Goal: Task Accomplishment & Management: Manage account settings

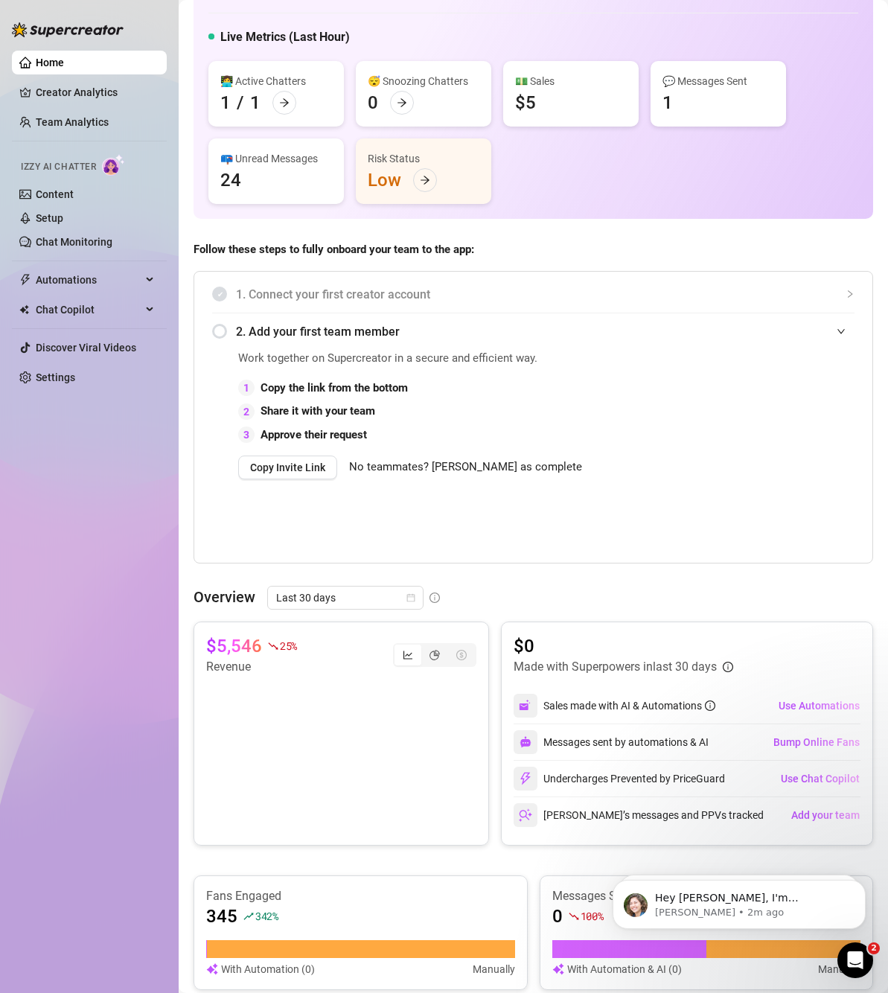
scroll to position [74, 0]
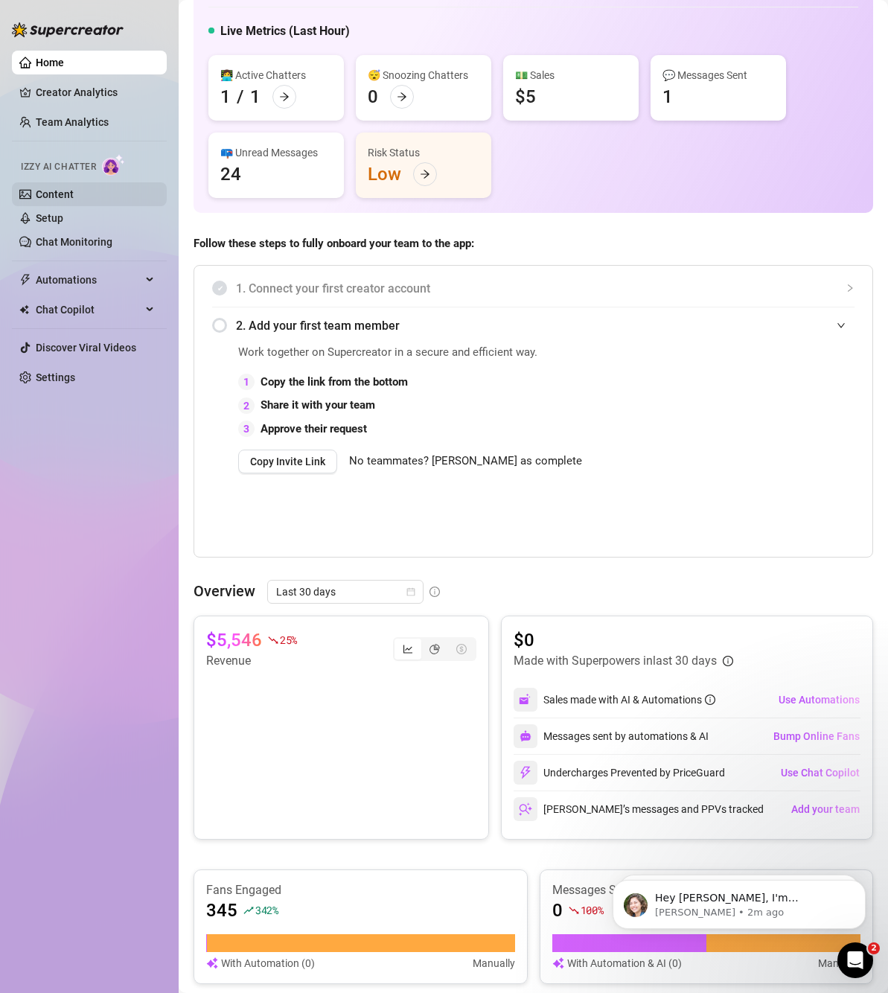
click at [63, 188] on link "Content" at bounding box center [55, 194] width 38 height 12
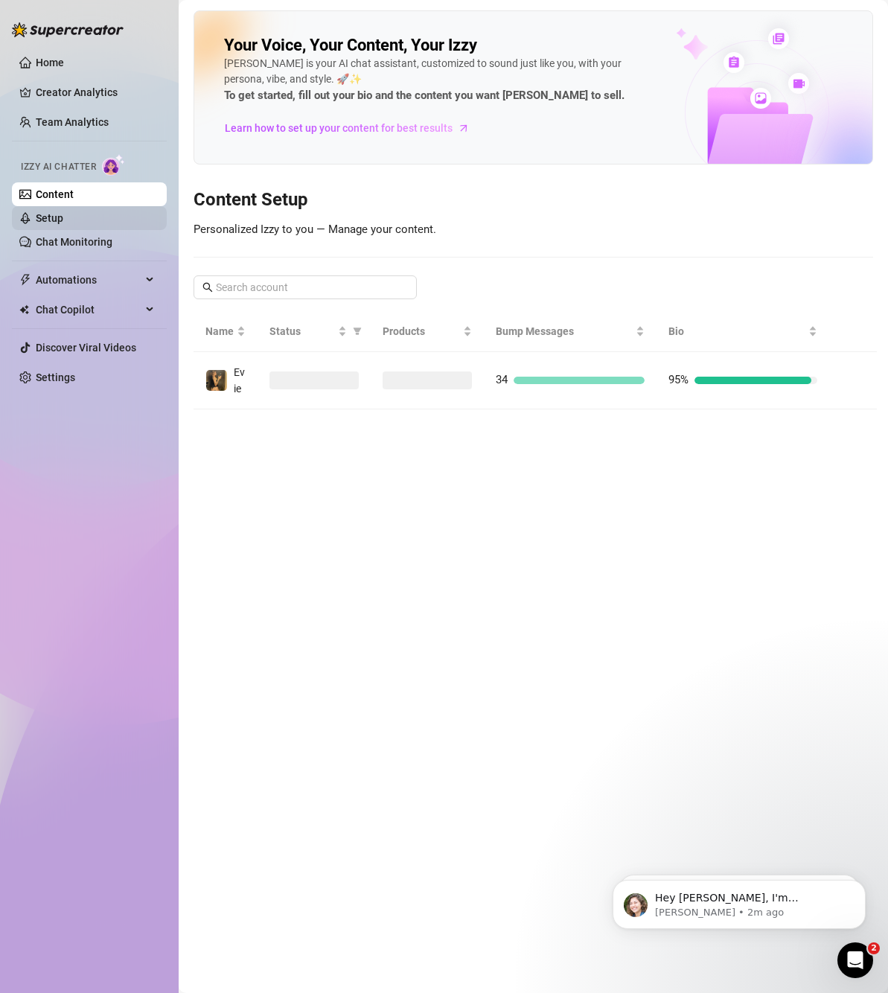
click at [63, 217] on link "Setup" at bounding box center [50, 218] width 28 height 12
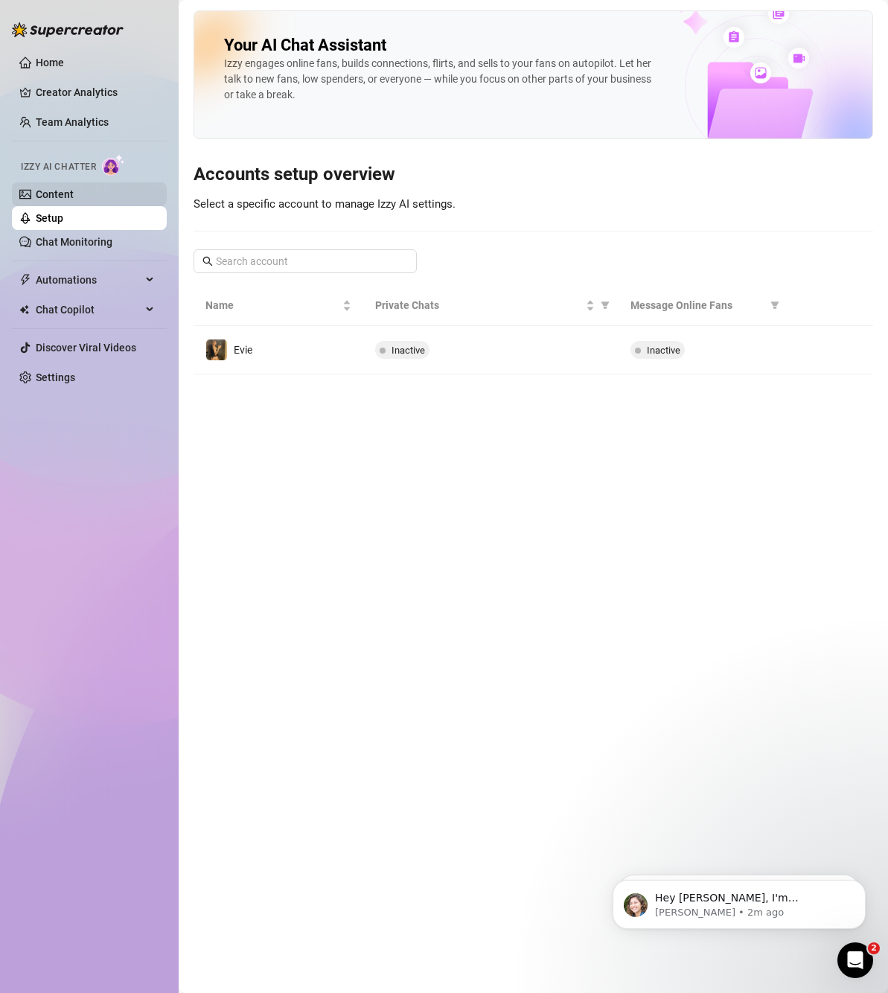
click at [69, 193] on link "Content" at bounding box center [55, 194] width 38 height 12
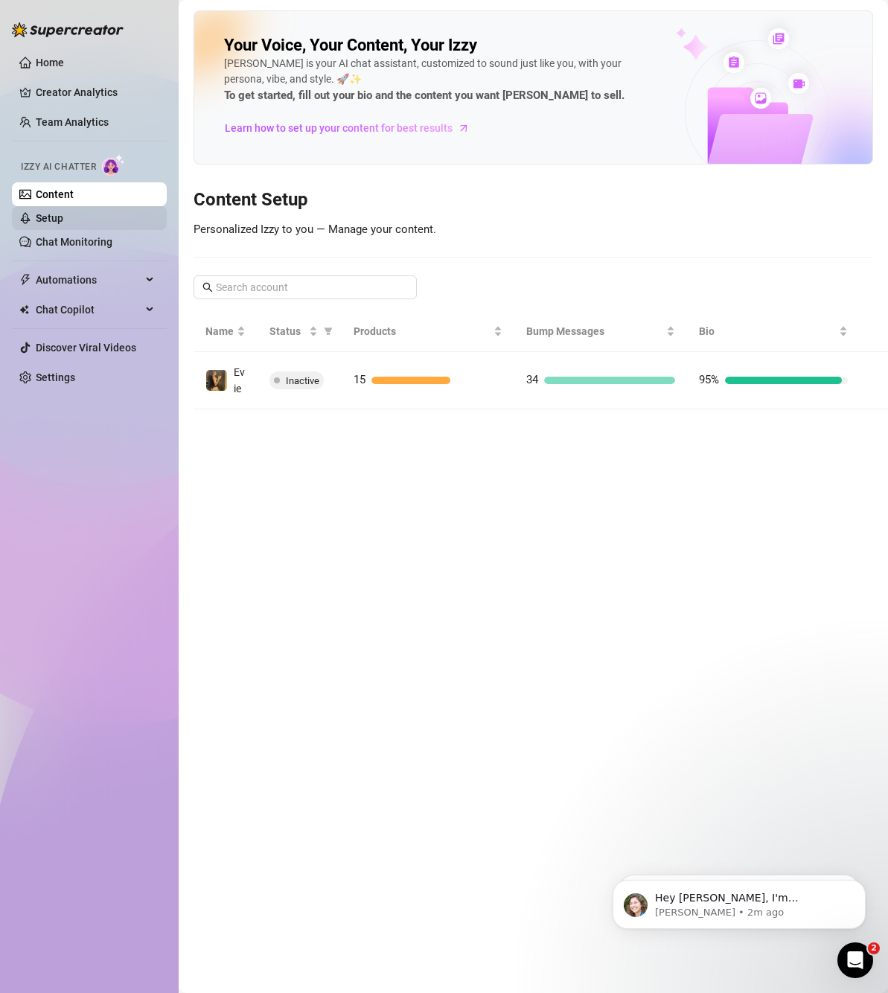
click at [63, 221] on link "Setup" at bounding box center [50, 218] width 28 height 12
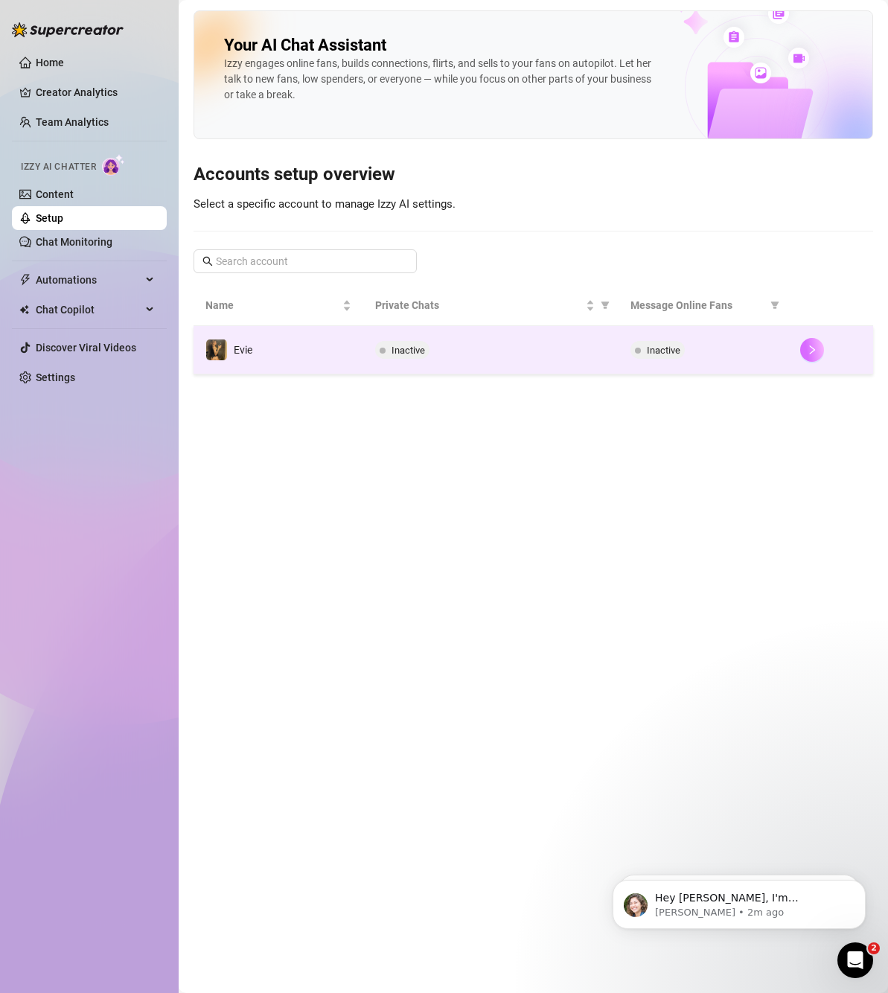
click at [820, 352] on button "button" at bounding box center [812, 350] width 24 height 24
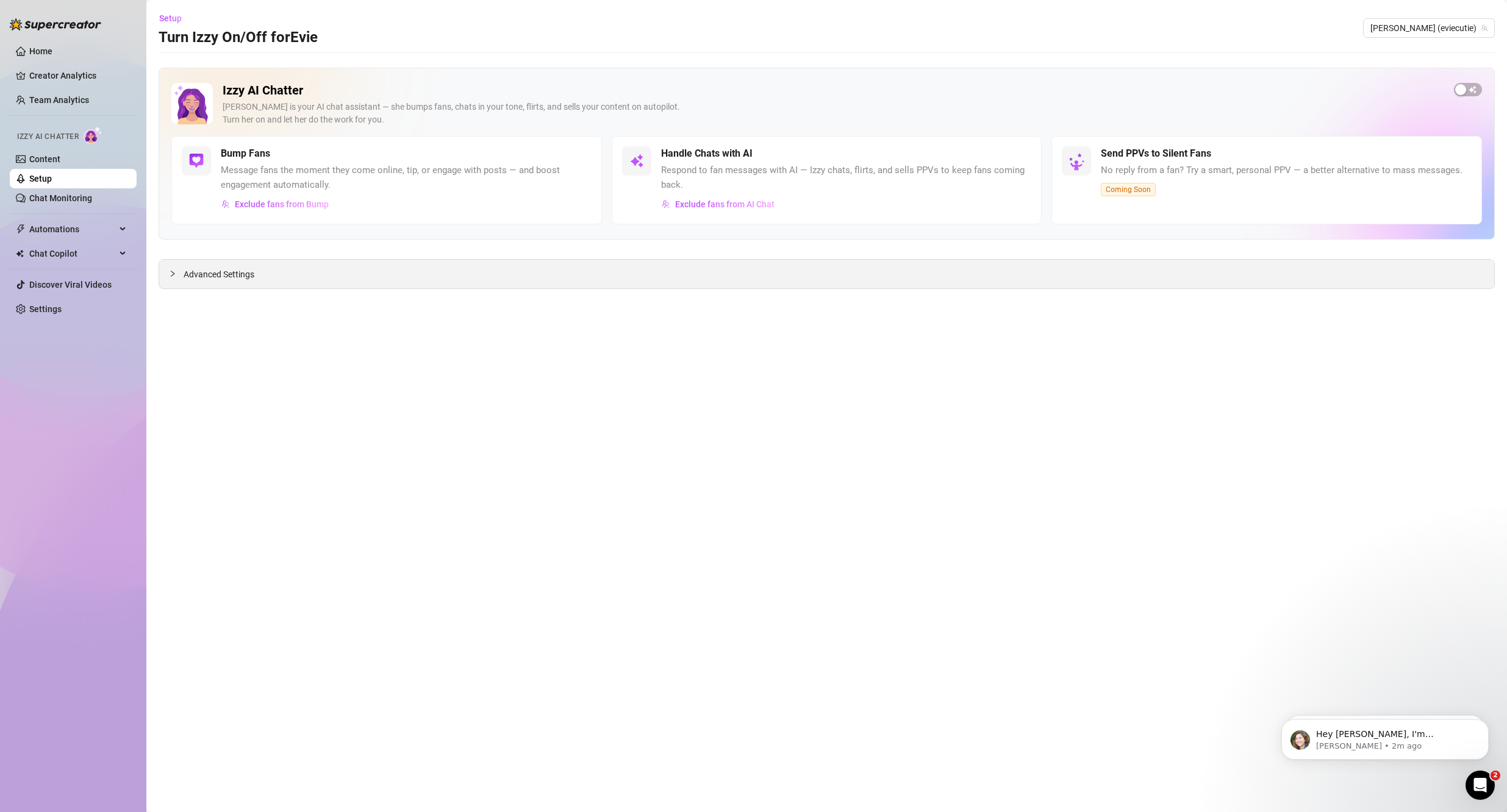
click at [190, 280] on span "Advanced Settings" at bounding box center [219, 274] width 70 height 13
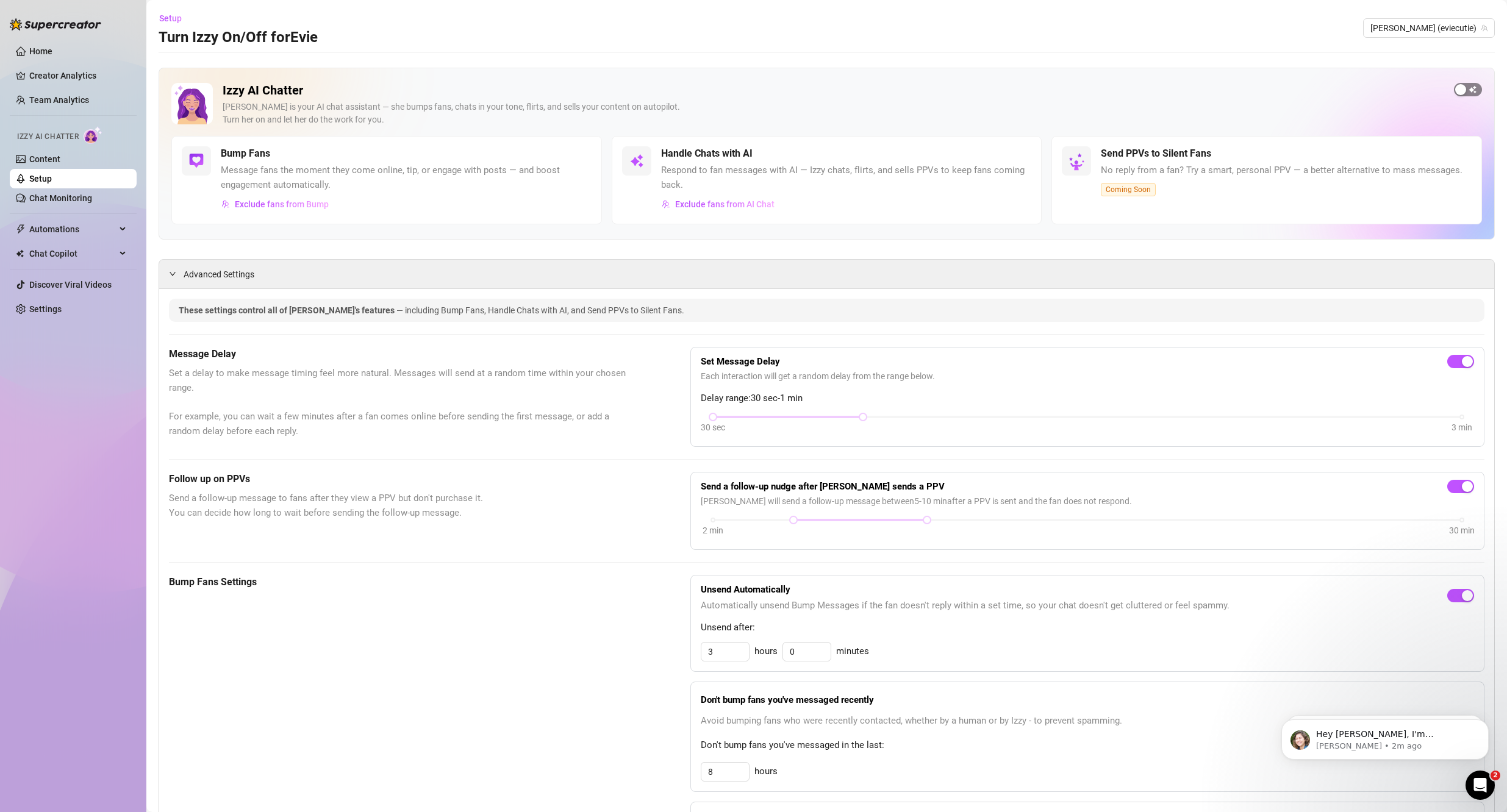
click at [726, 90] on div "button" at bounding box center [1459, 89] width 11 height 11
click at [726, 159] on div "button" at bounding box center [1011, 153] width 11 height 11
click at [726, 152] on div "button" at bounding box center [1011, 153] width 11 height 11
click at [726, 778] on div "Open Intercom Messenger" at bounding box center [1478, 783] width 40 height 40
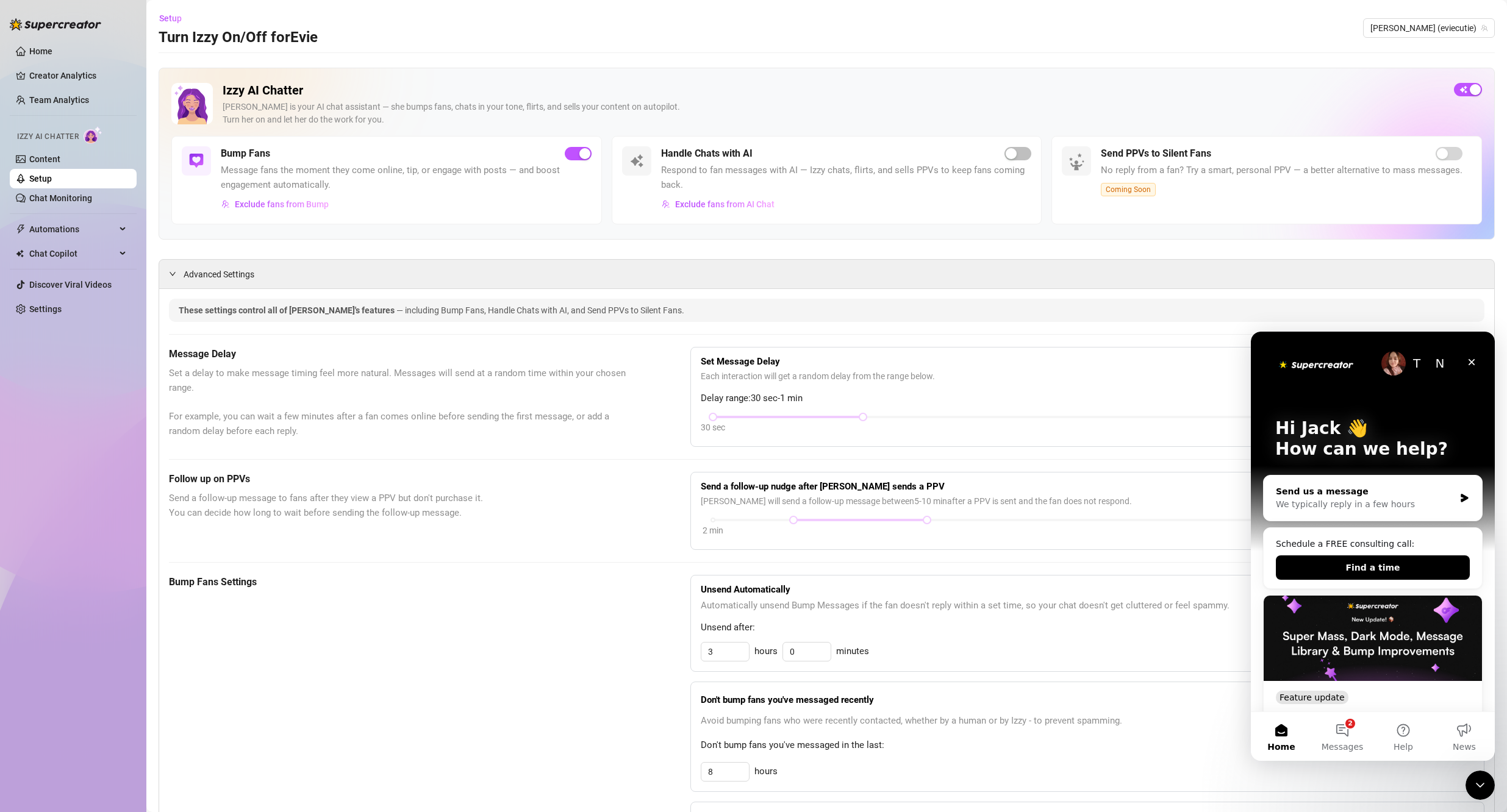
click at [726, 504] on div "We typically reply in a few hours" at bounding box center [1364, 504] width 179 height 13
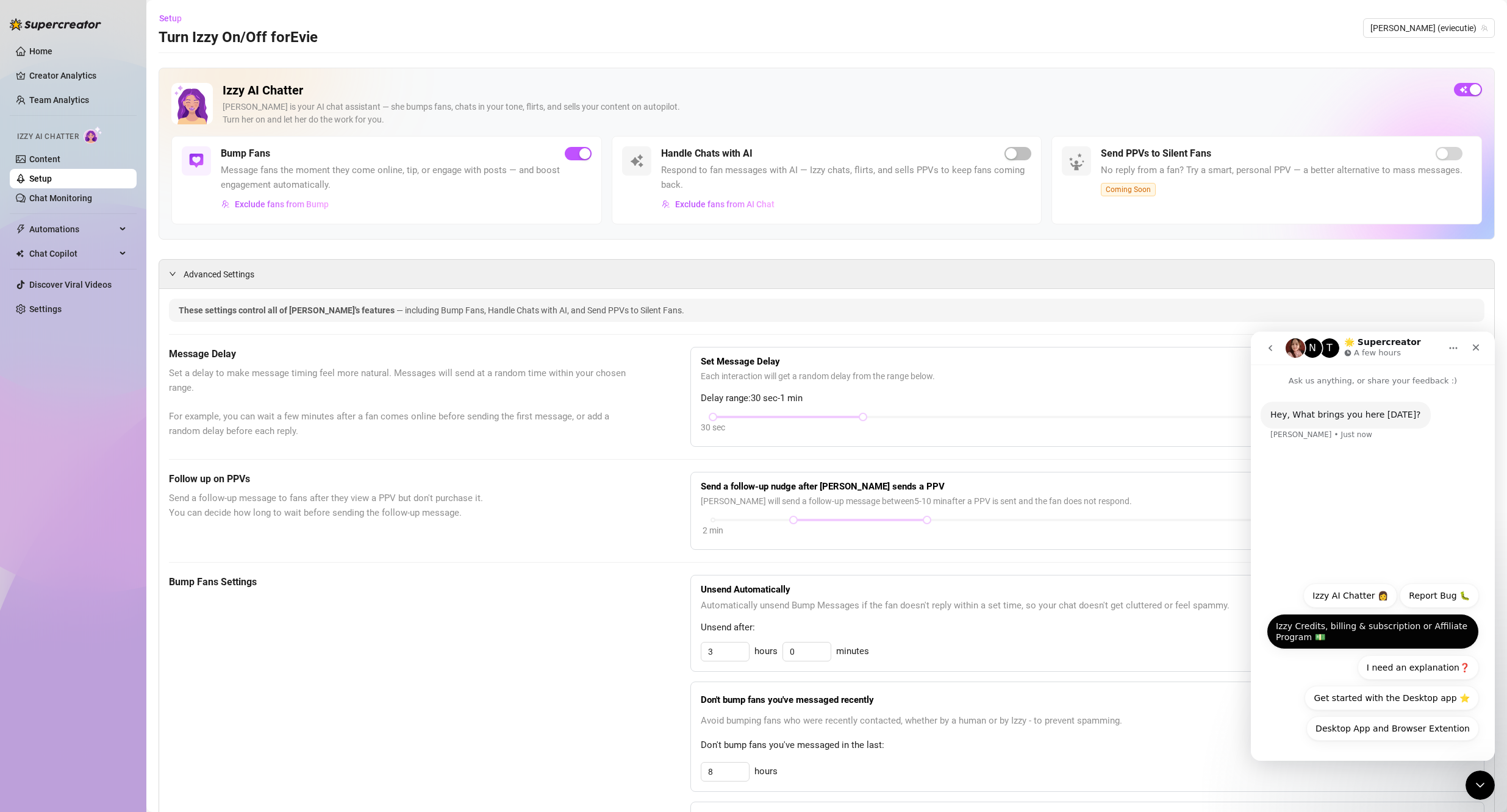
click at [726, 626] on button "Izzy Credits, billing & subscription or Affiliate Program 💵" at bounding box center [1372, 631] width 212 height 35
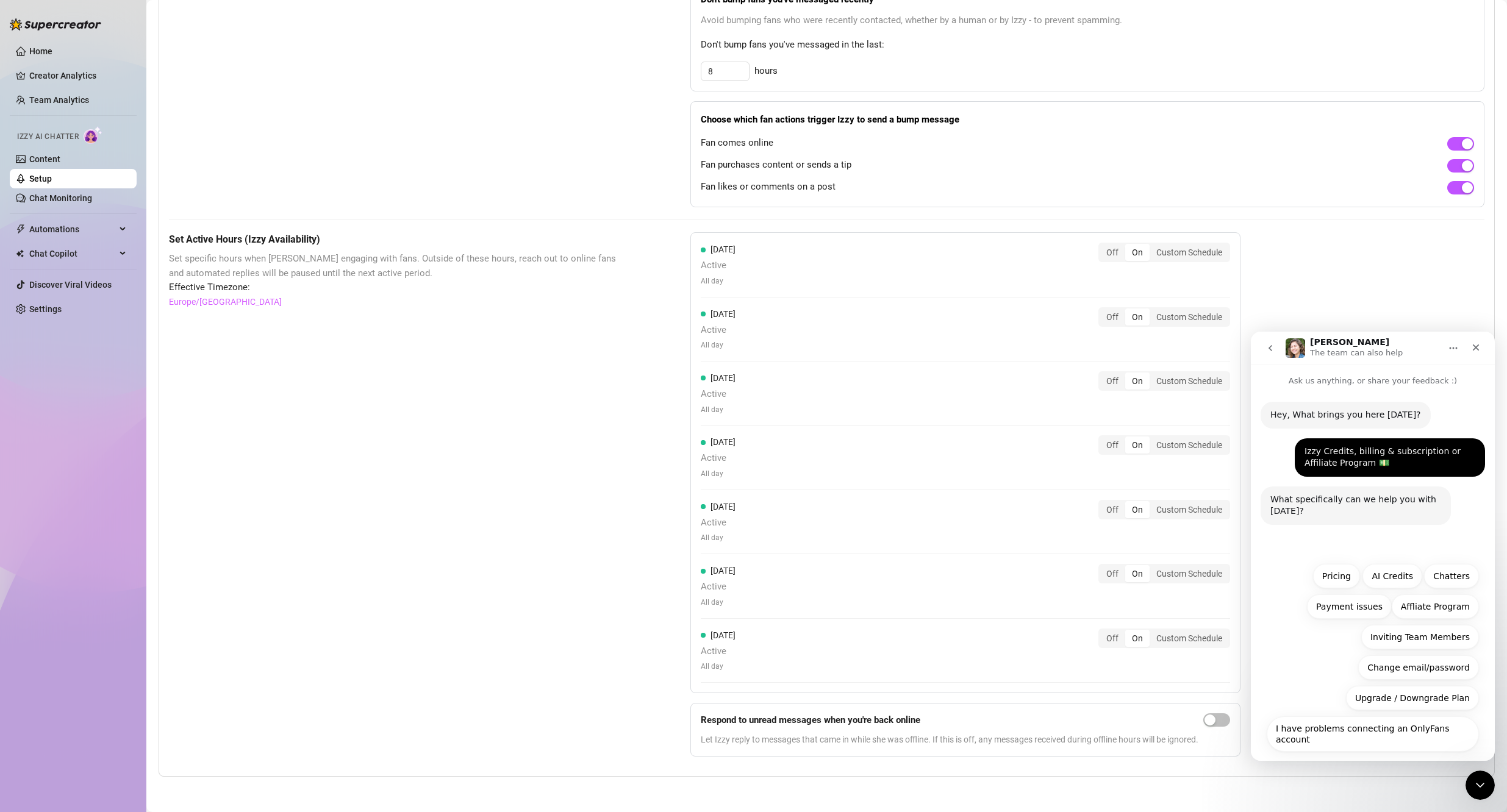
scroll to position [702, 0]
click at [726, 576] on button "AI Credits" at bounding box center [1392, 576] width 60 height 25
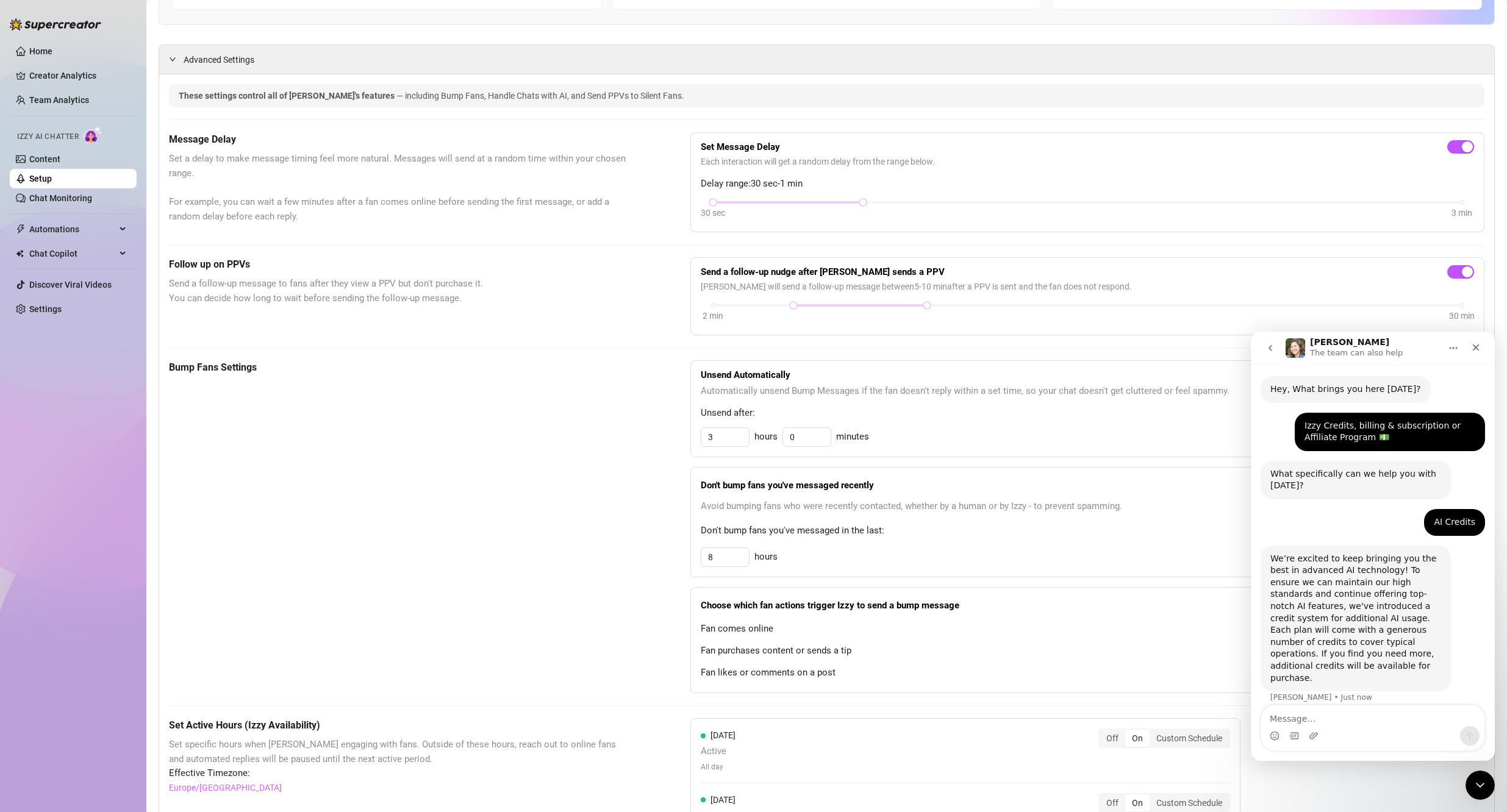
scroll to position [0, 0]
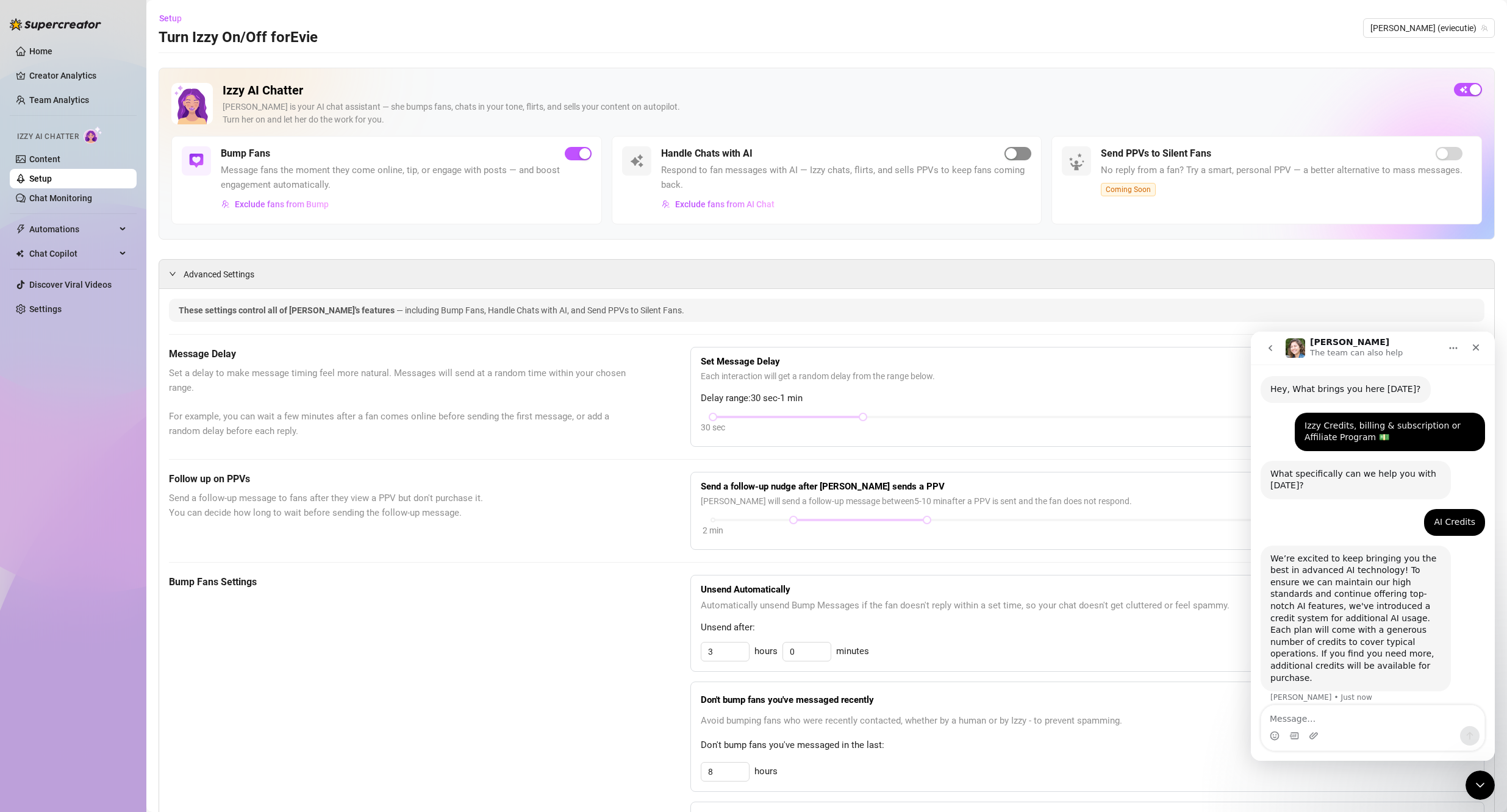
click at [726, 151] on button "button" at bounding box center [1017, 153] width 27 height 13
click at [726, 353] on button "go back" at bounding box center [1270, 348] width 23 height 23
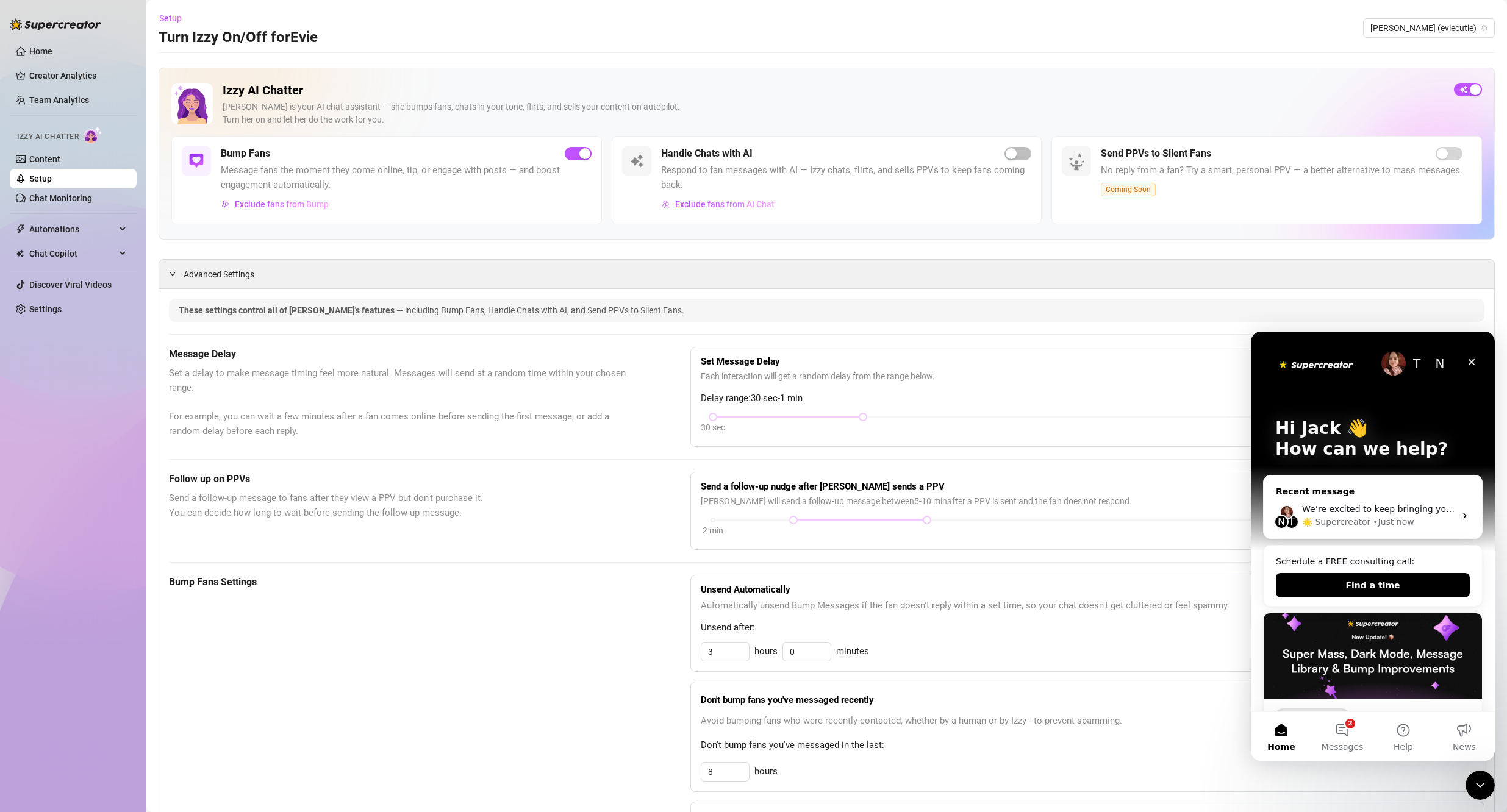
click at [726, 517] on div "🌟 Supercreator • Just now" at bounding box center [1378, 522] width 153 height 13
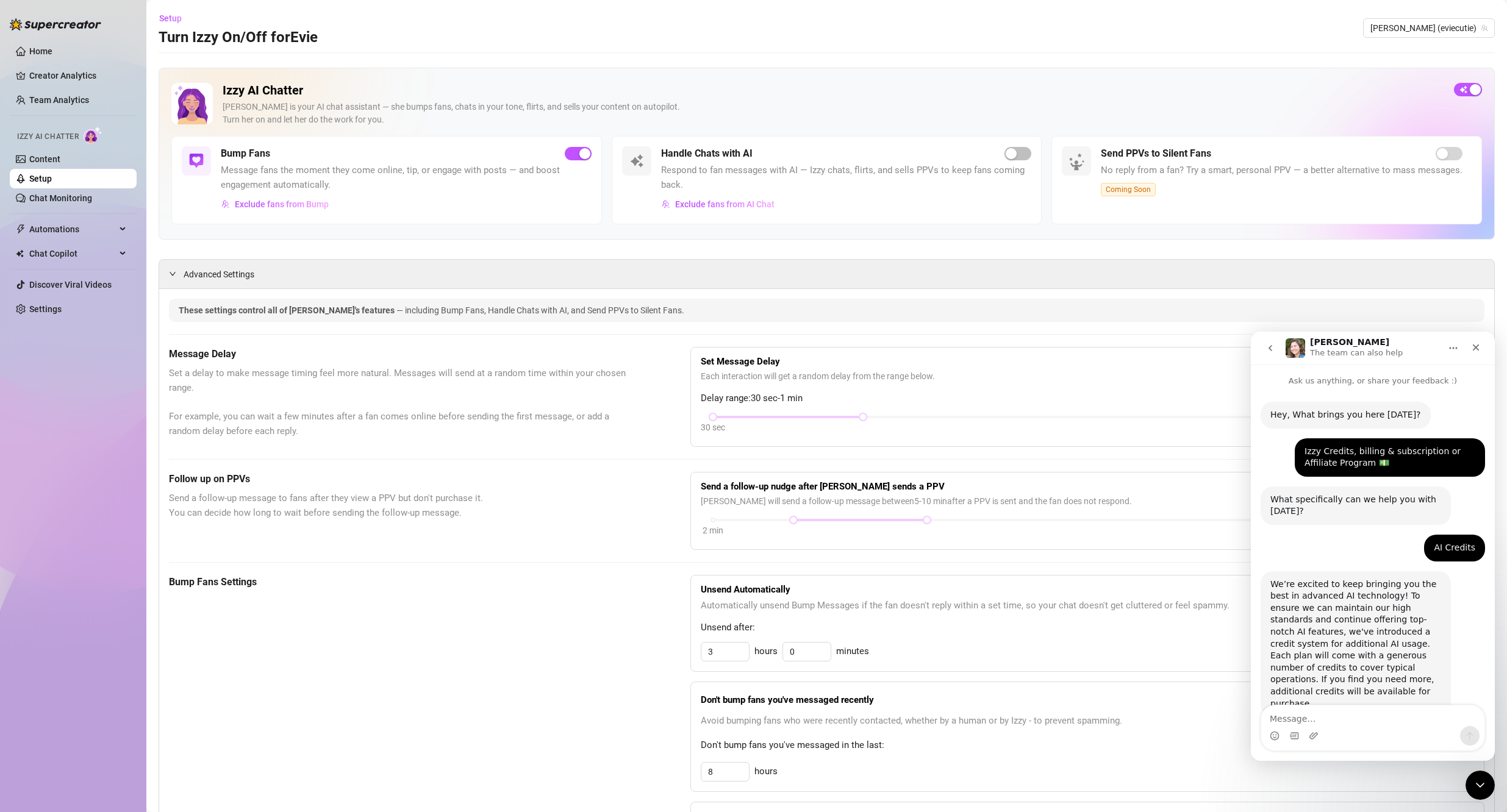
scroll to position [25, 0]
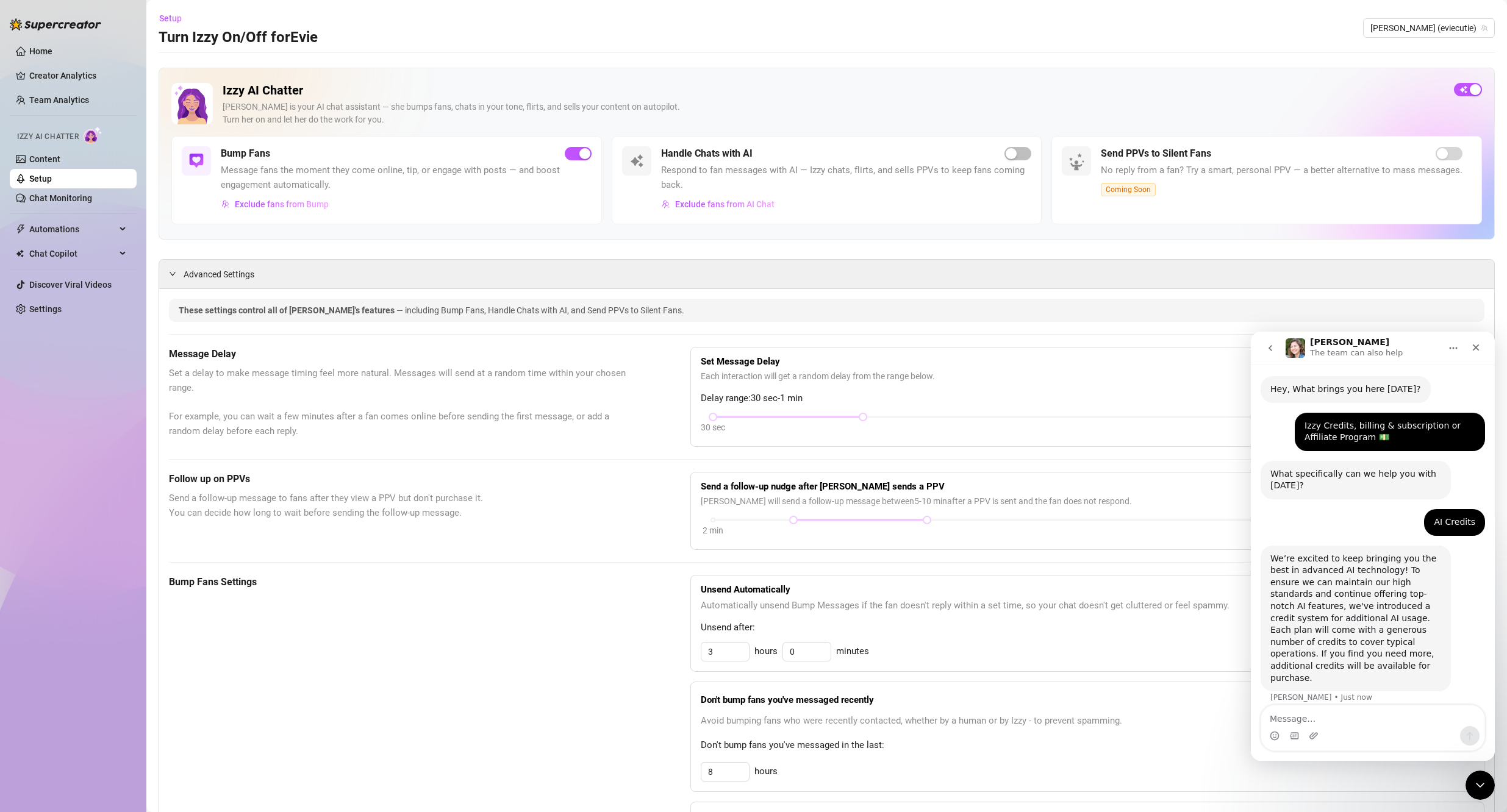
click at [726, 722] on textarea "Message…" at bounding box center [1373, 715] width 223 height 20
type textarea "id liek to activate izzy, but it says contact teh team"
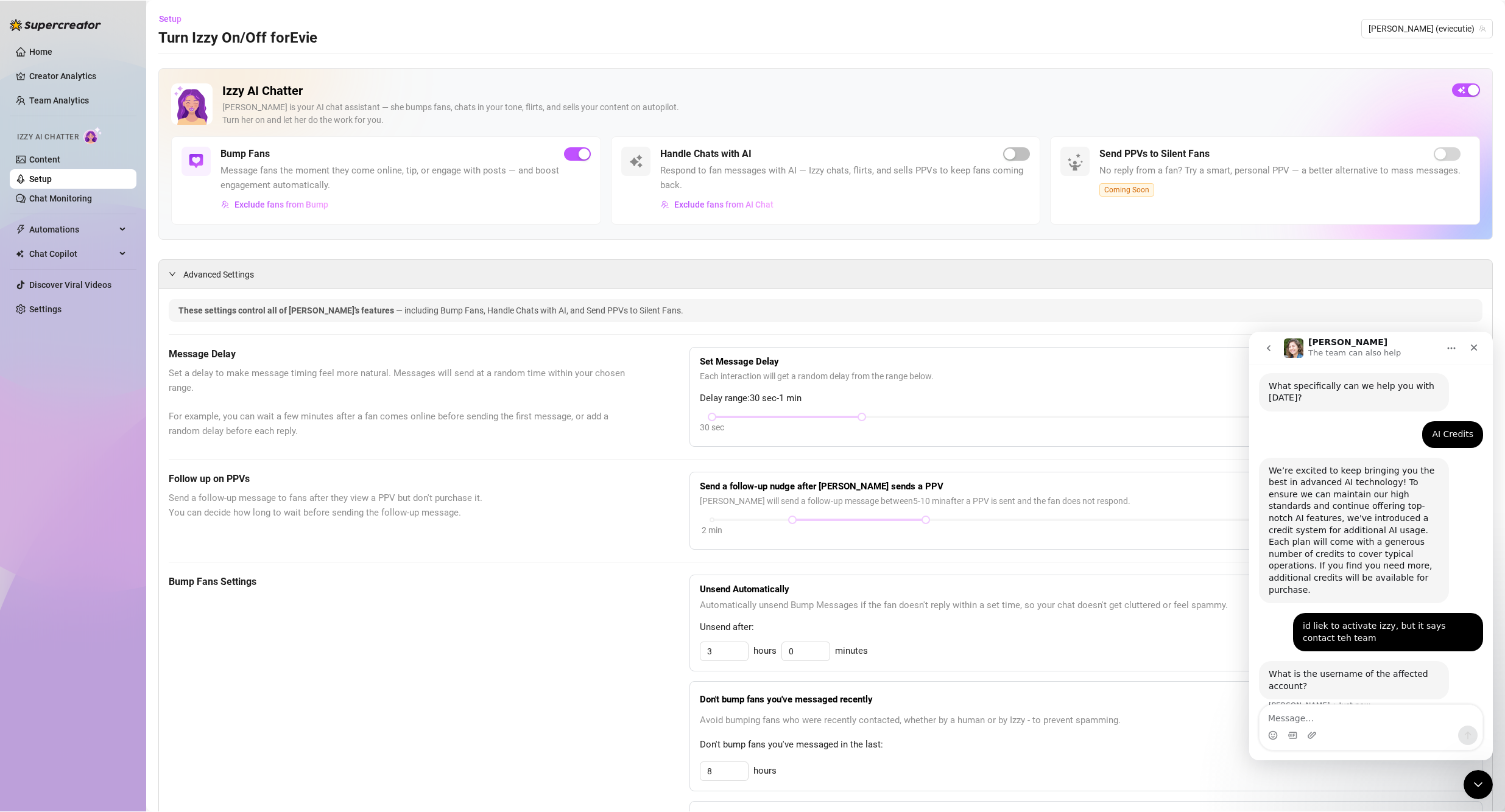
scroll to position [122, 0]
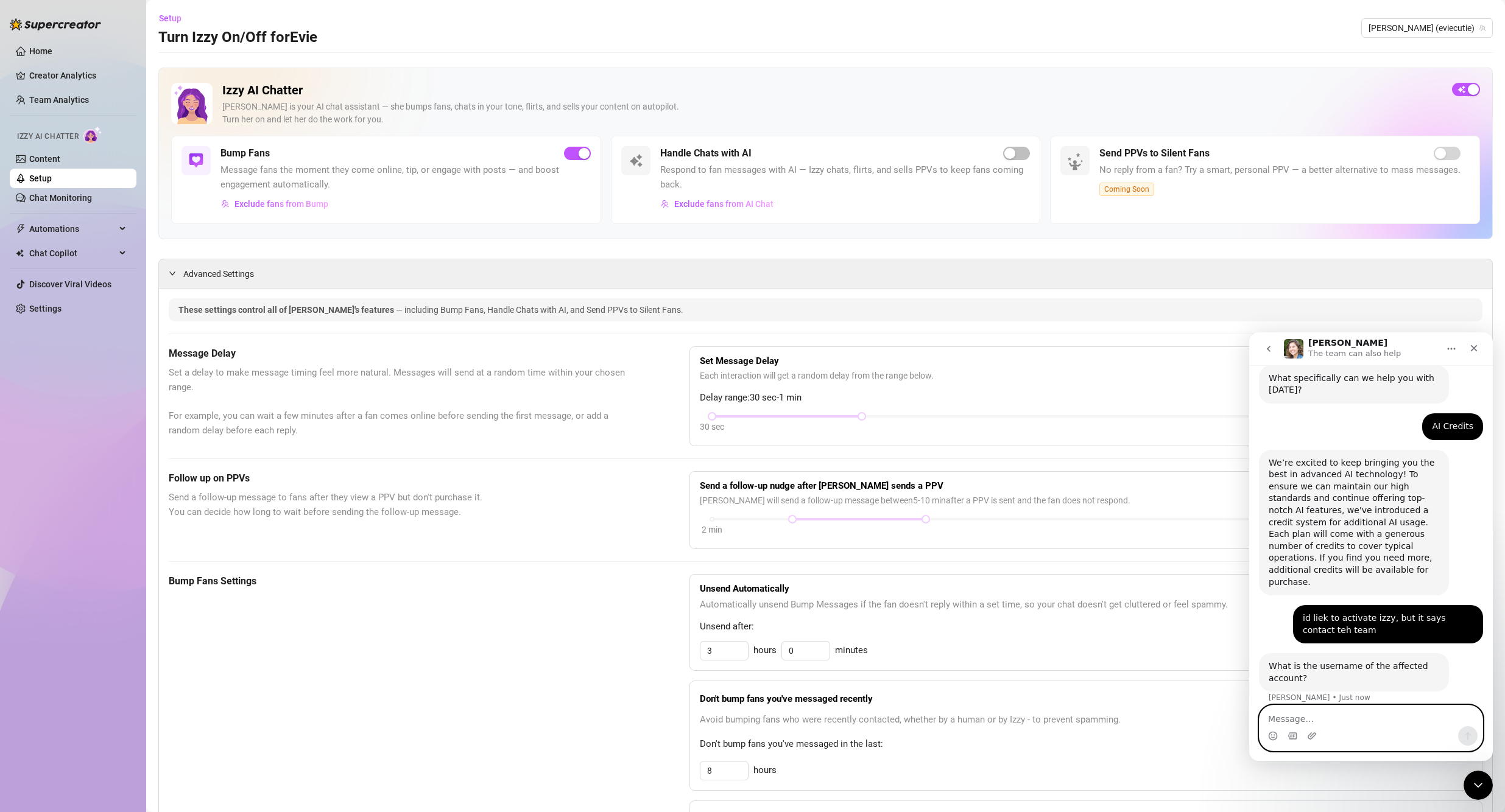
click at [726, 723] on textarea "Message…" at bounding box center [1371, 716] width 222 height 20
type textarea "eviecutie"
click at [726, 736] on icon "Send a message…" at bounding box center [1467, 736] width 10 height 10
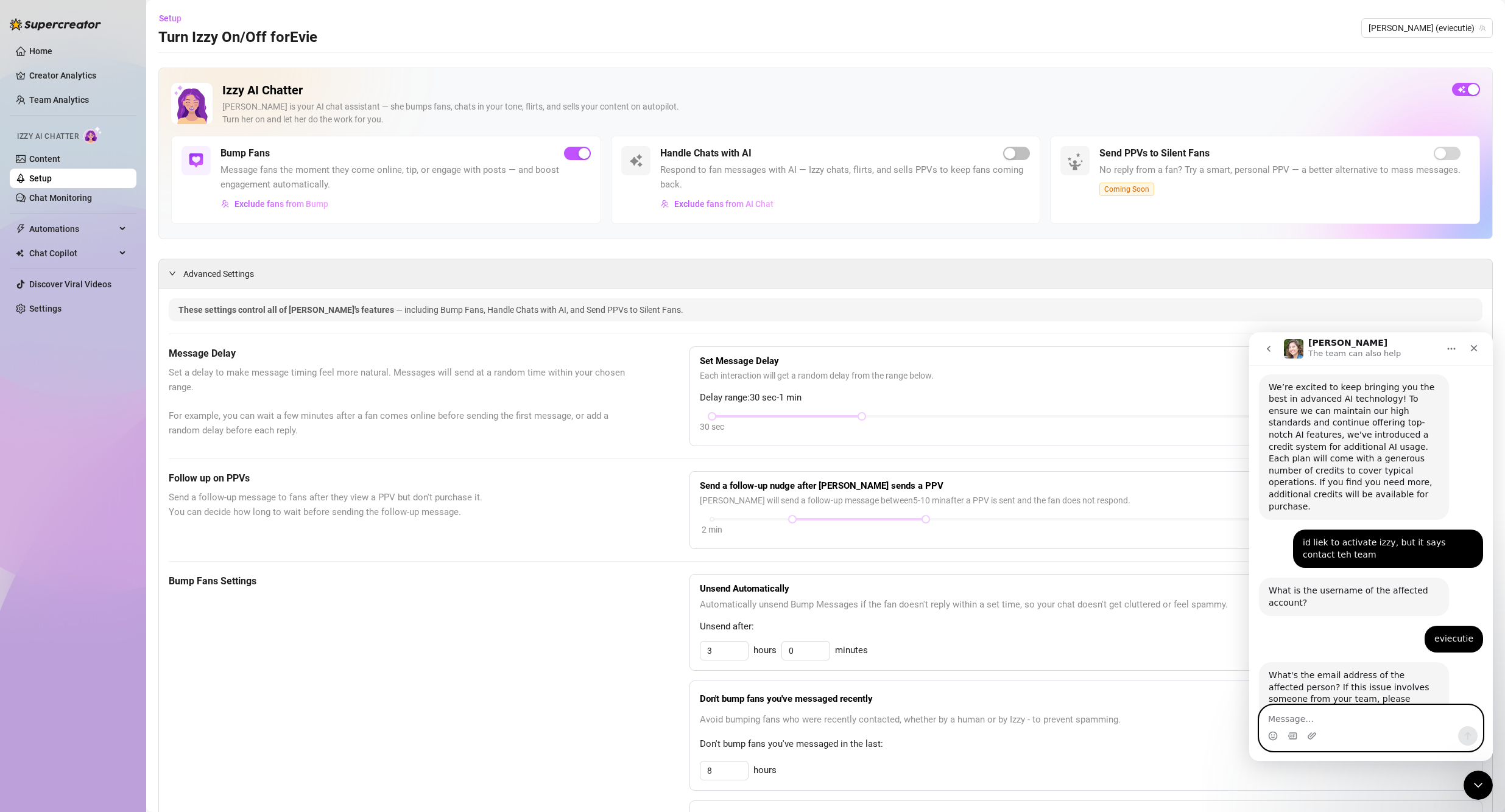
scroll to position [260, 0]
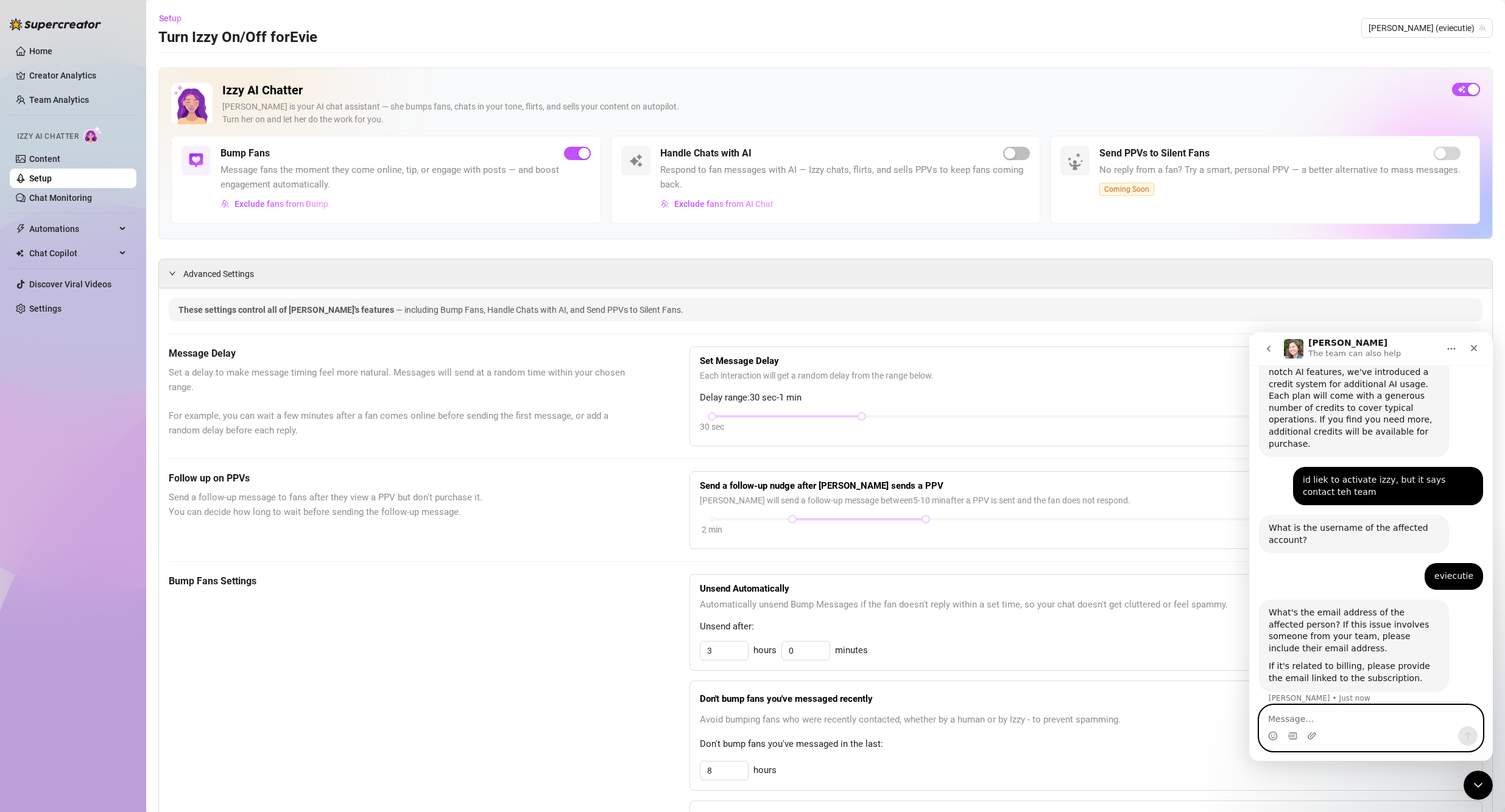
click at [726, 711] on textarea "Message…" at bounding box center [1371, 716] width 222 height 20
click at [726, 716] on textarea "[DOMAIN_NAME]" at bounding box center [1371, 716] width 222 height 20
type textarea "[EMAIL_ADDRESS][DOMAIN_NAME]"
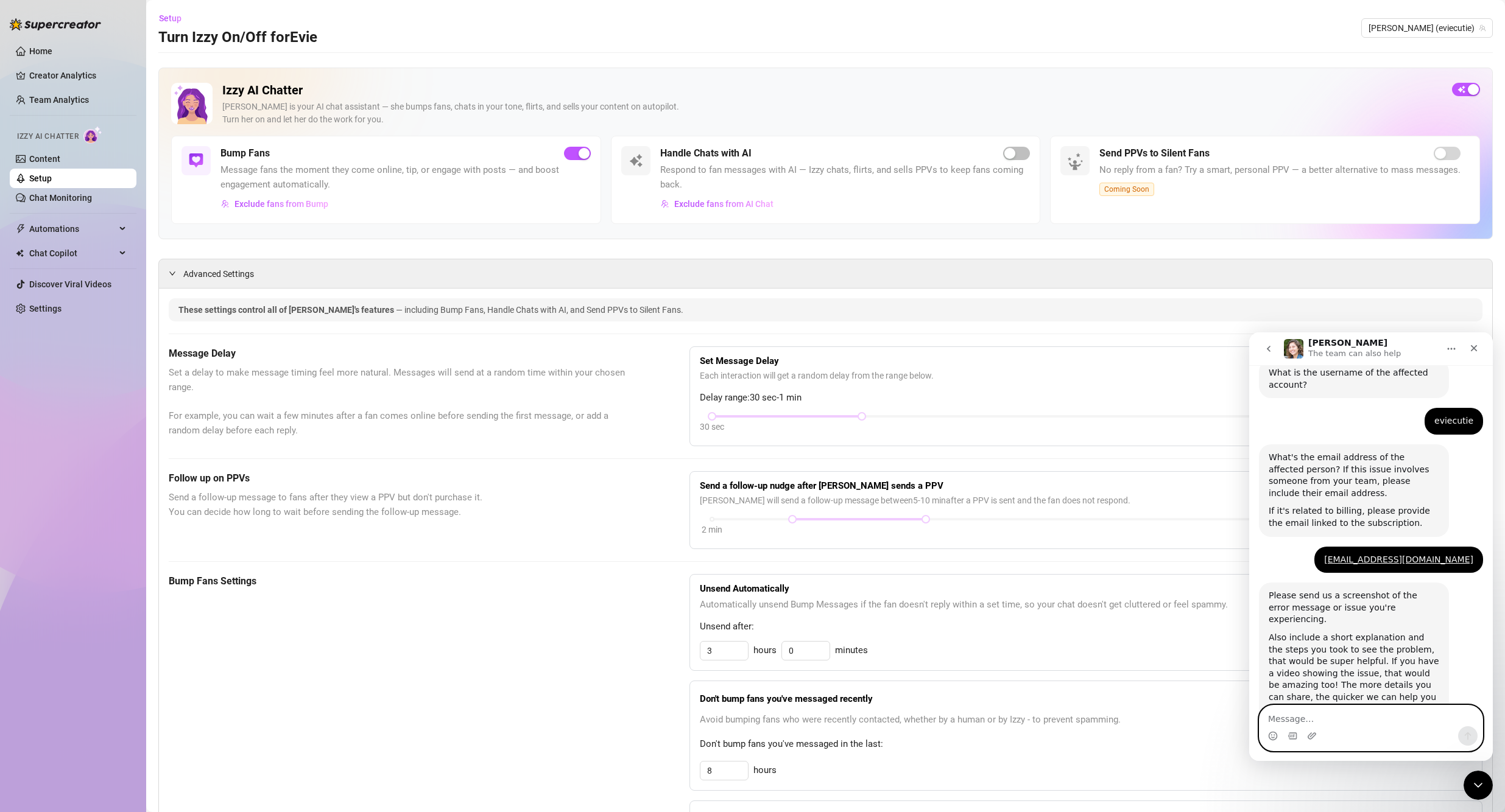
scroll to position [422, 0]
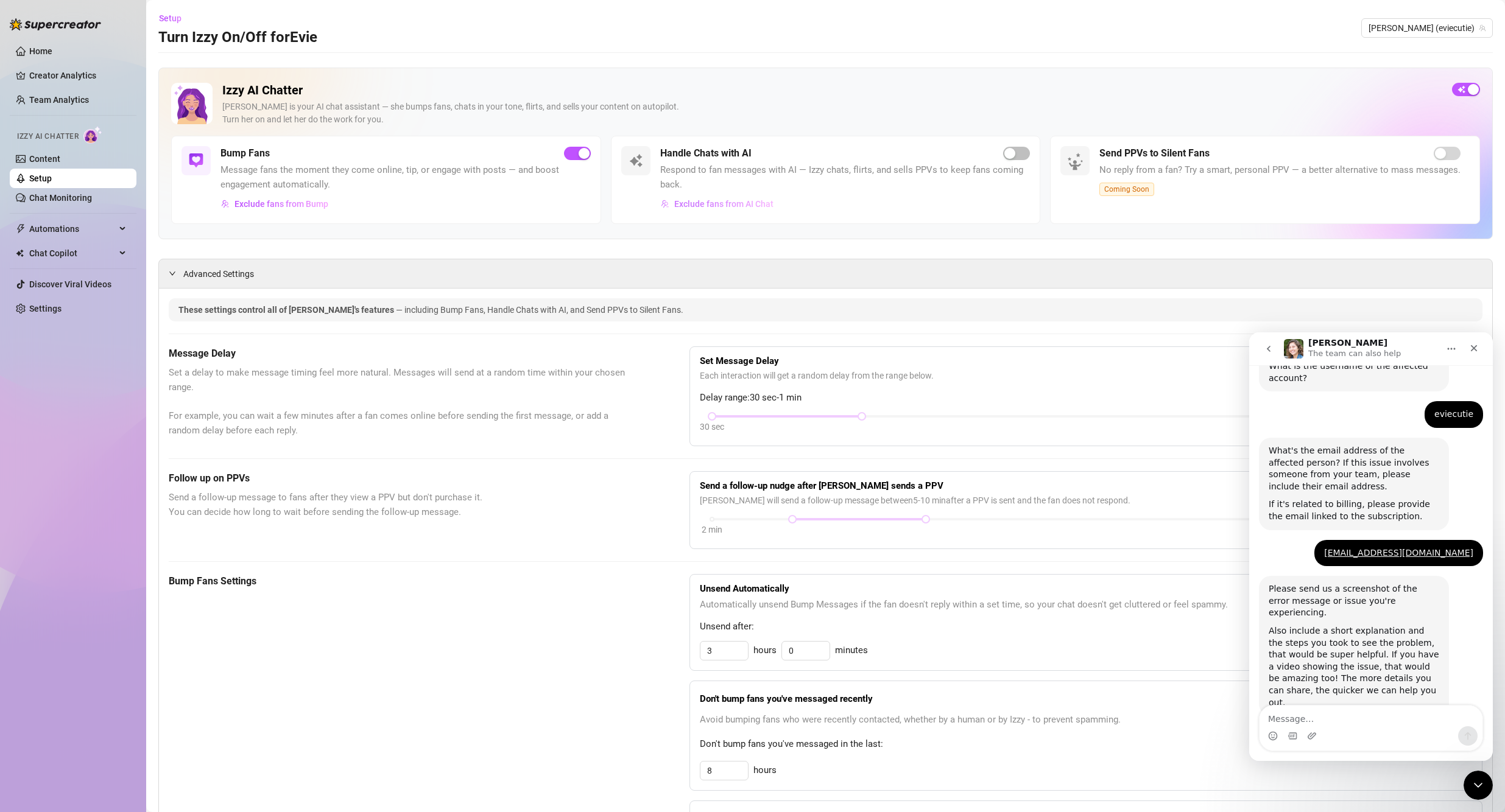
click at [718, 202] on span "Exclude fans from AI Chat" at bounding box center [723, 204] width 99 height 10
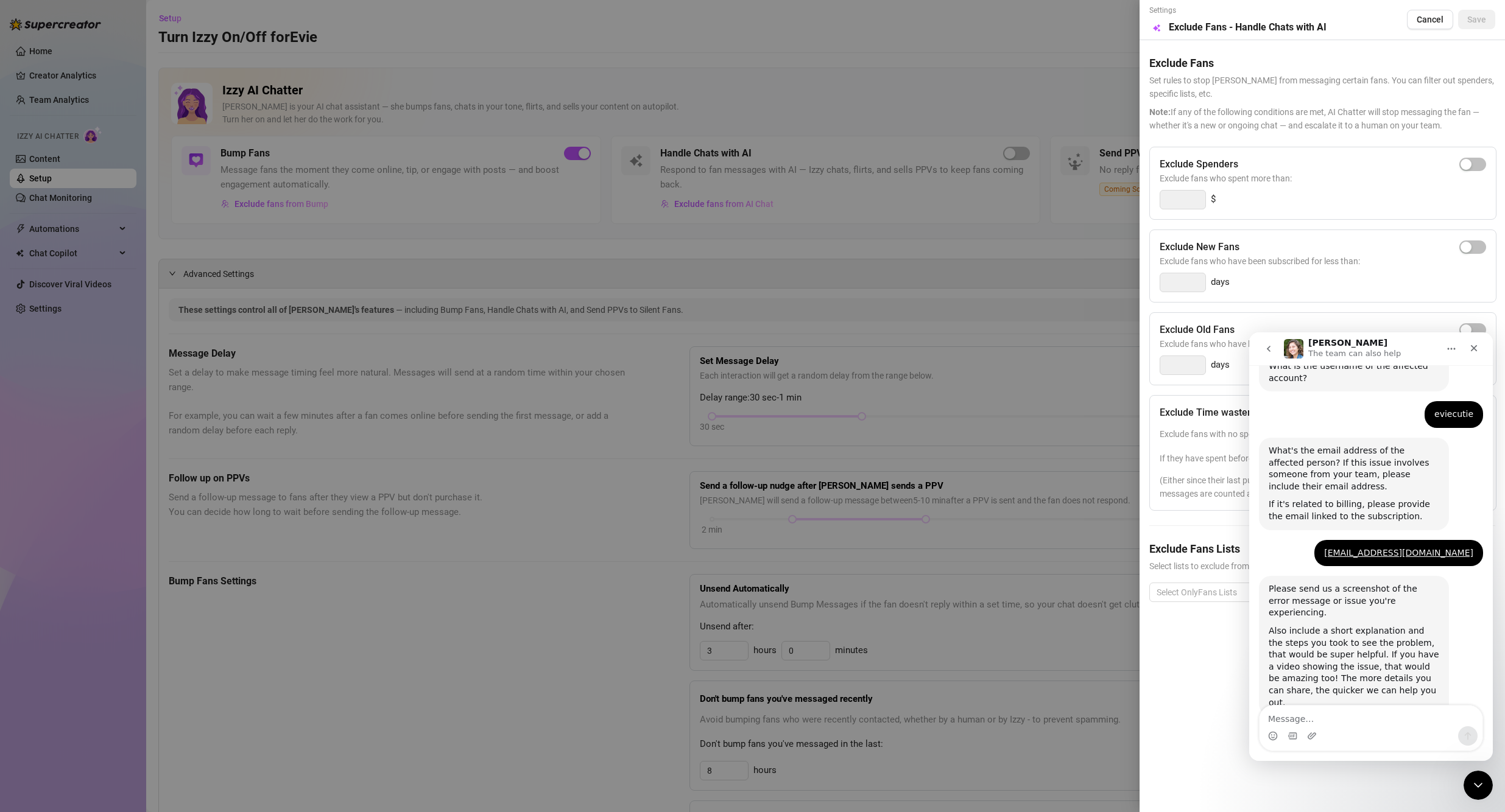
click at [726, 218] on div at bounding box center [752, 406] width 1505 height 812
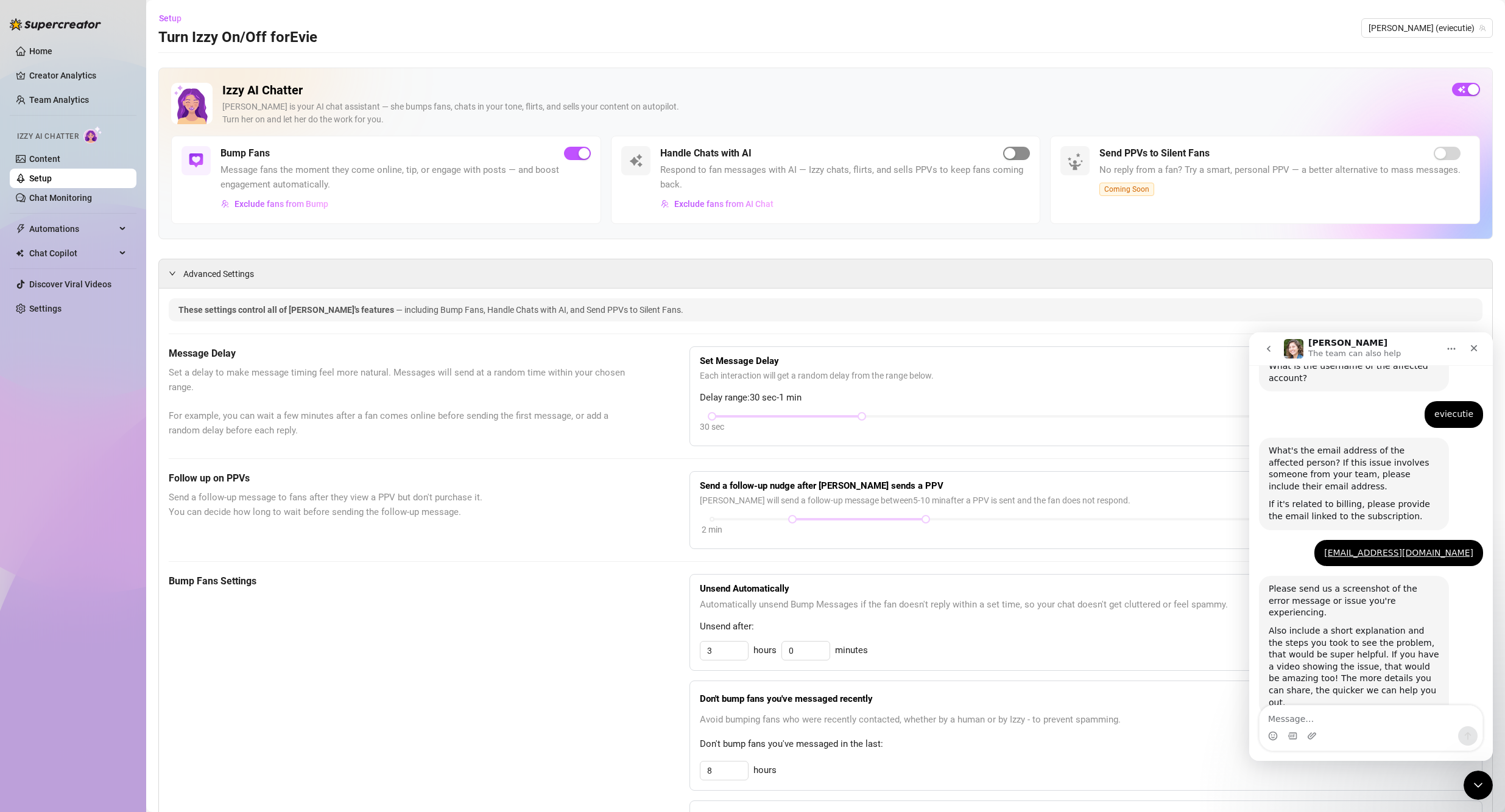
click at [726, 151] on div "button" at bounding box center [1009, 153] width 11 height 11
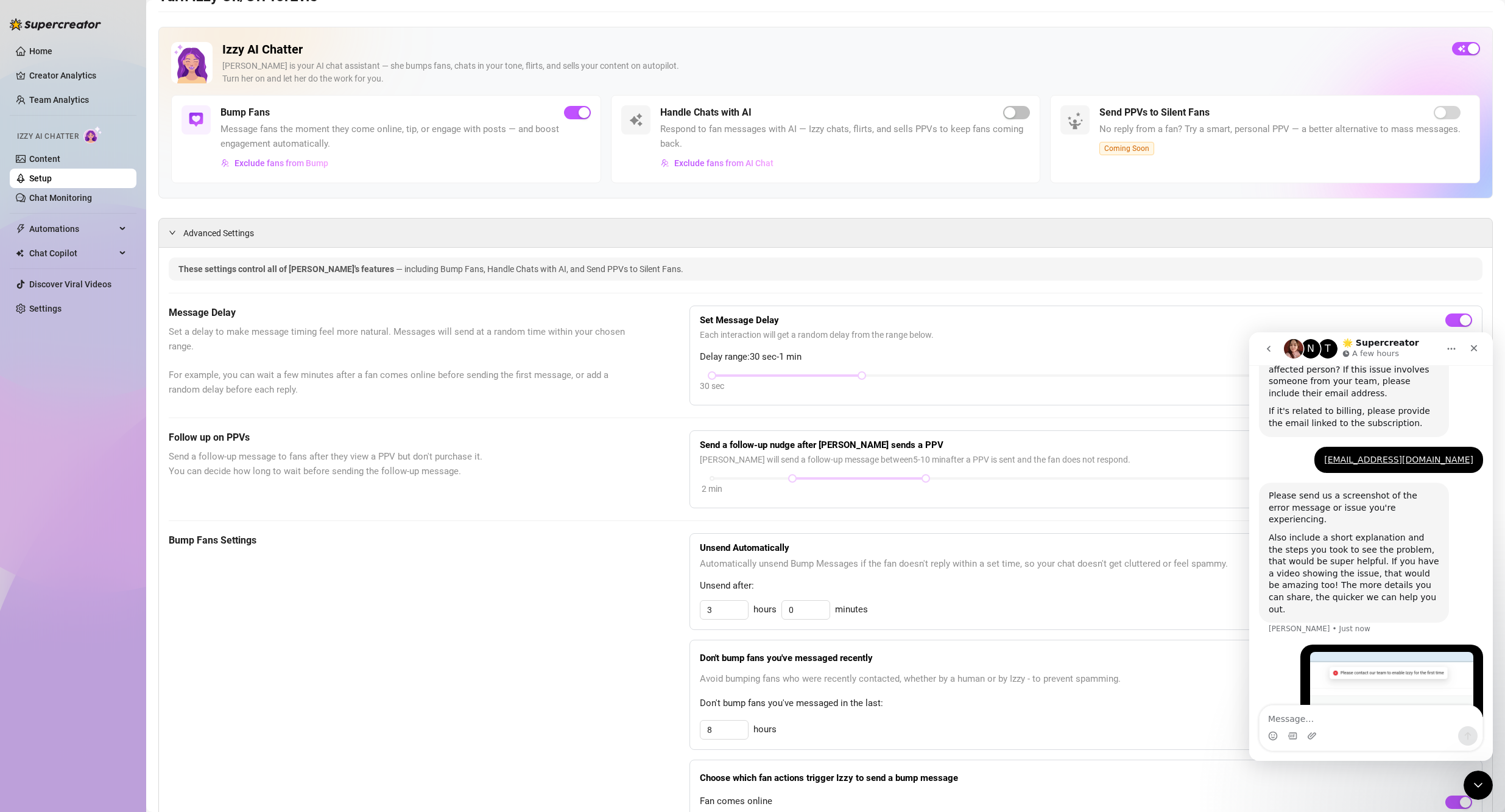
scroll to position [304, 0]
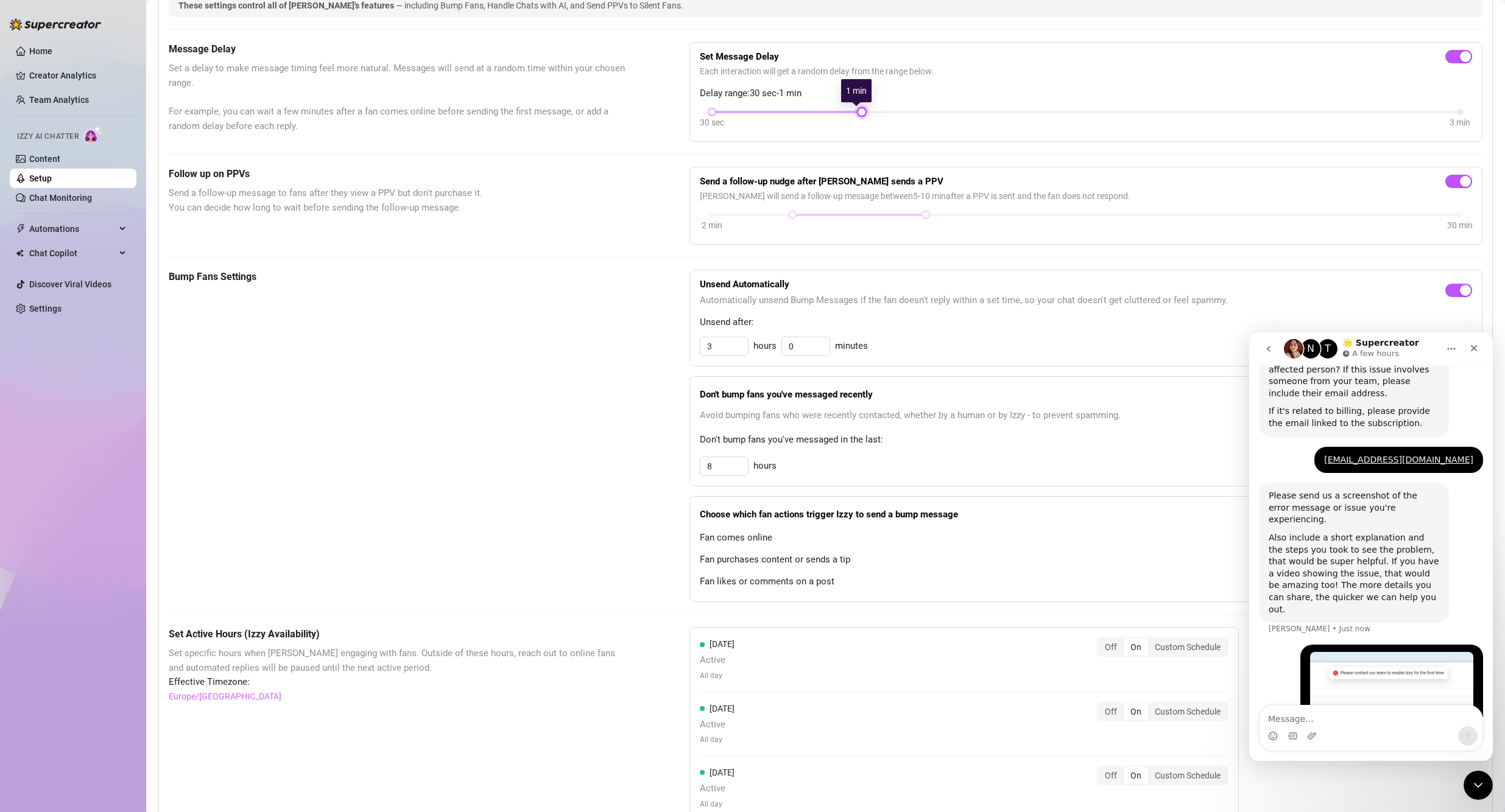
drag, startPoint x: 855, startPoint y: 109, endPoint x: 866, endPoint y: 114, distance: 12.1
click at [726, 109] on div "30 sec 3 min" at bounding box center [1085, 111] width 748 height 5
drag, startPoint x: 862, startPoint y: 110, endPoint x: 885, endPoint y: 114, distance: 23.3
click at [726, 114] on div "30 sec 3 min" at bounding box center [1085, 120] width 772 height 23
drag, startPoint x: 851, startPoint y: 110, endPoint x: 752, endPoint y: 109, distance: 99.0
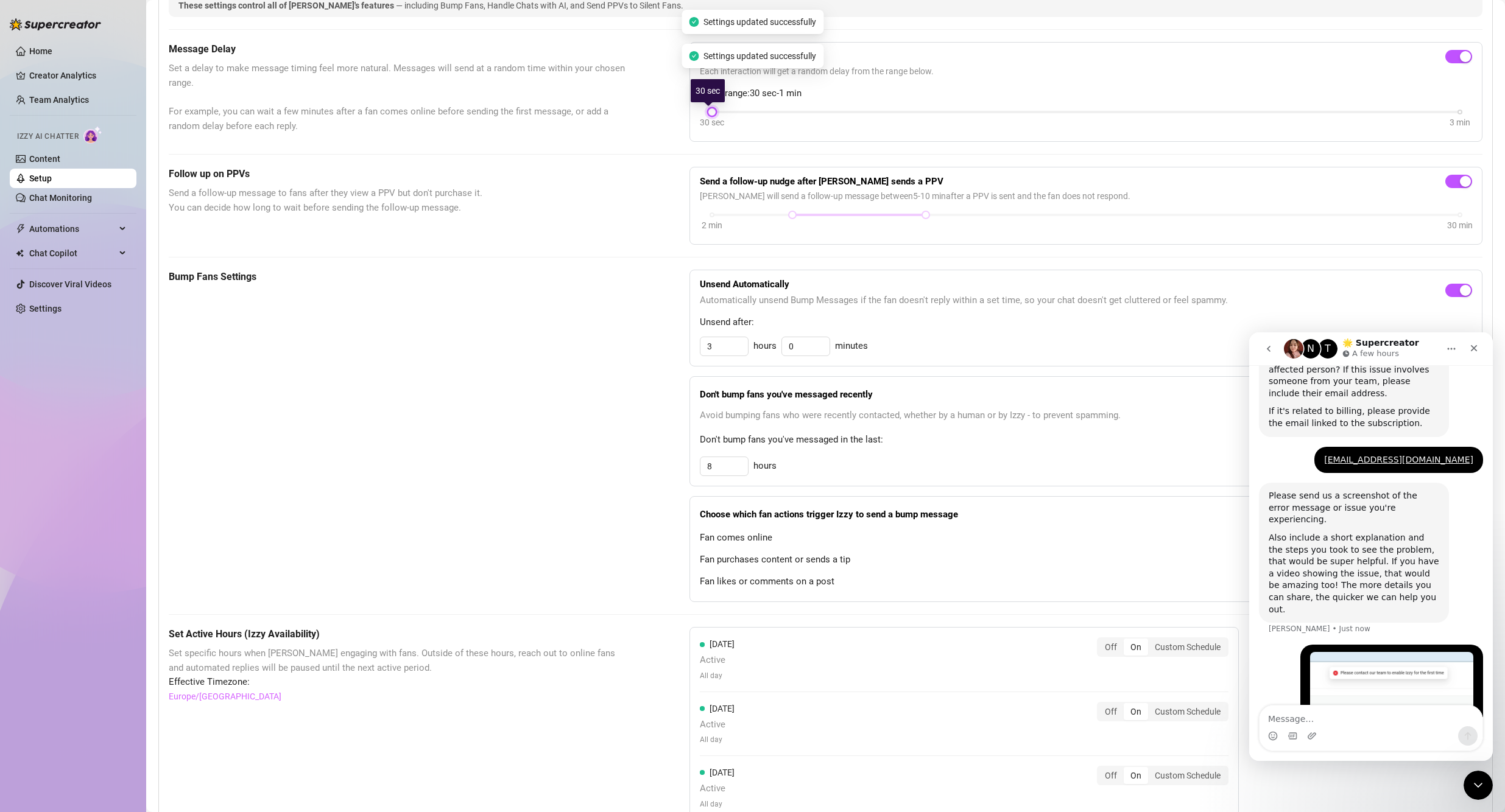
click at [726, 109] on div "30 sec 3 min" at bounding box center [1085, 111] width 748 height 5
drag, startPoint x: 709, startPoint y: 109, endPoint x: 783, endPoint y: 112, distance: 74.1
click at [726, 112] on div "30 sec 3 min" at bounding box center [1085, 111] width 748 height 5
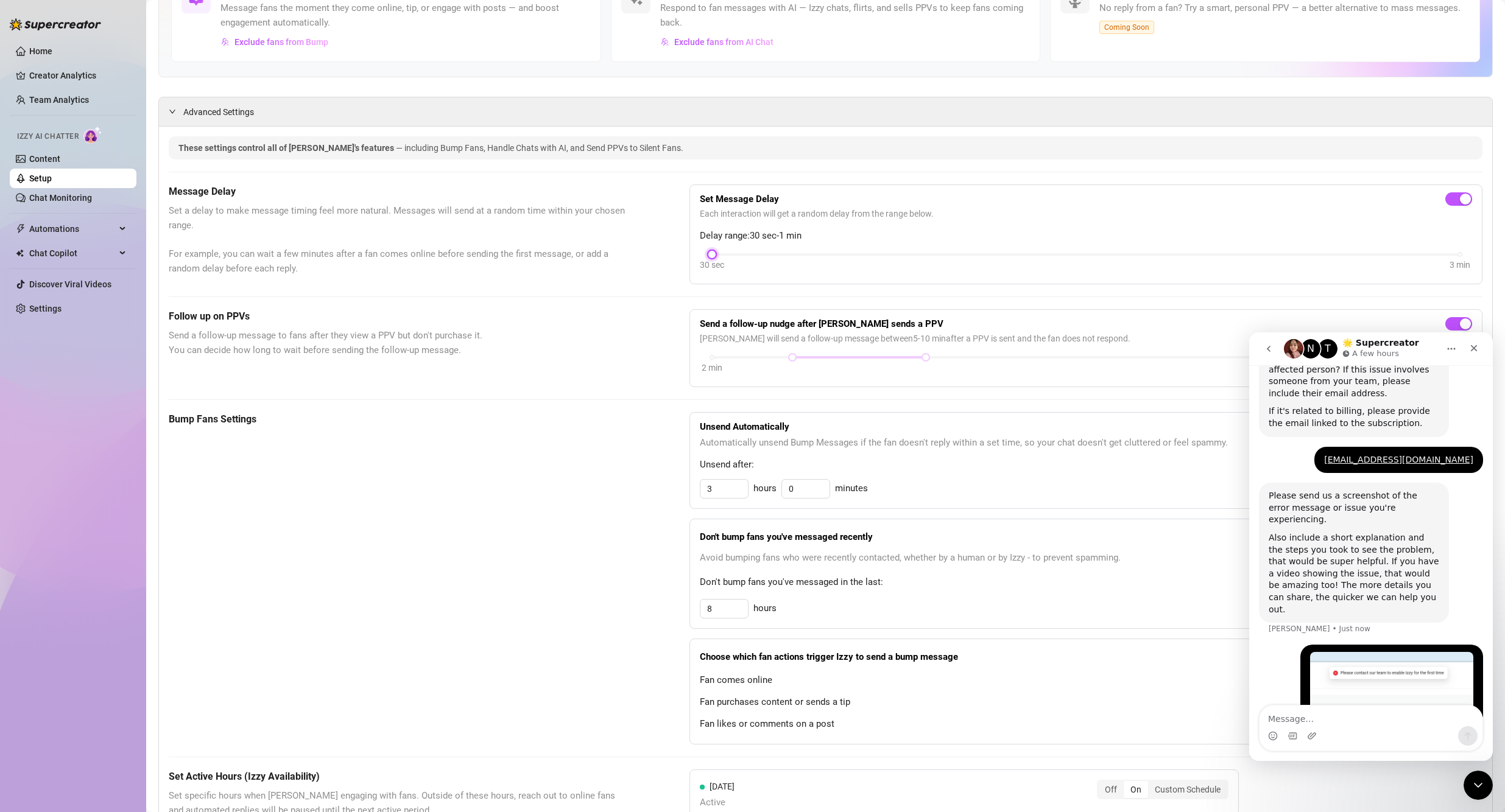
scroll to position [0, 0]
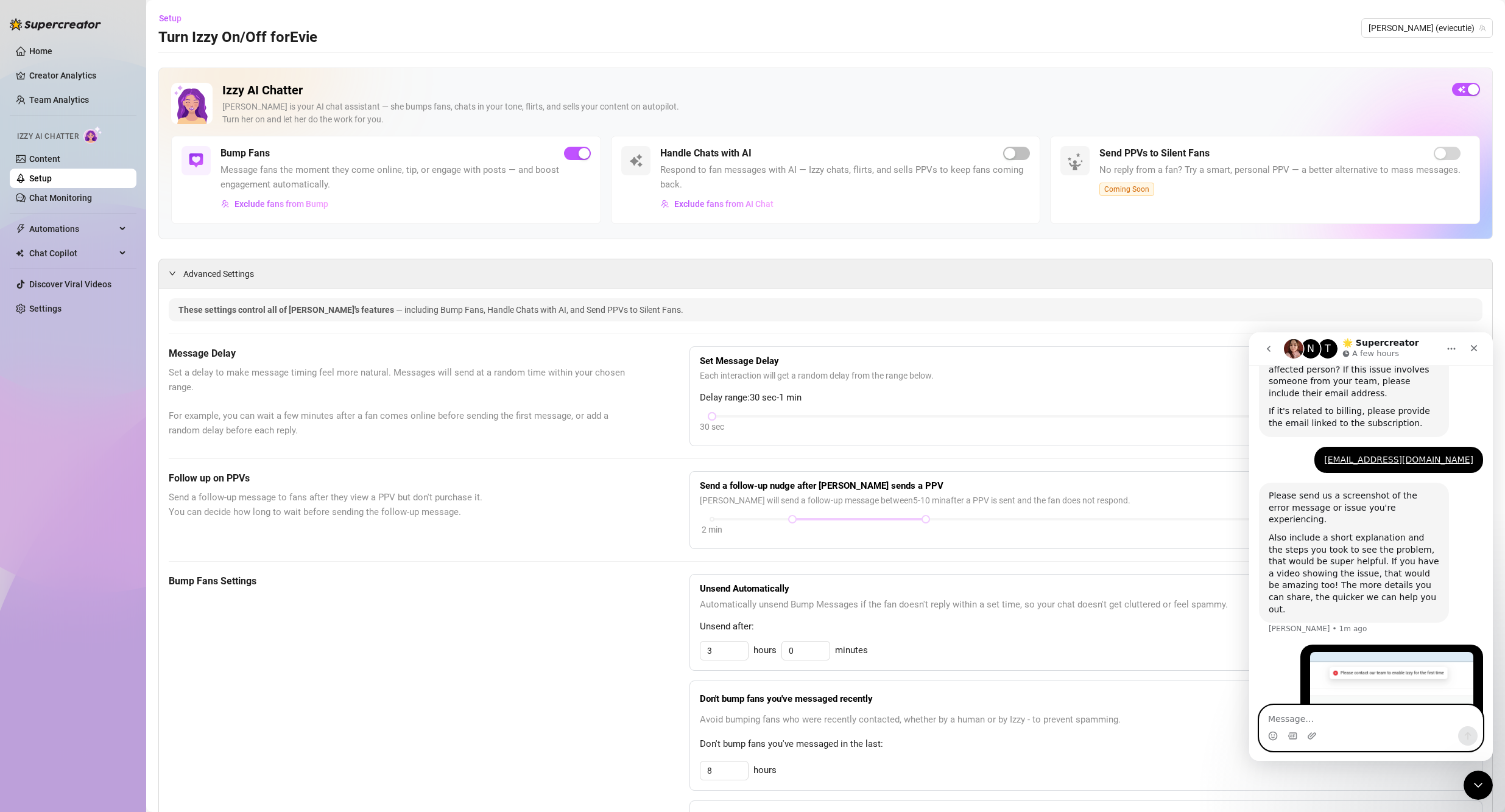
click at [726, 722] on textarea "Message…" at bounding box center [1371, 716] width 222 height 20
type textarea "i cant activate izzy"
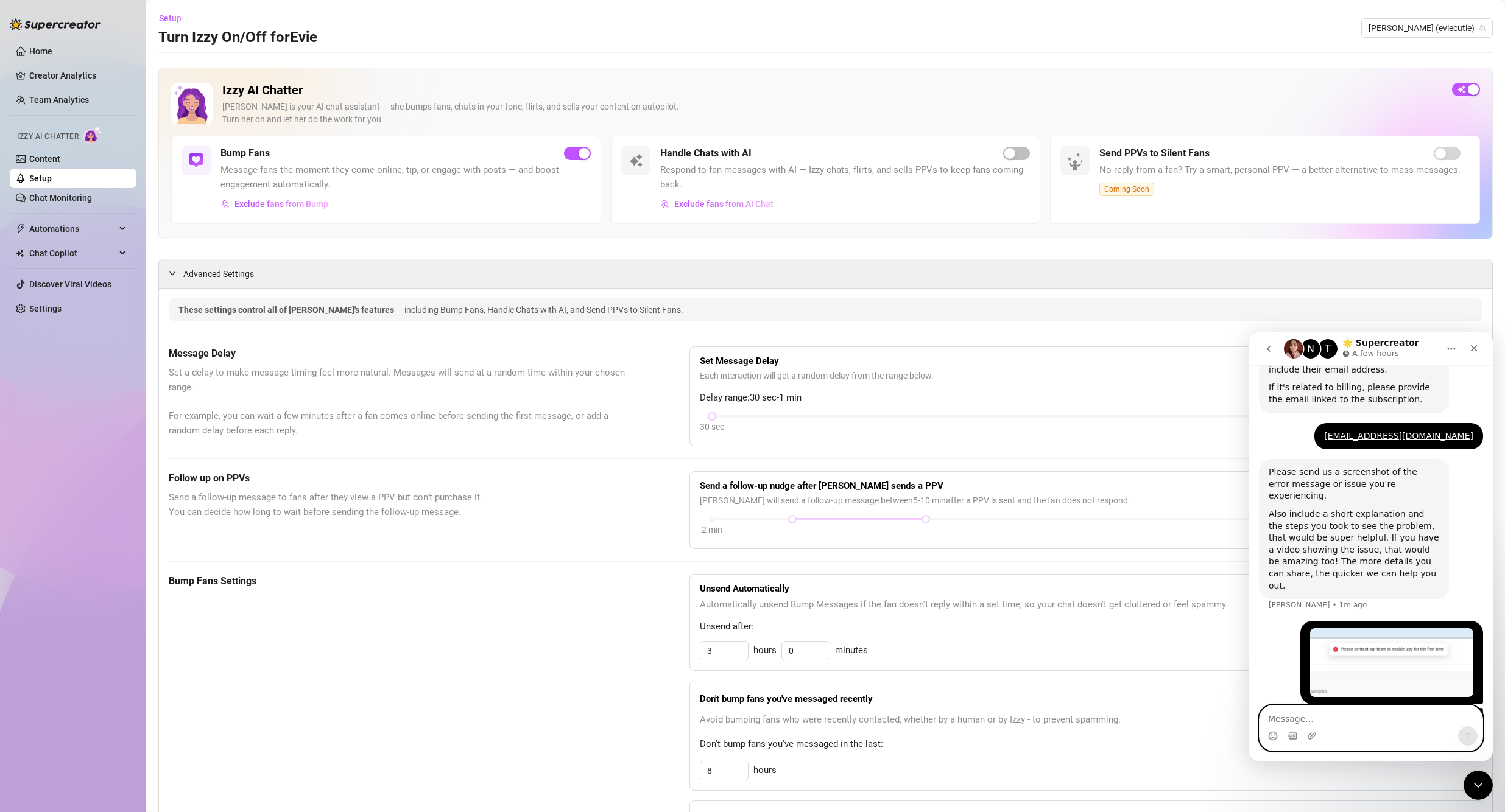
scroll to position [543, 0]
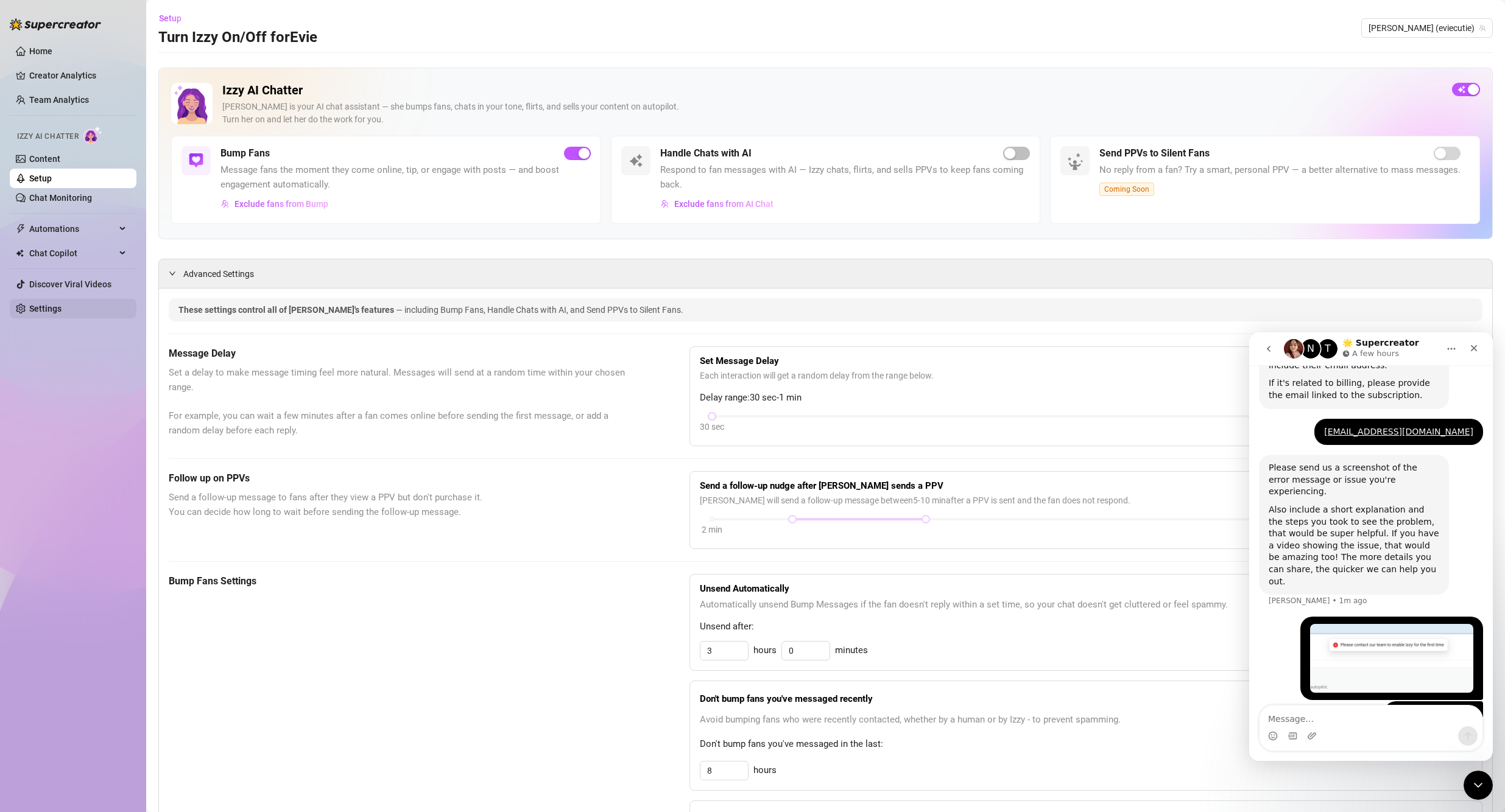
click at [58, 303] on link "Settings" at bounding box center [45, 308] width 32 height 10
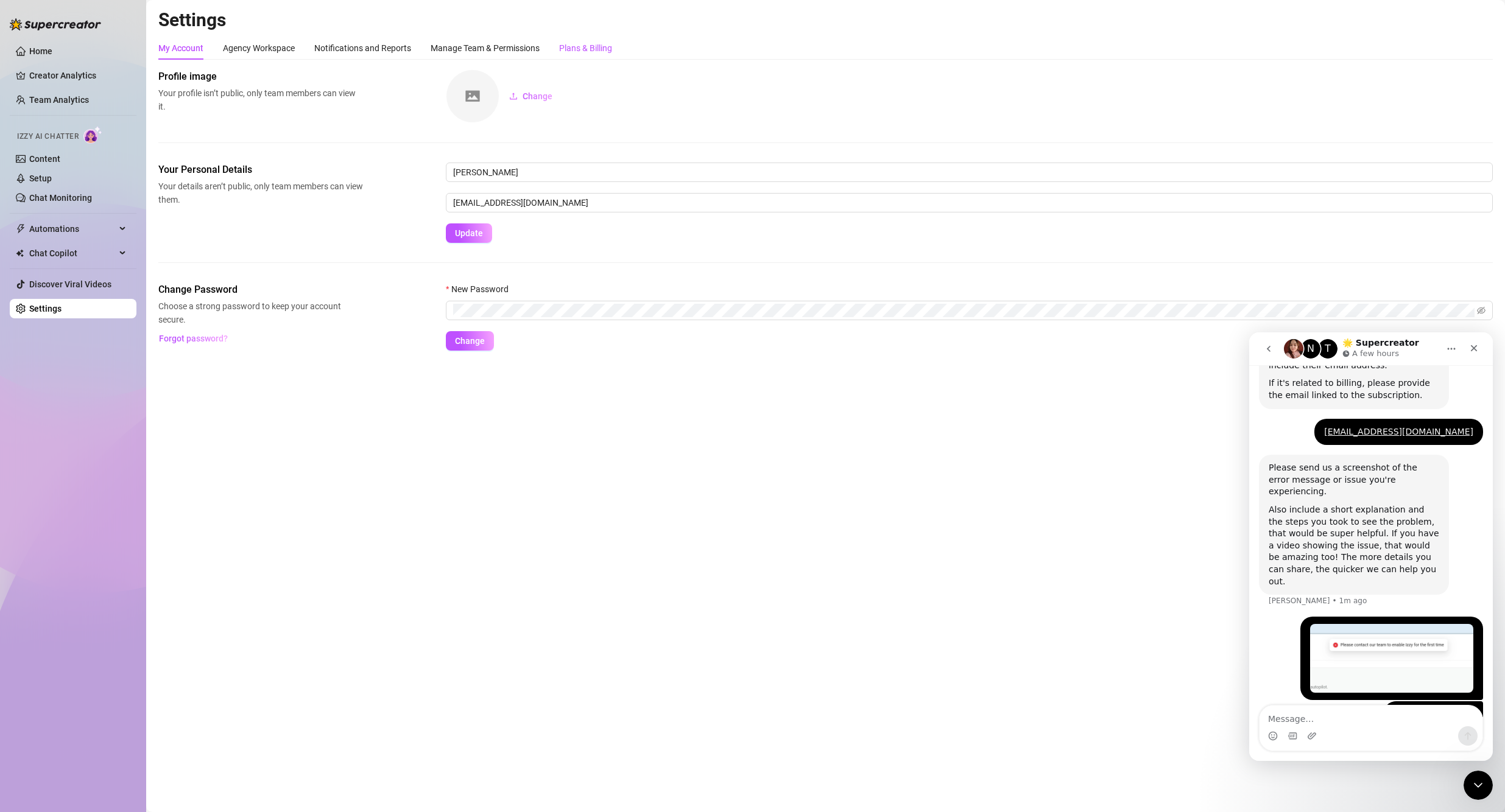
click at [572, 41] on div "Plans & Billing" at bounding box center [585, 48] width 53 height 23
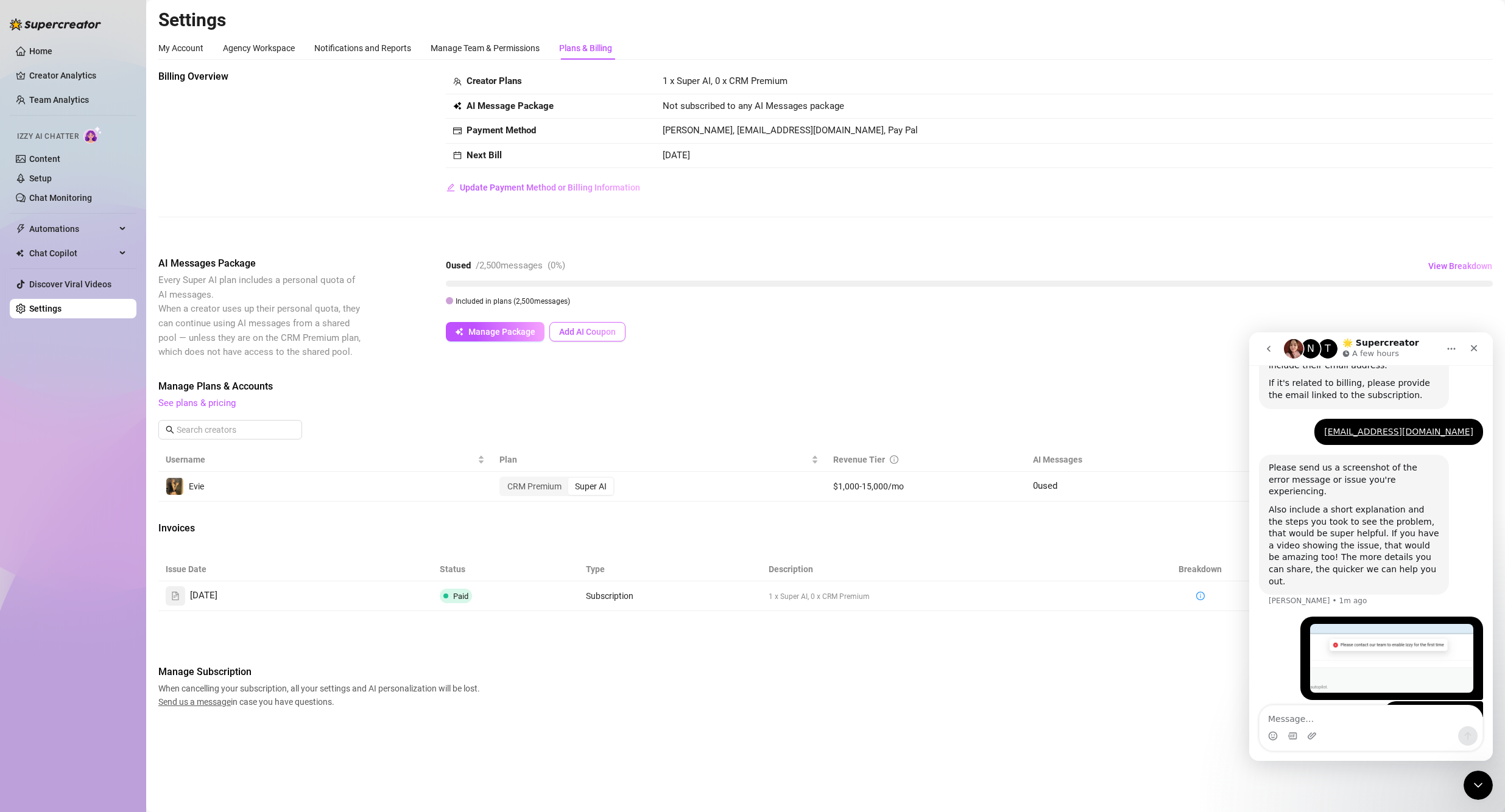
click at [563, 329] on span "Add AI Coupon" at bounding box center [586, 332] width 56 height 10
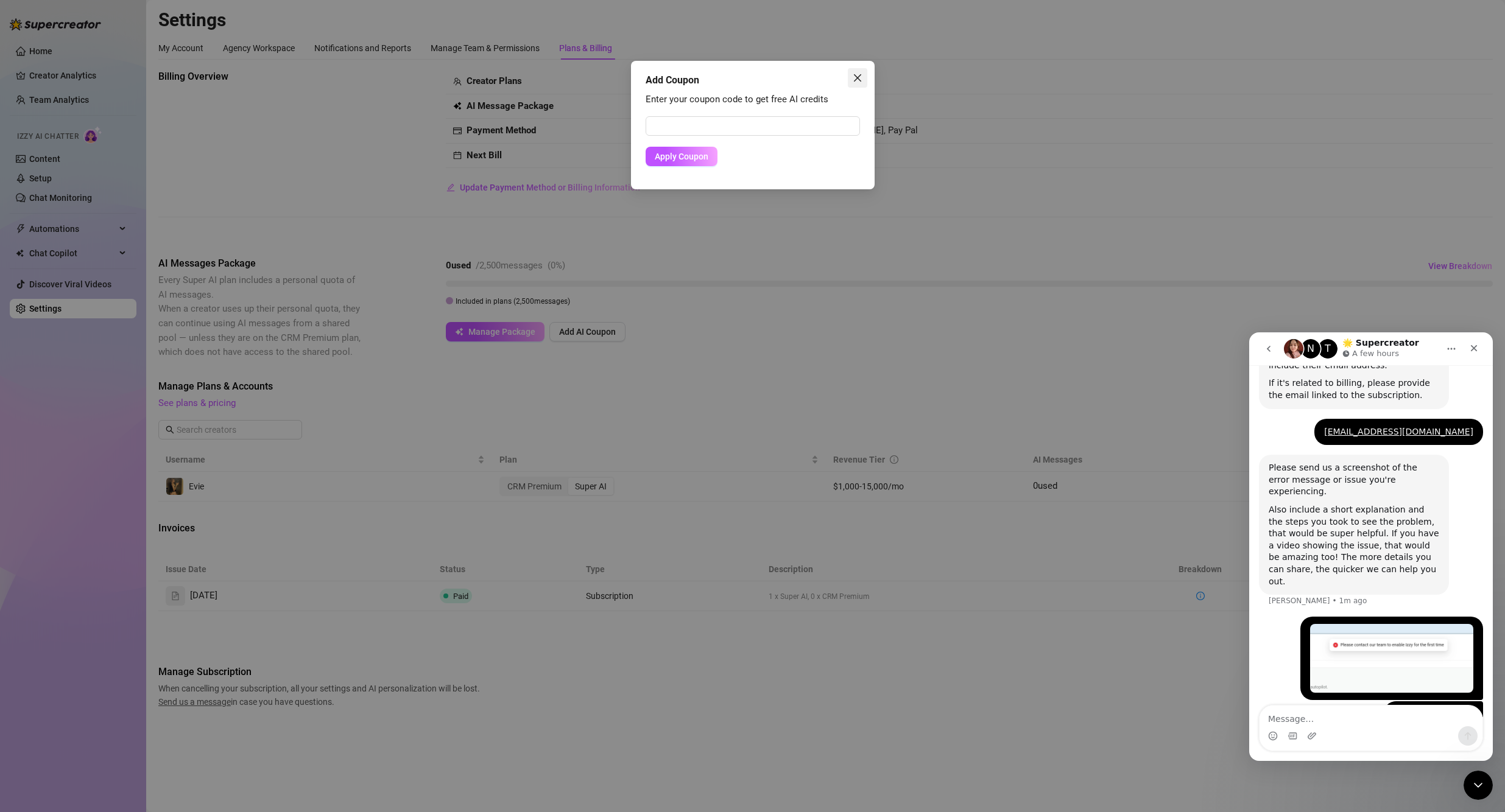
click at [726, 76] on icon "close" at bounding box center [857, 78] width 10 height 10
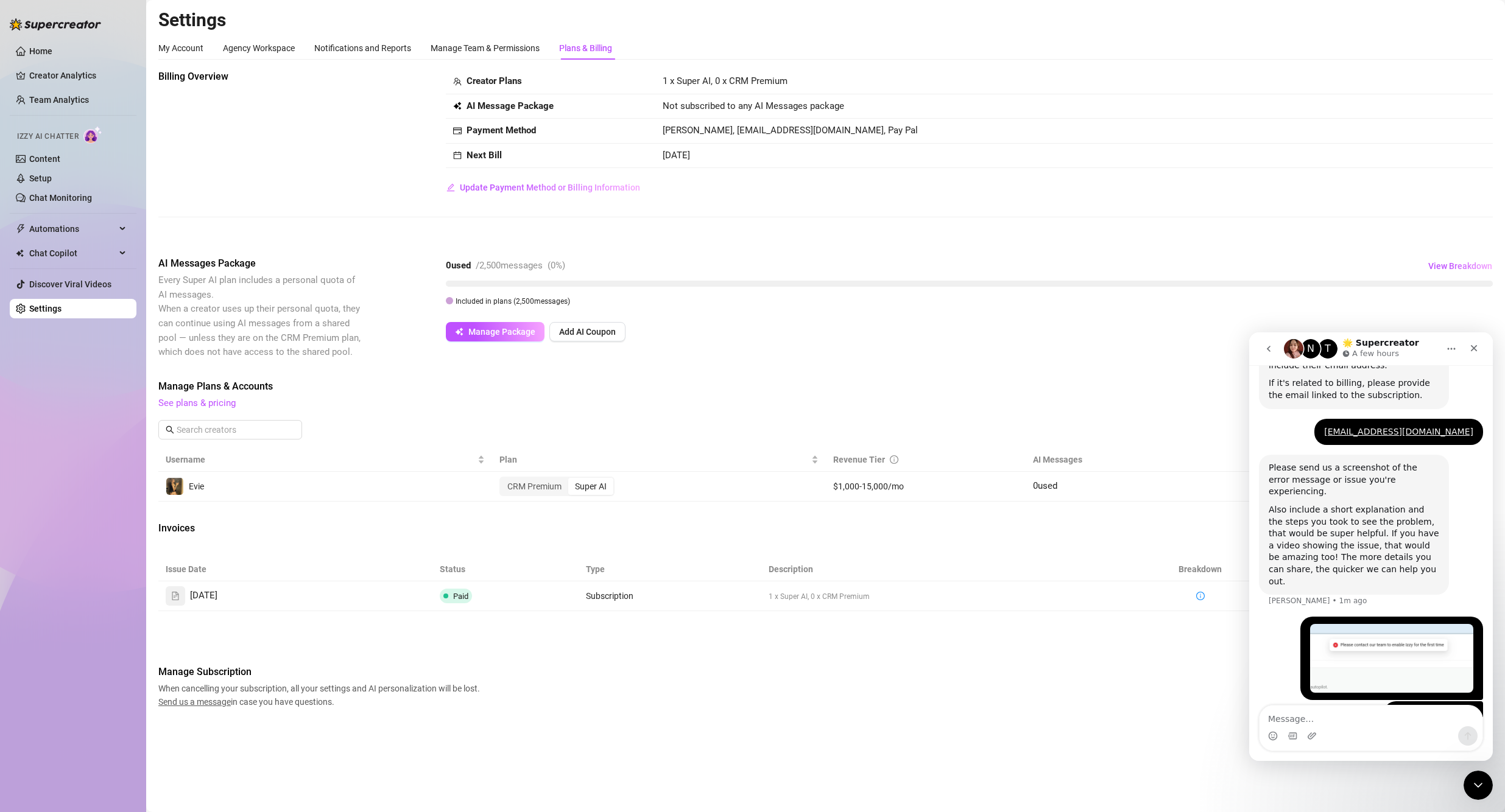
click at [509, 343] on div "AI Messages Package Every Super AI plan includes a personal quota of AI message…" at bounding box center [825, 307] width 1334 height 103
click at [514, 334] on span "Manage Package" at bounding box center [502, 332] width 67 height 10
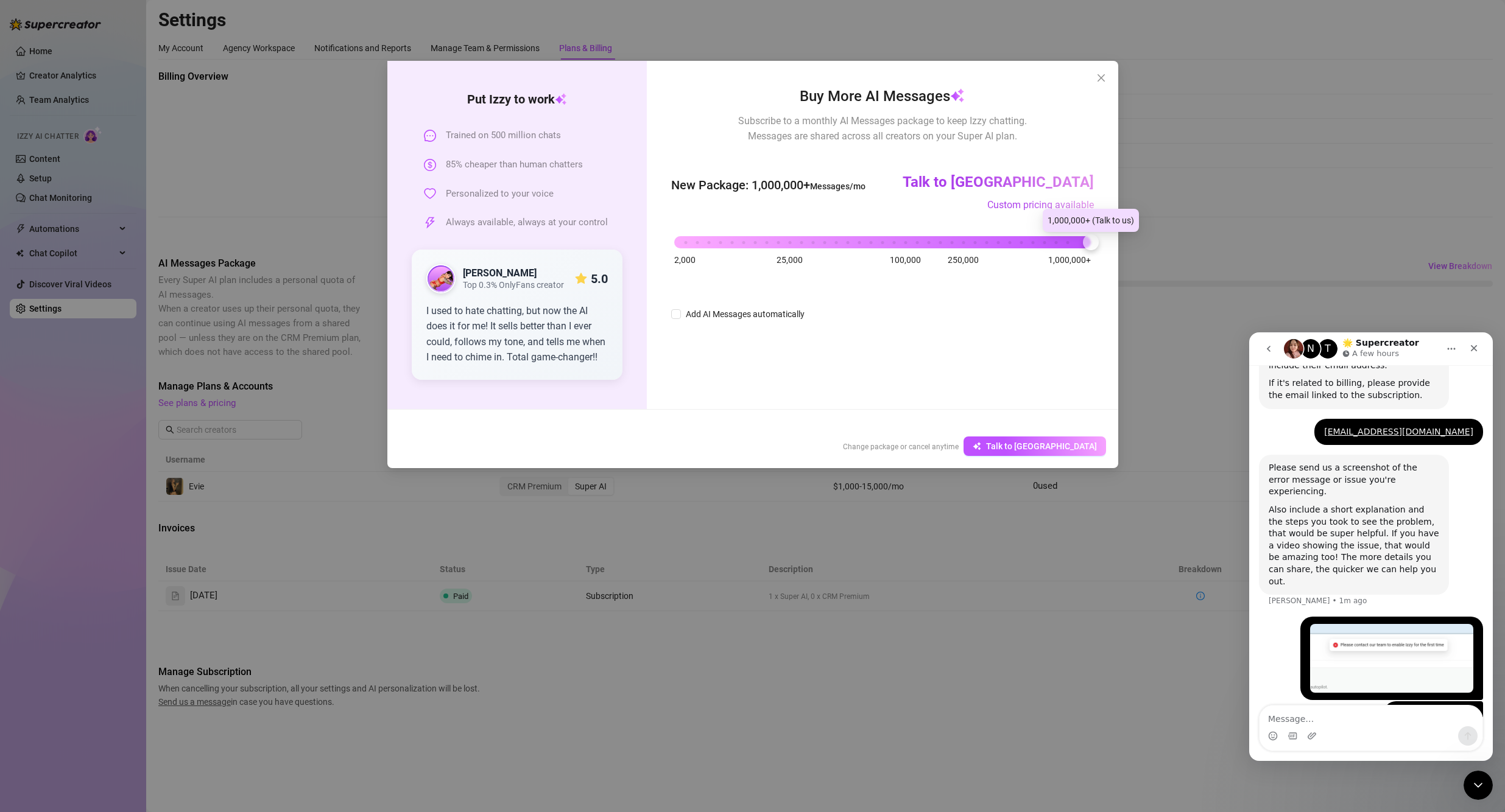
drag, startPoint x: 685, startPoint y: 242, endPoint x: 1175, endPoint y: 254, distance: 490.1
click at [726, 254] on div "Put [PERSON_NAME] to work Trained on 500 million chats 85% cheaper than human c…" at bounding box center [752, 406] width 1505 height 812
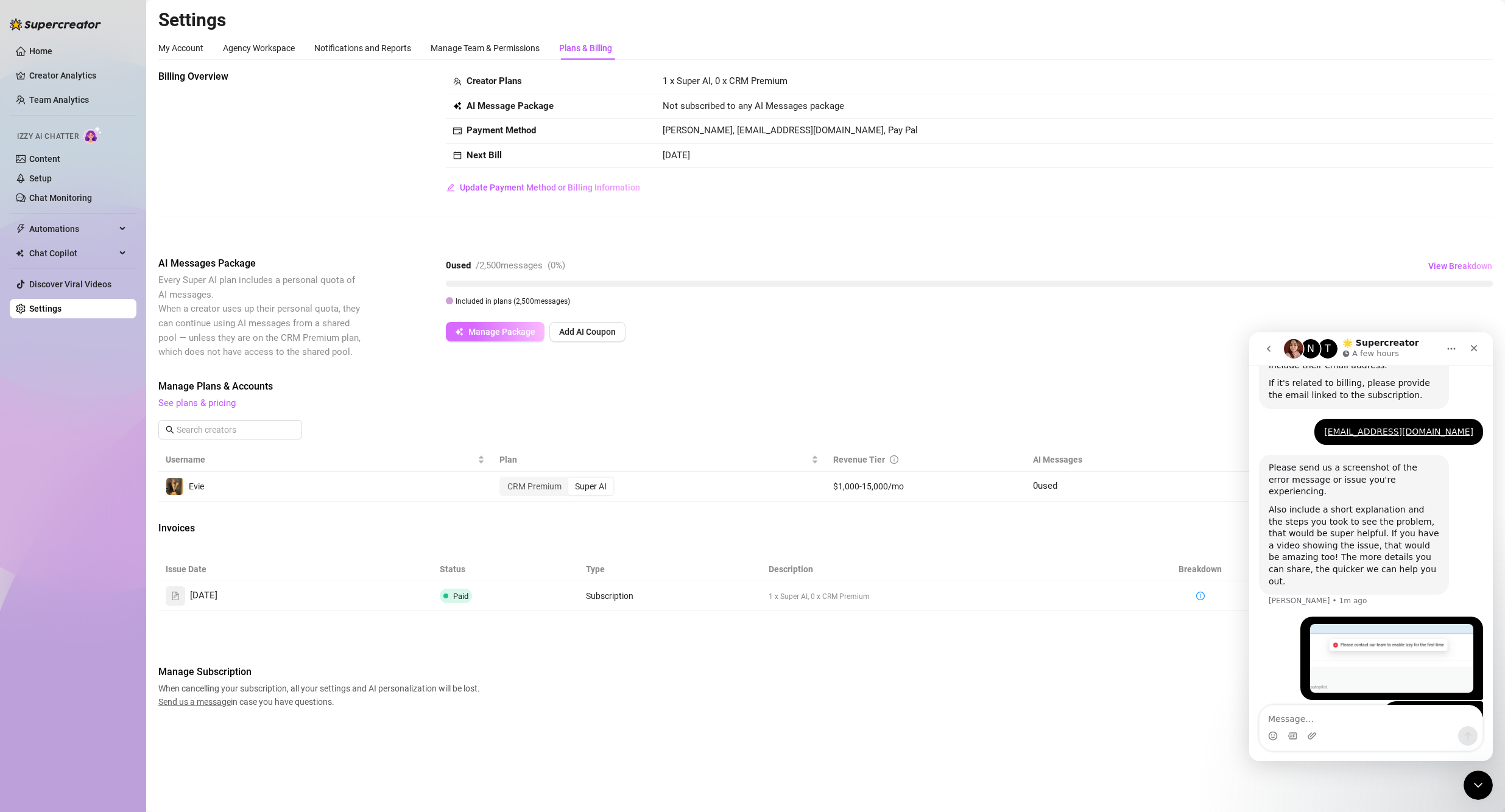
click at [528, 329] on span "Manage Package" at bounding box center [502, 332] width 67 height 10
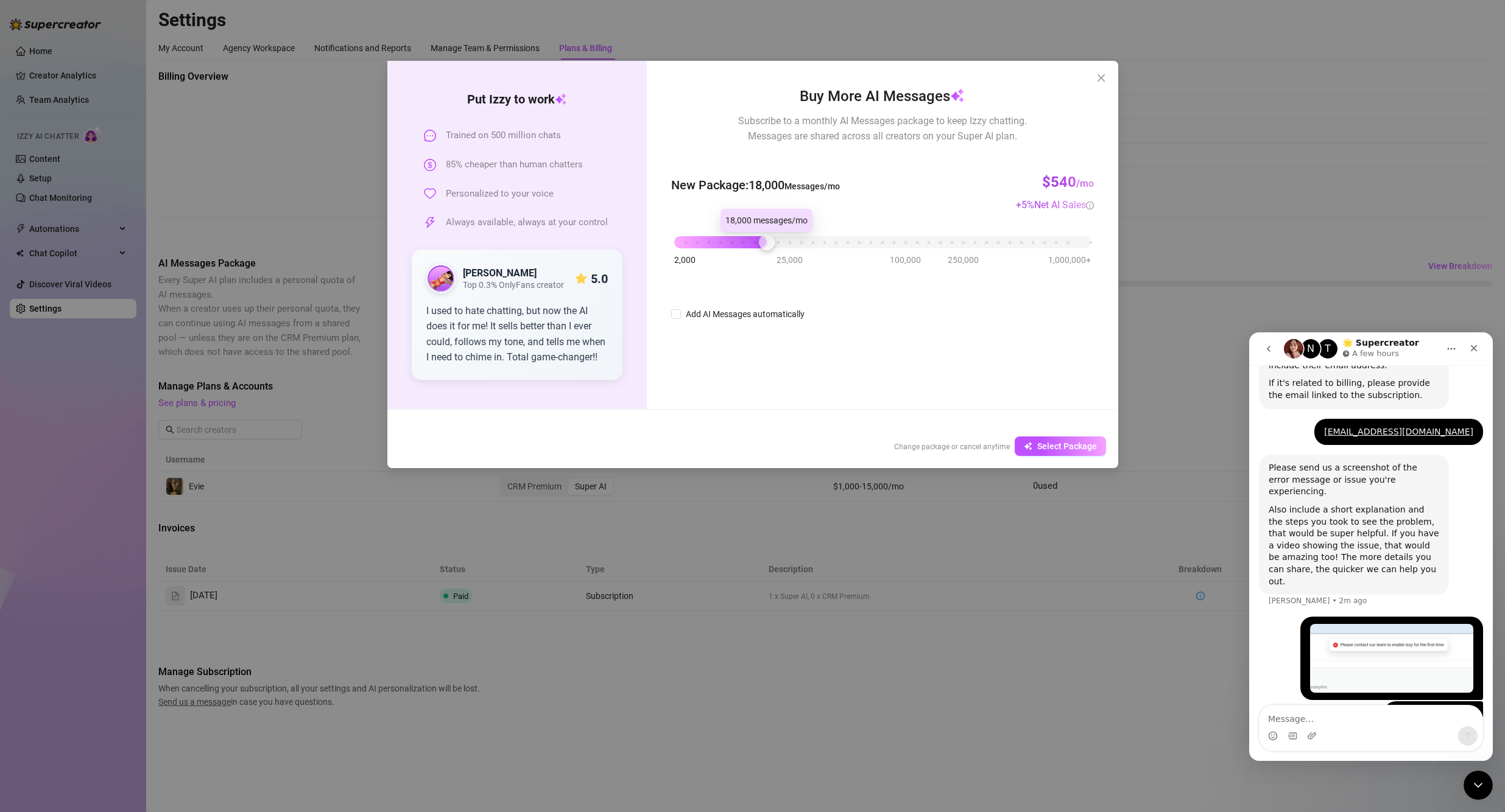
drag, startPoint x: 678, startPoint y: 245, endPoint x: 837, endPoint y: 247, distance: 159.0
click at [726, 241] on div "2,000 25,000 100,000 250,000 1,000,000+" at bounding box center [882, 237] width 416 height 7
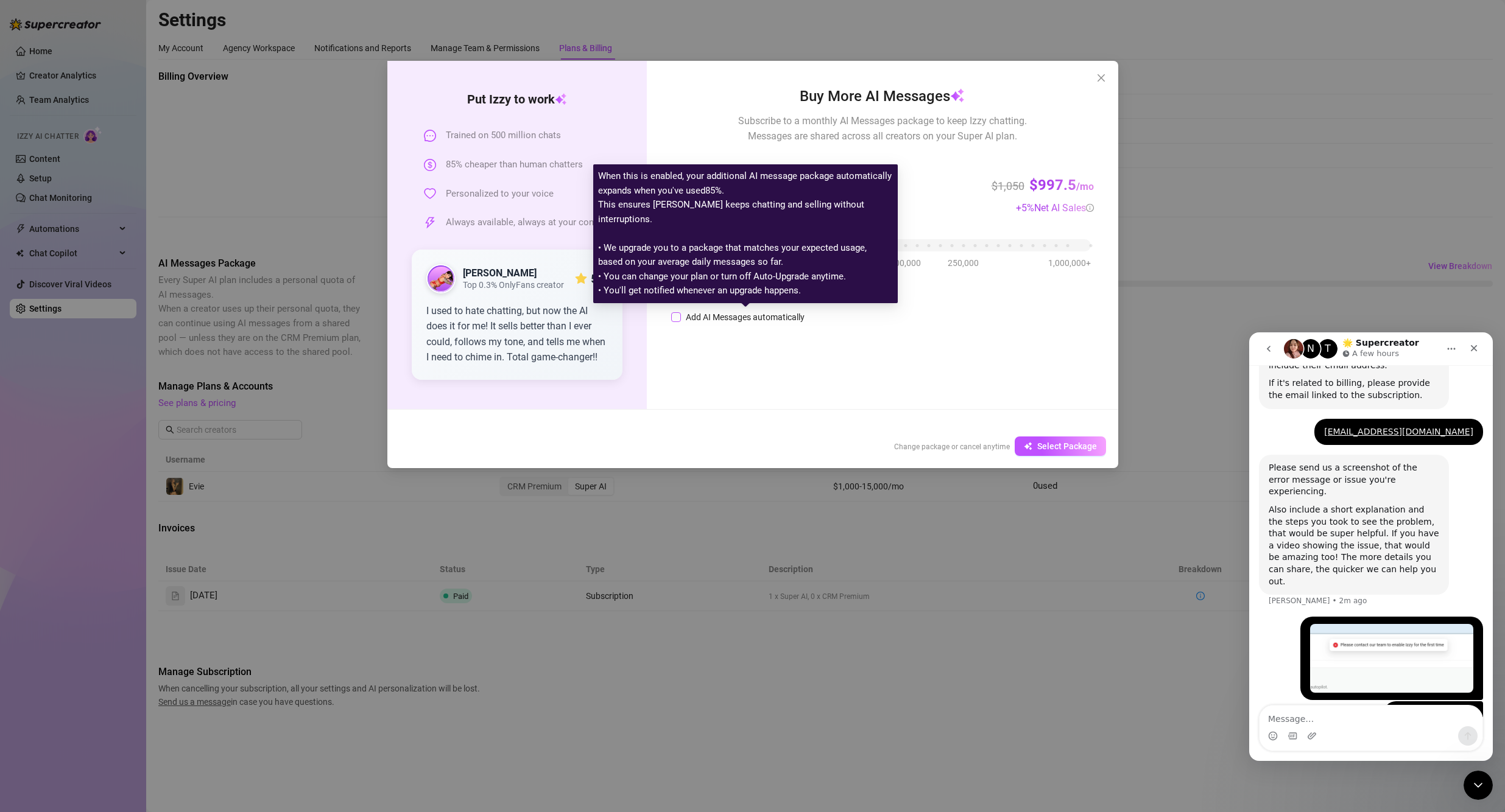
click at [712, 312] on div "Add AI Messages automatically" at bounding box center [744, 317] width 119 height 13
click at [681, 312] on input "Add AI Messages automatically" at bounding box center [676, 317] width 10 height 10
checkbox input "true"
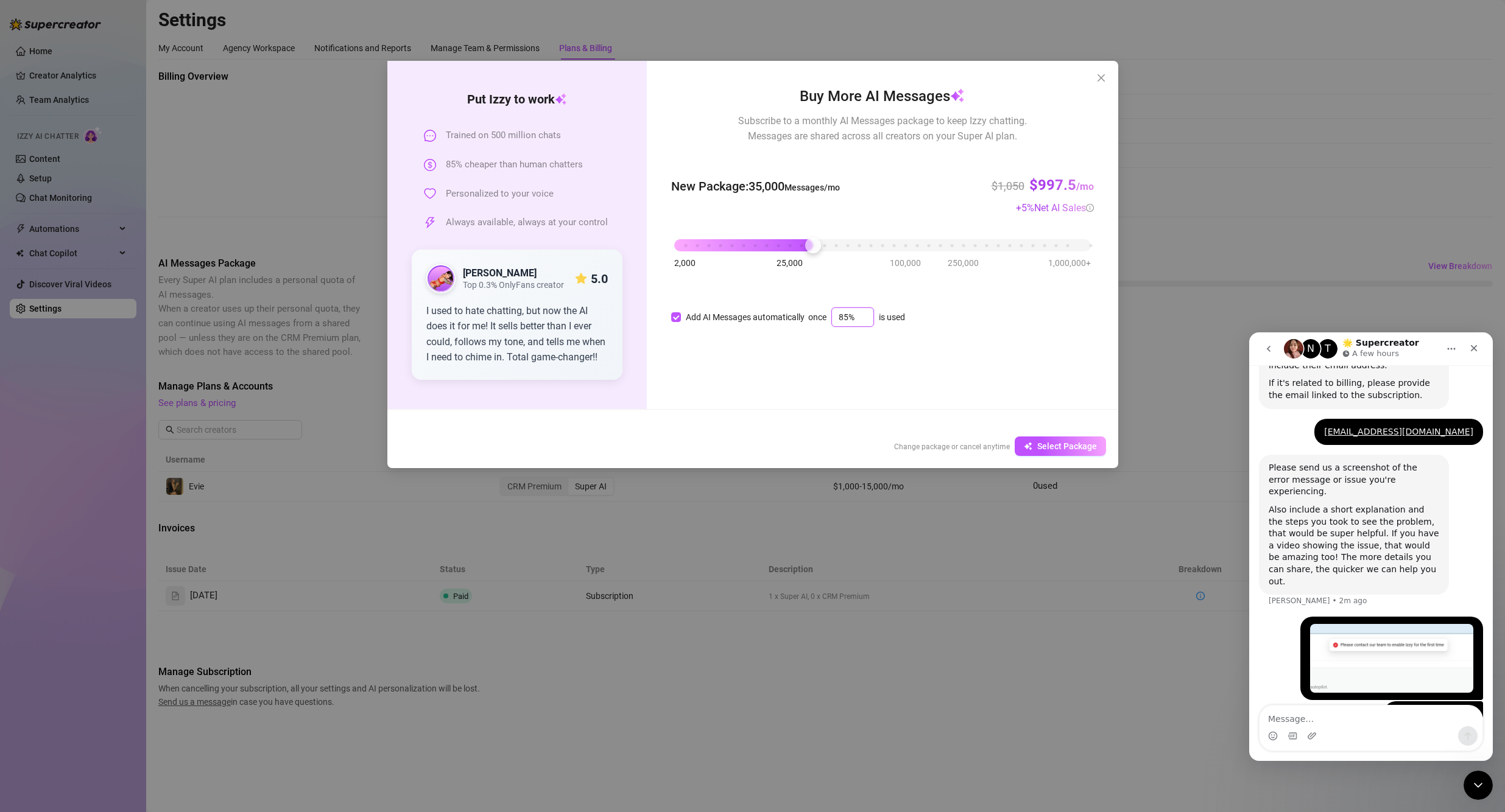
drag, startPoint x: 856, startPoint y: 314, endPoint x: 830, endPoint y: 314, distance: 26.0
click at [726, 314] on div "once 85% is used" at bounding box center [856, 317] width 97 height 20
type input "95%"
click at [726, 343] on div "Buy More AI Messages Subscribe to a monthly AI Messages package to keep Izzy ch…" at bounding box center [882, 235] width 470 height 348
click at [676, 317] on input "Add AI Messages automatically" at bounding box center [676, 317] width 10 height 10
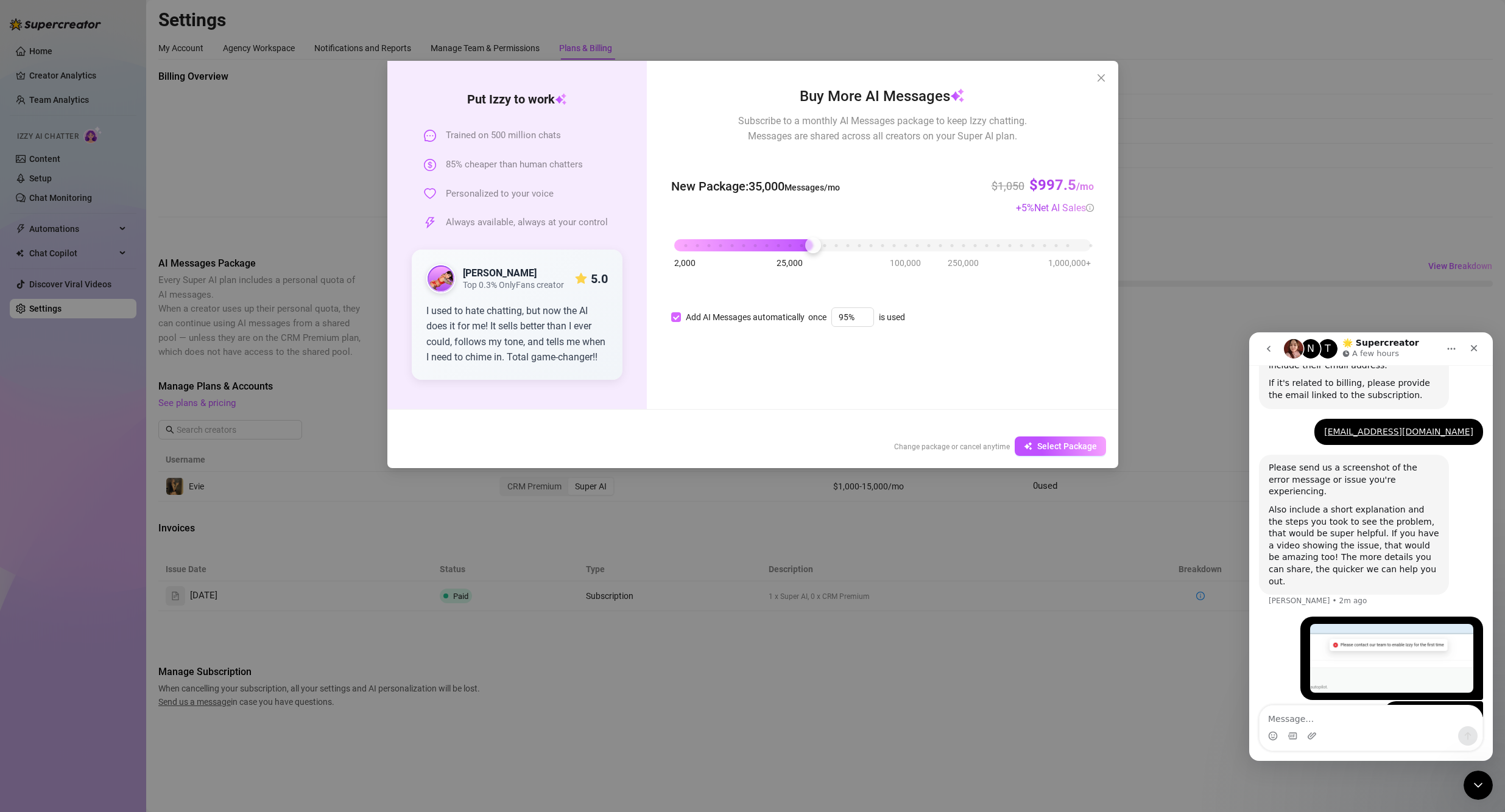
checkbox input "false"
click at [435, 284] on img at bounding box center [441, 279] width 27 height 27
click at [726, 80] on icon "close" at bounding box center [1101, 78] width 10 height 10
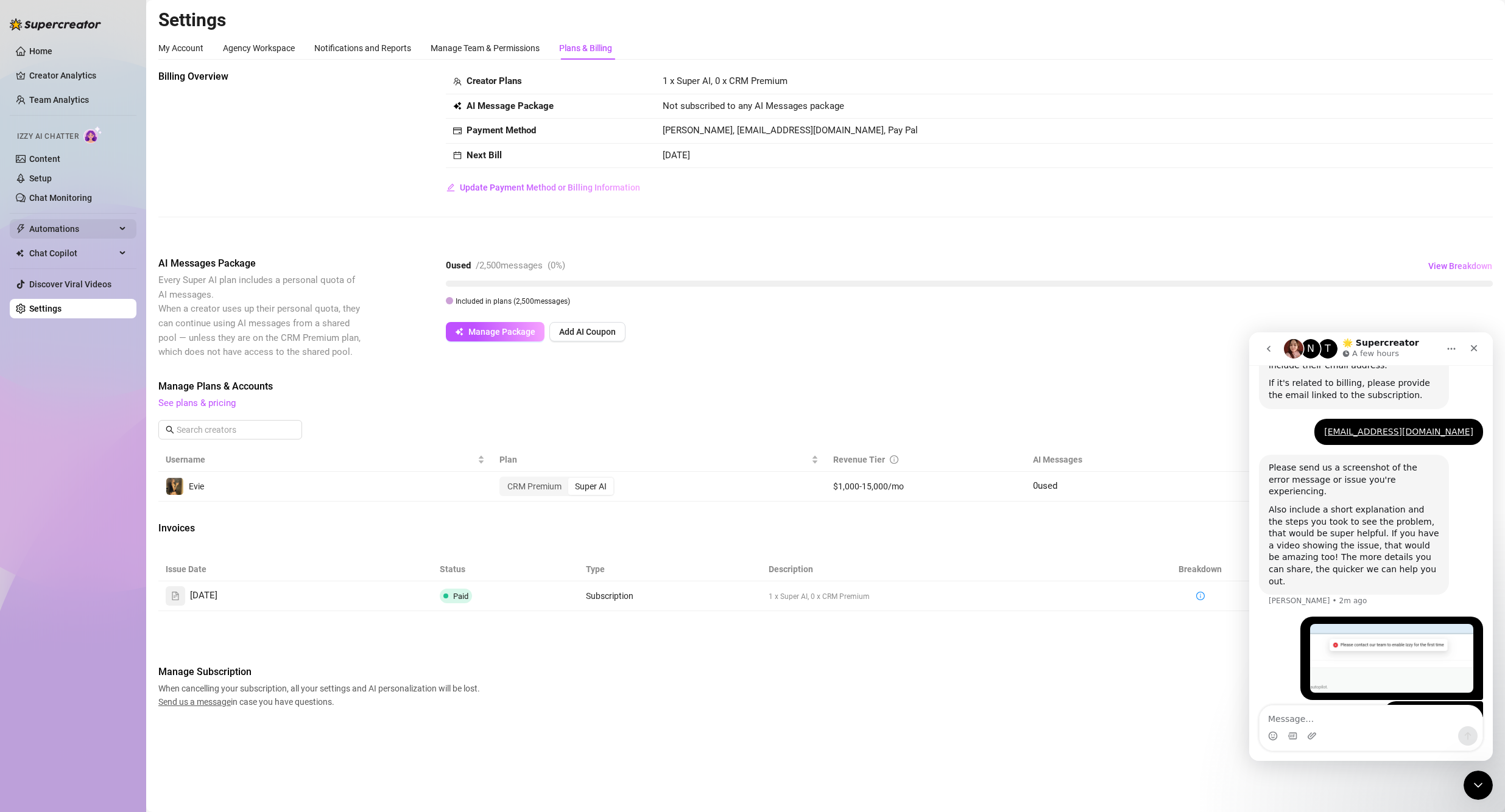
click at [99, 229] on span "Automations" at bounding box center [73, 229] width 87 height 20
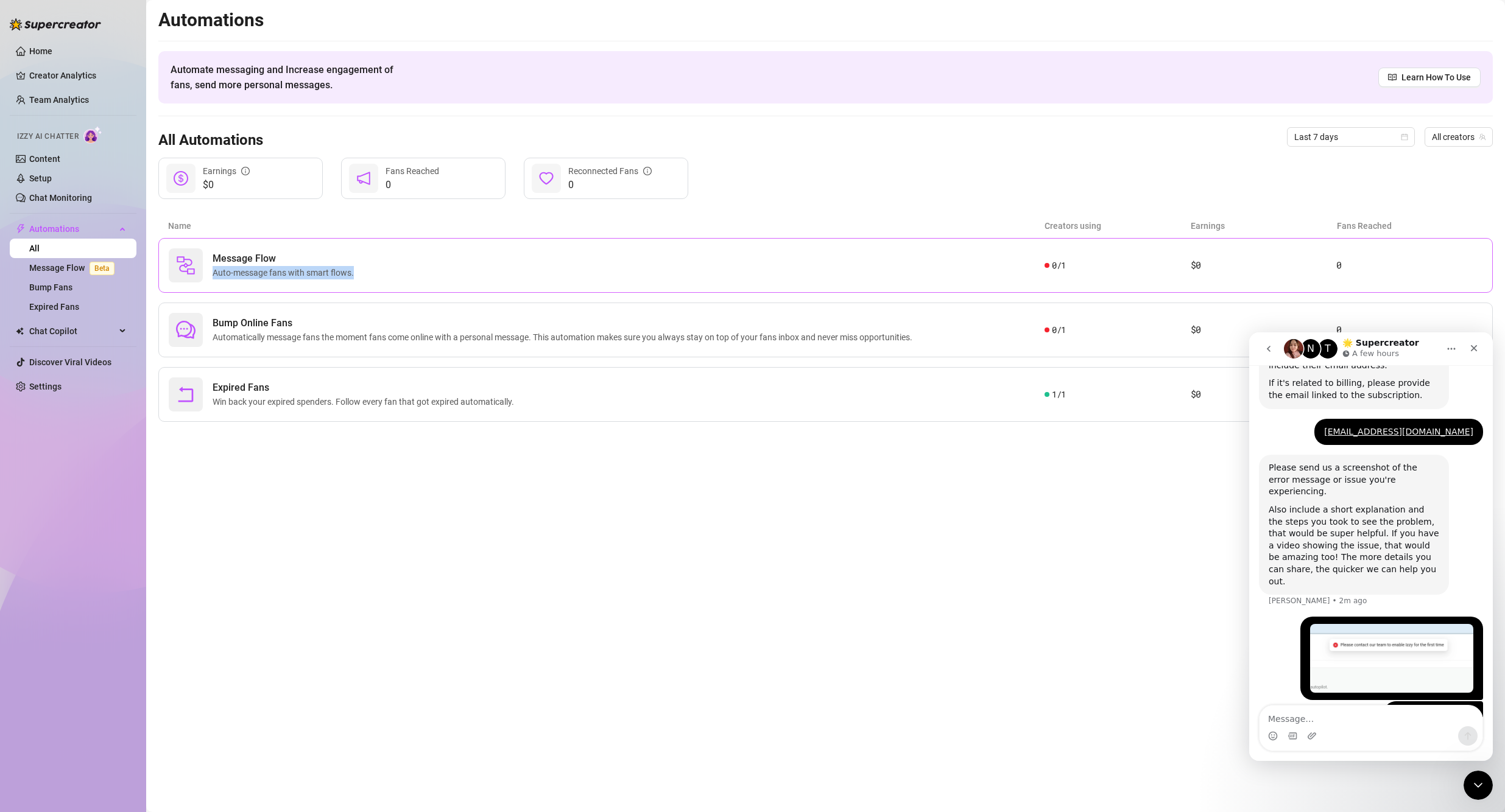
drag, startPoint x: 895, startPoint y: 276, endPoint x: 996, endPoint y: 261, distance: 102.1
click at [726, 261] on div "Message Flow Auto-message fans with smart flows." at bounding box center [606, 266] width 876 height 34
click at [726, 349] on icon "go back" at bounding box center [1269, 348] width 3 height 6
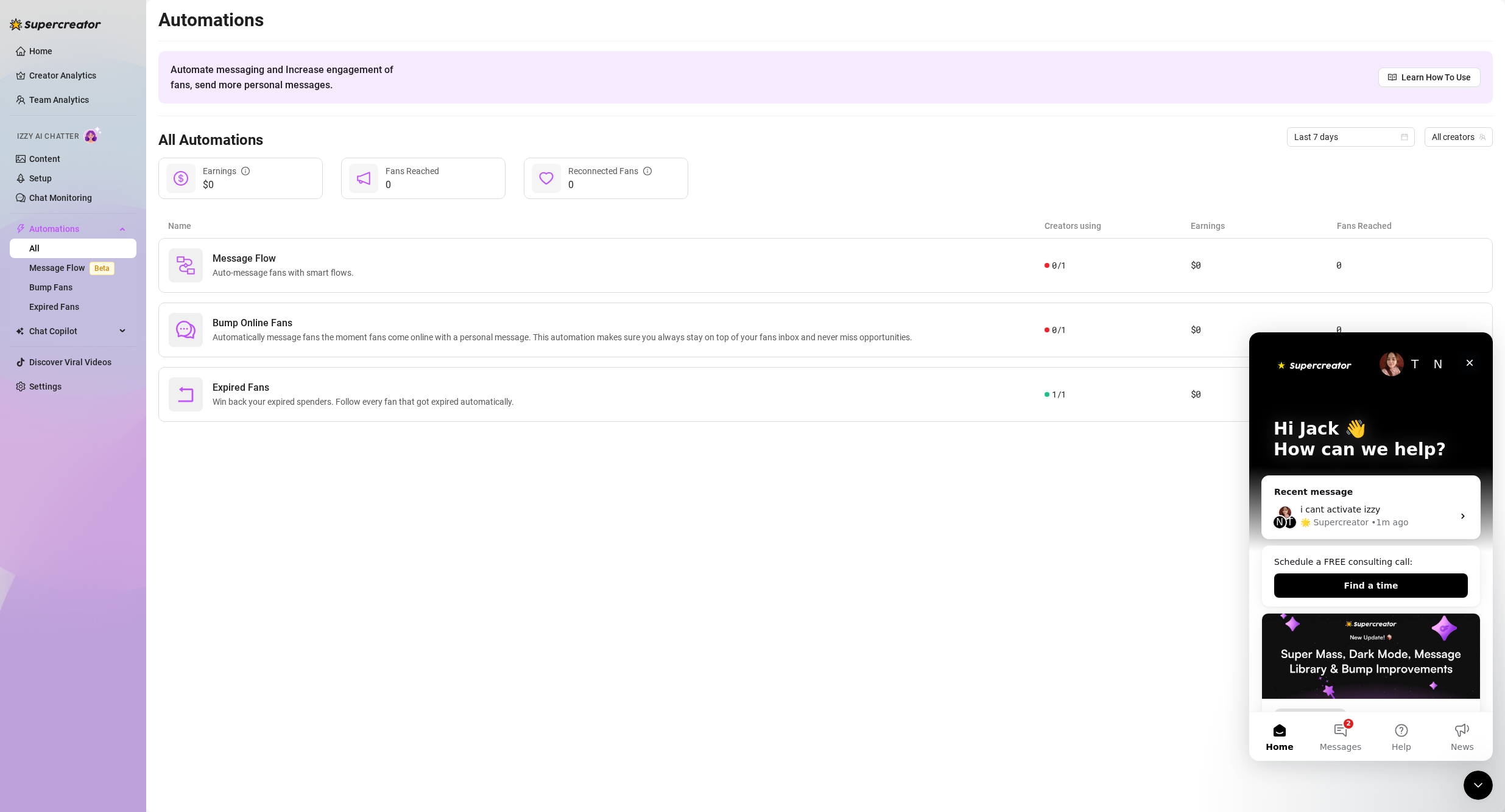
click at [726, 362] on icon "Close" at bounding box center [1470, 363] width 7 height 7
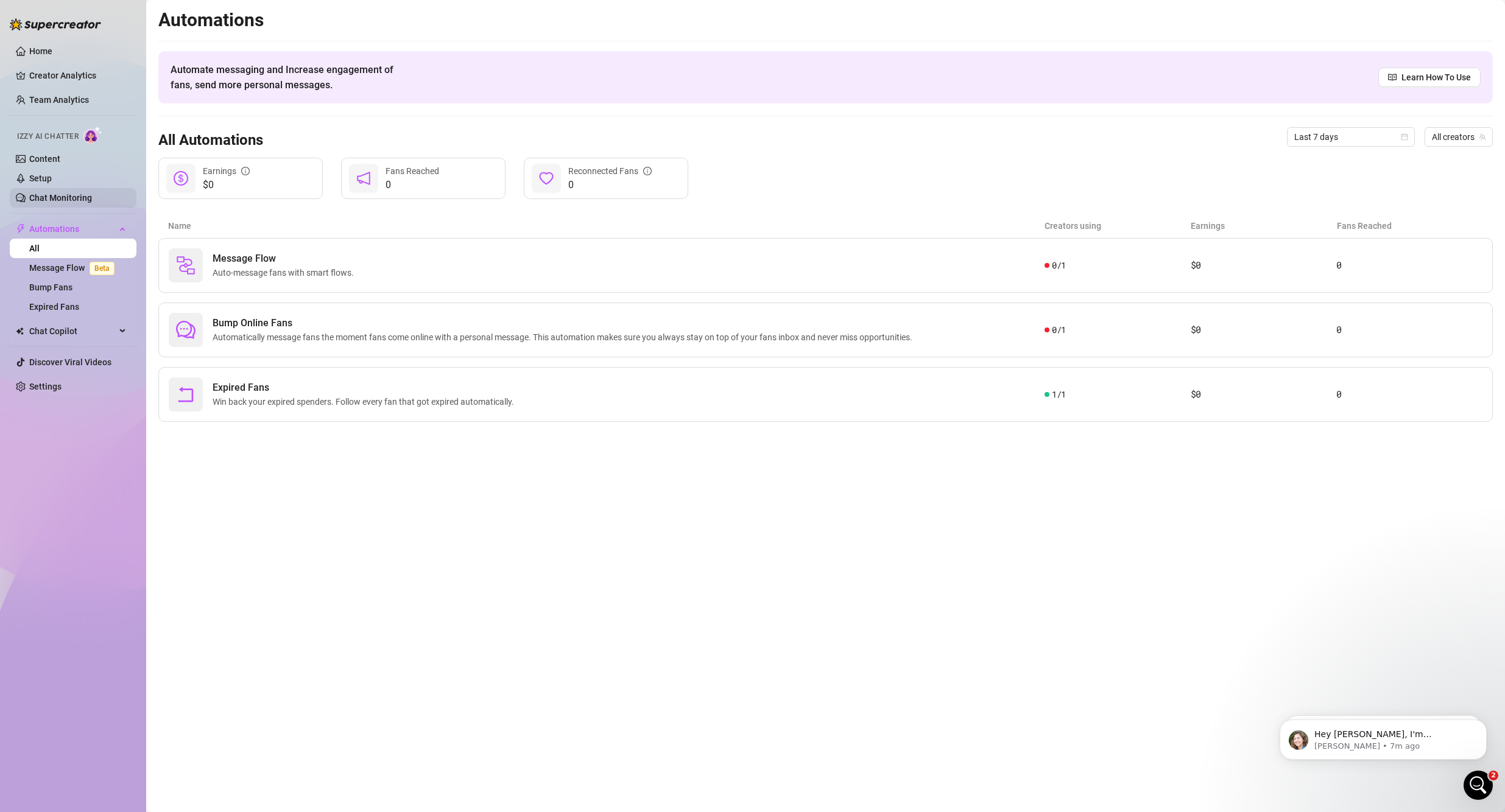
click at [75, 201] on link "Chat Monitoring" at bounding box center [61, 198] width 63 height 10
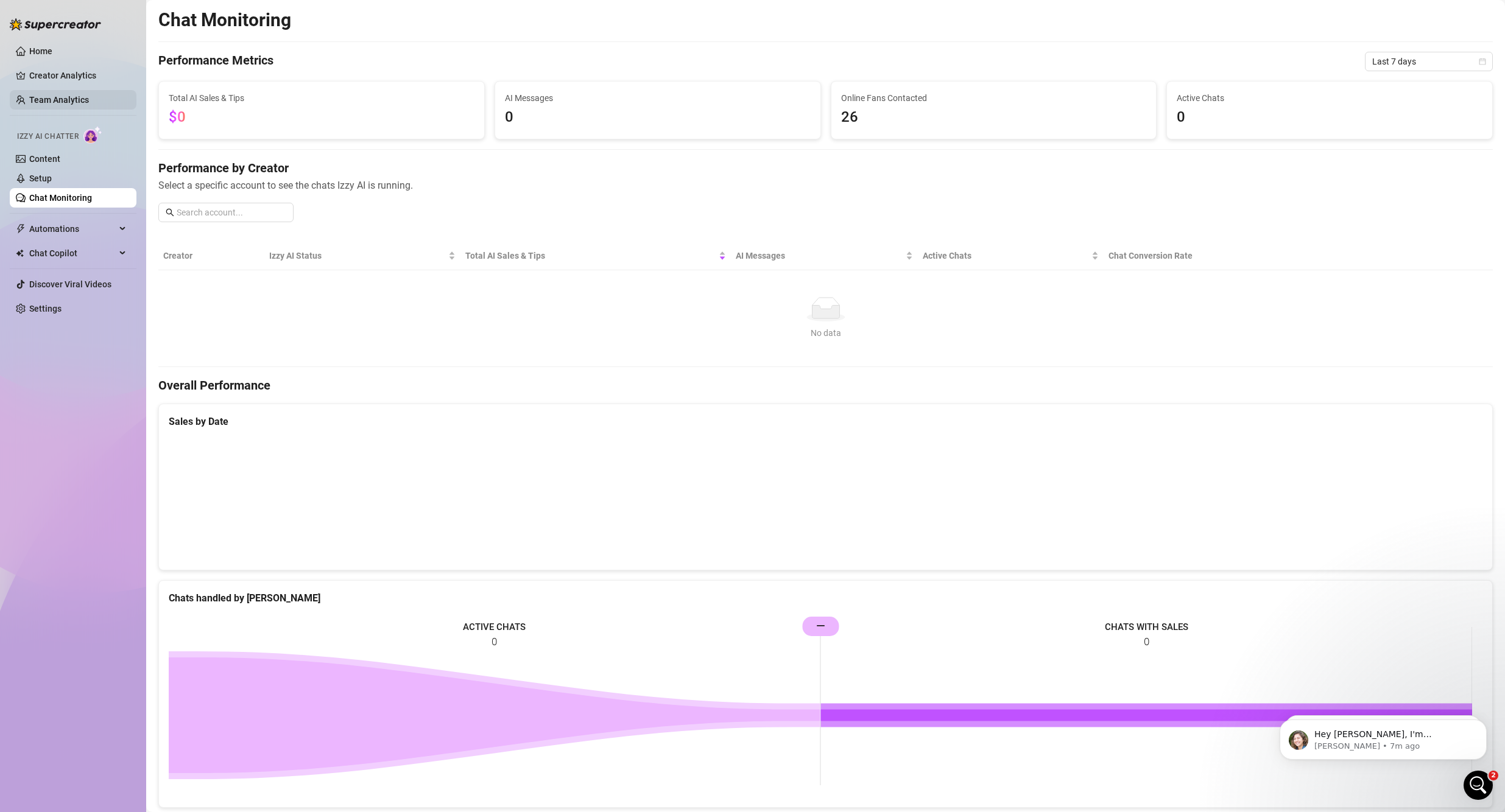
click at [78, 99] on link "Team Analytics" at bounding box center [59, 100] width 60 height 10
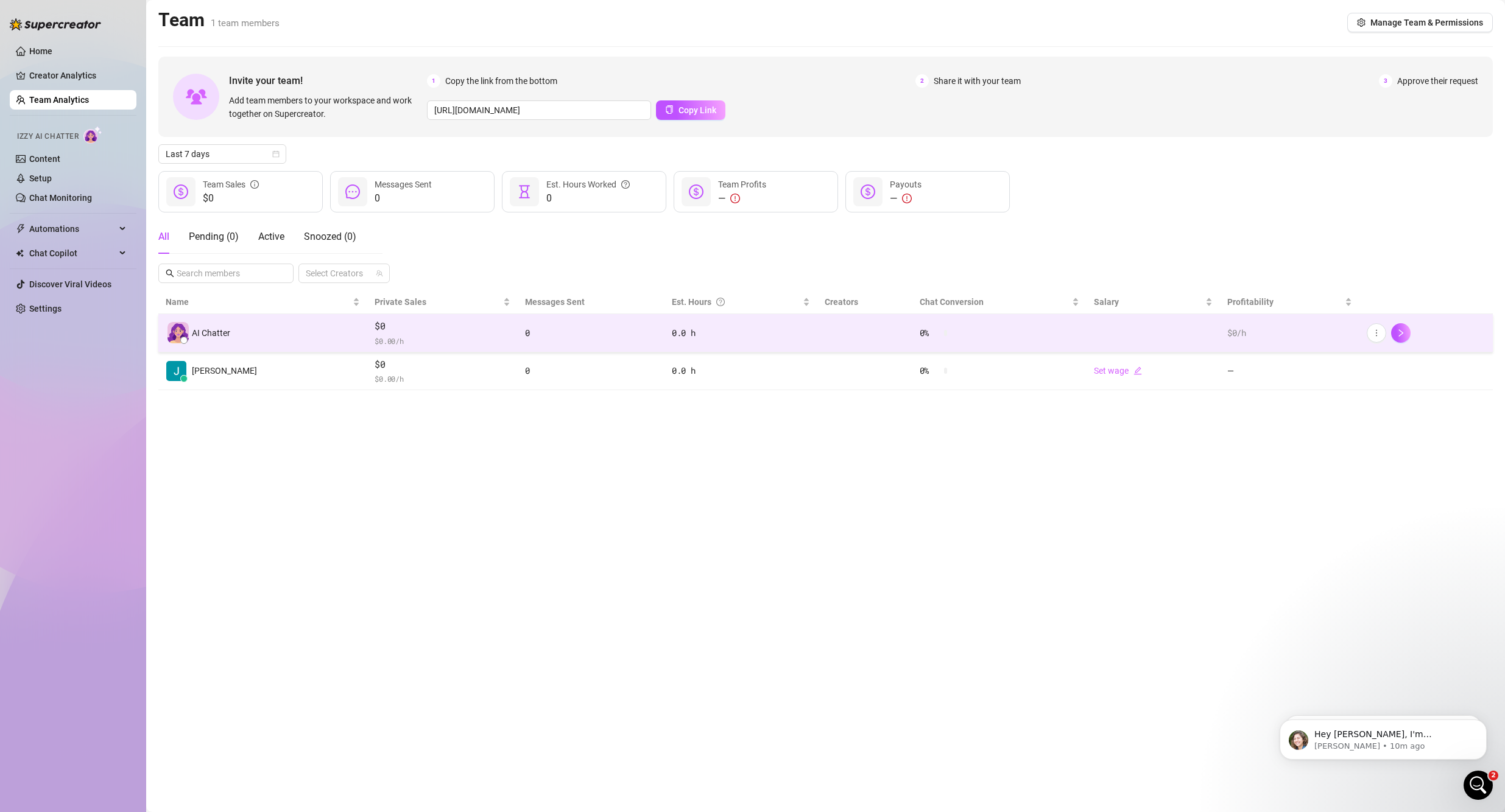
click at [235, 331] on div "AI Chatter" at bounding box center [262, 333] width 194 height 21
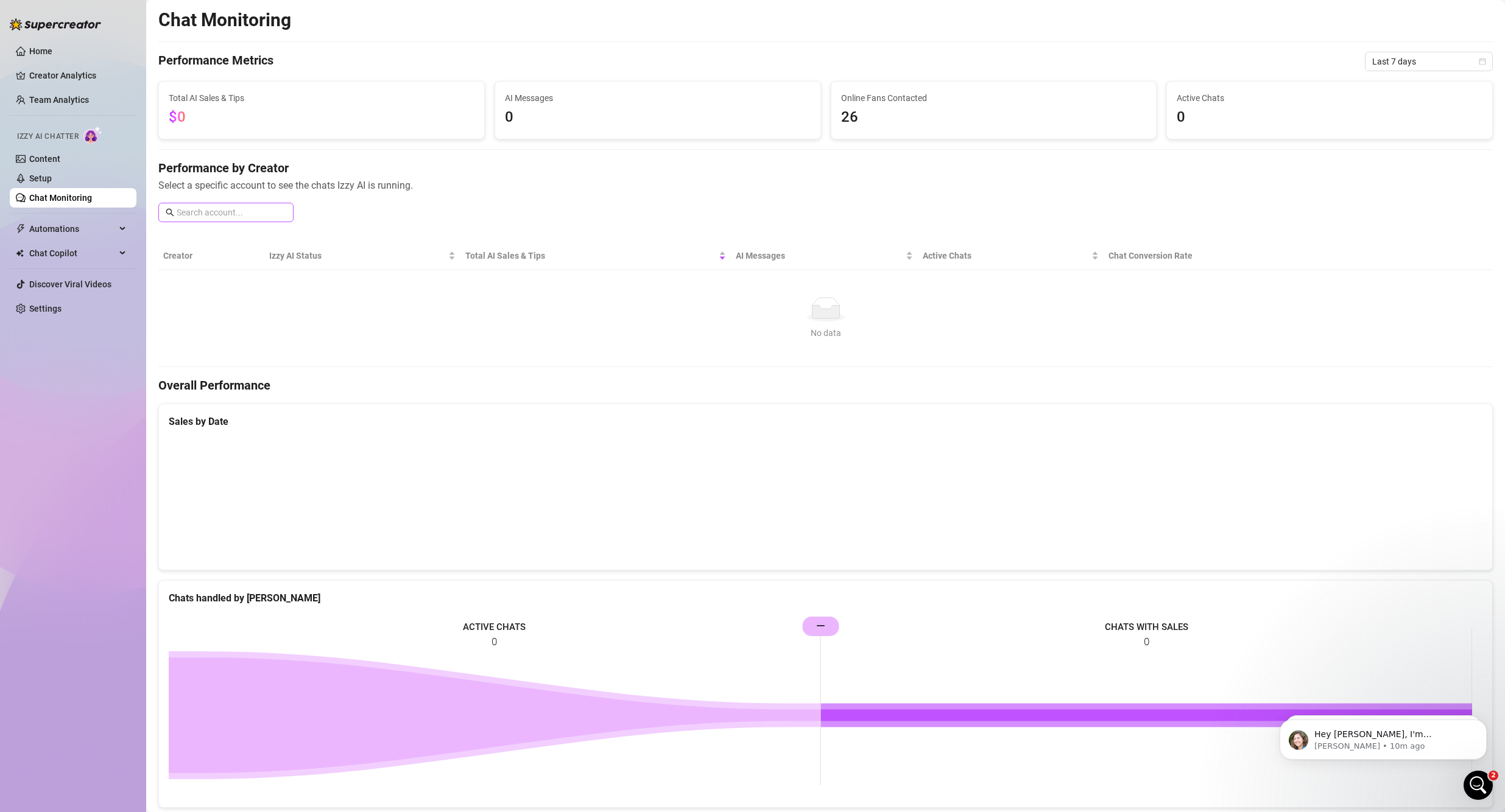
click at [293, 209] on span at bounding box center [226, 213] width 135 height 20
click at [268, 216] on input "text" at bounding box center [231, 213] width 110 height 13
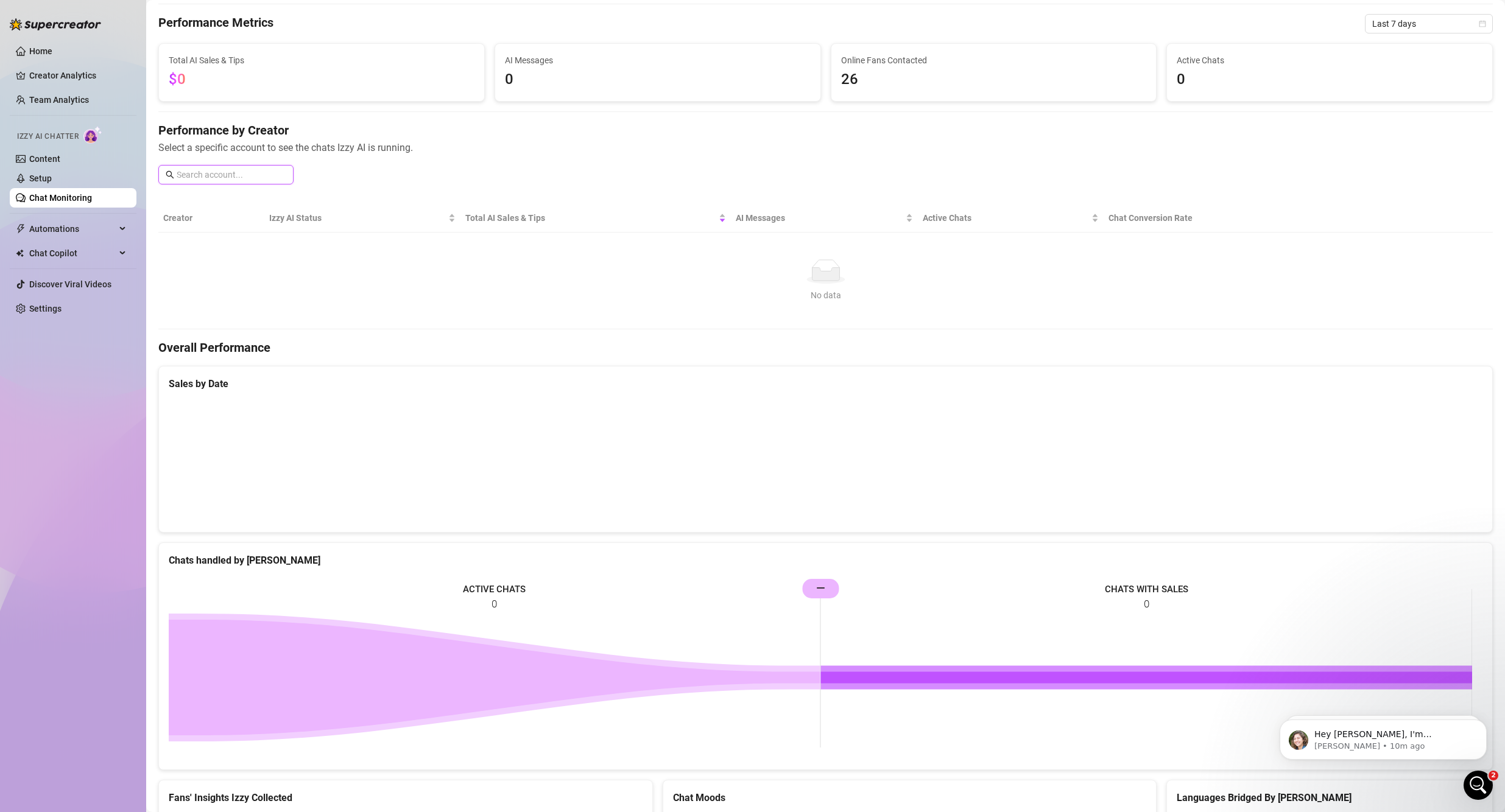
scroll to position [283, 0]
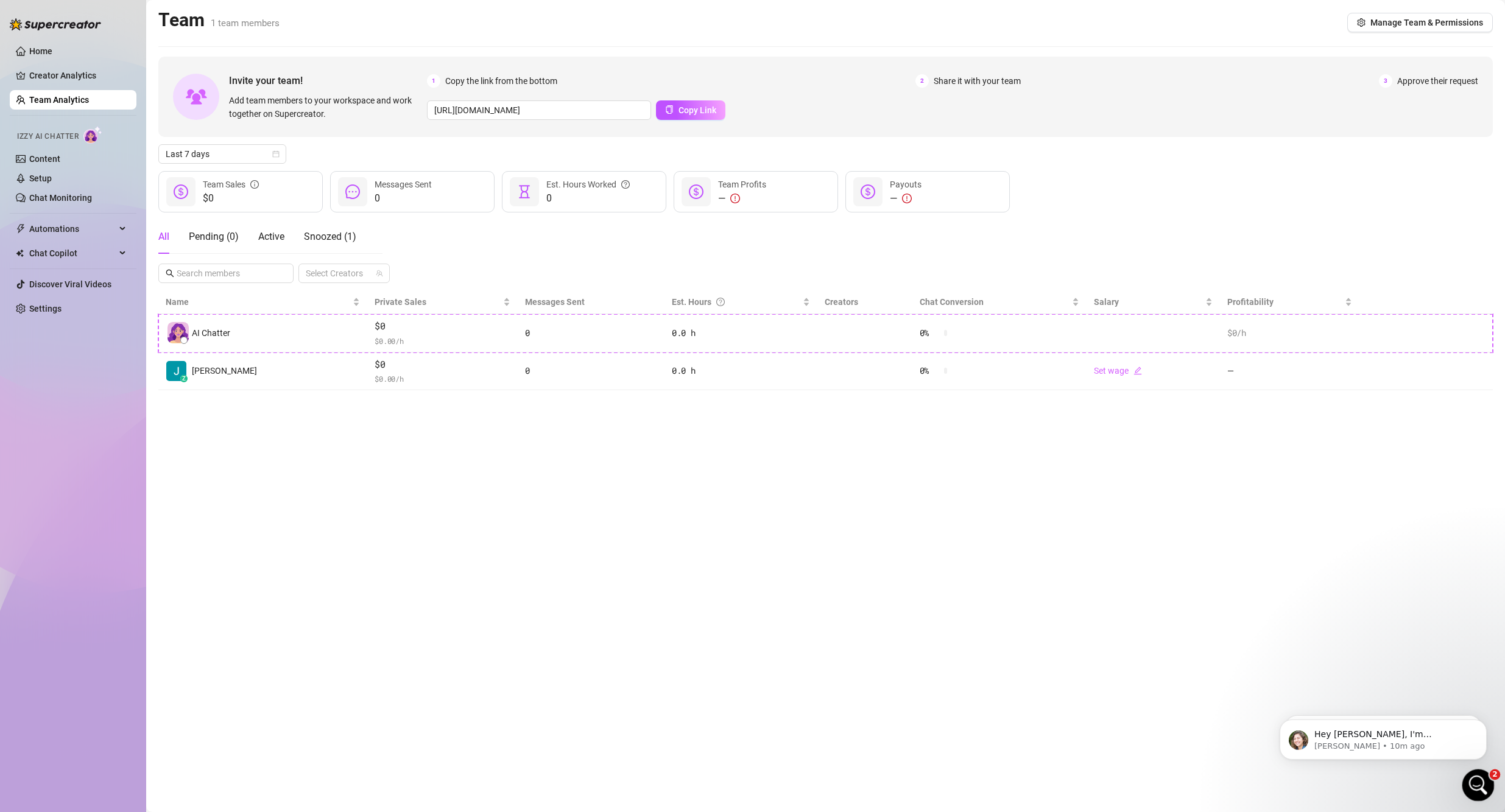
drag, startPoint x: 1486, startPoint y: 777, endPoint x: 2963, endPoint y: 1463, distance: 1628.5
click at [726, 775] on div "Open Intercom Messenger" at bounding box center [1476, 783] width 40 height 40
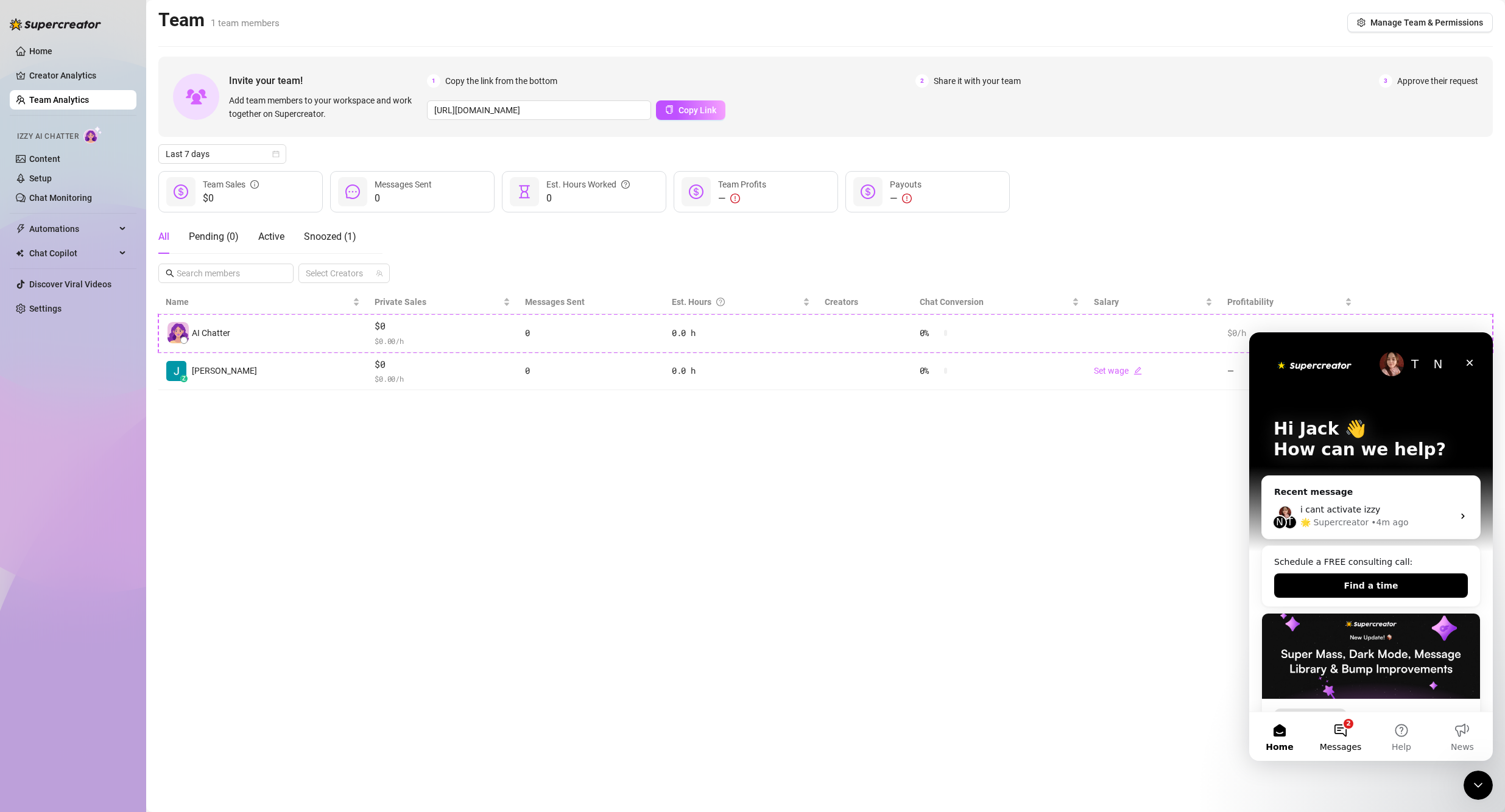
click at [726, 743] on span "Messages" at bounding box center [1340, 747] width 42 height 8
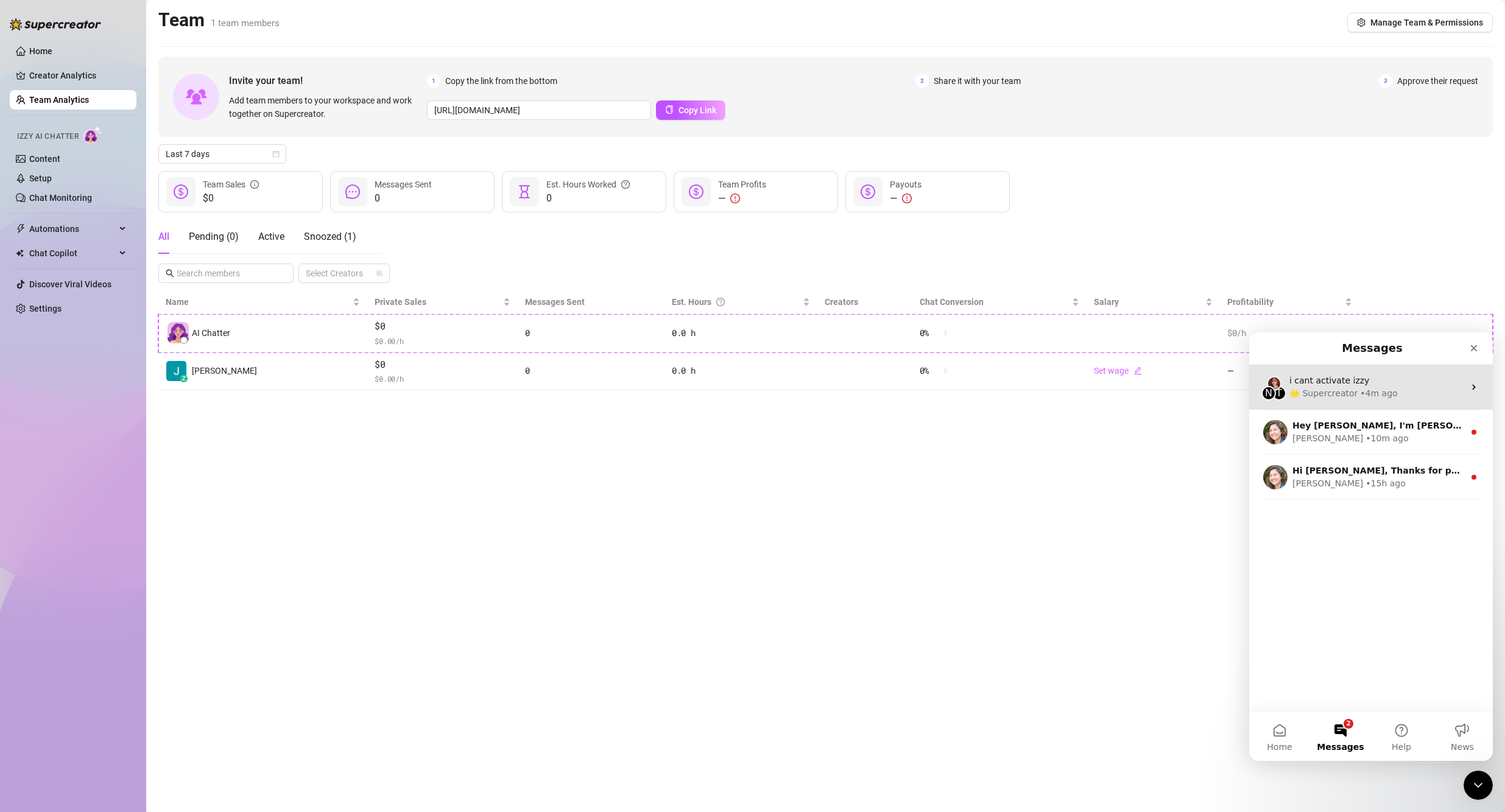
click at [726, 392] on div "• 4m ago" at bounding box center [1377, 393] width 37 height 13
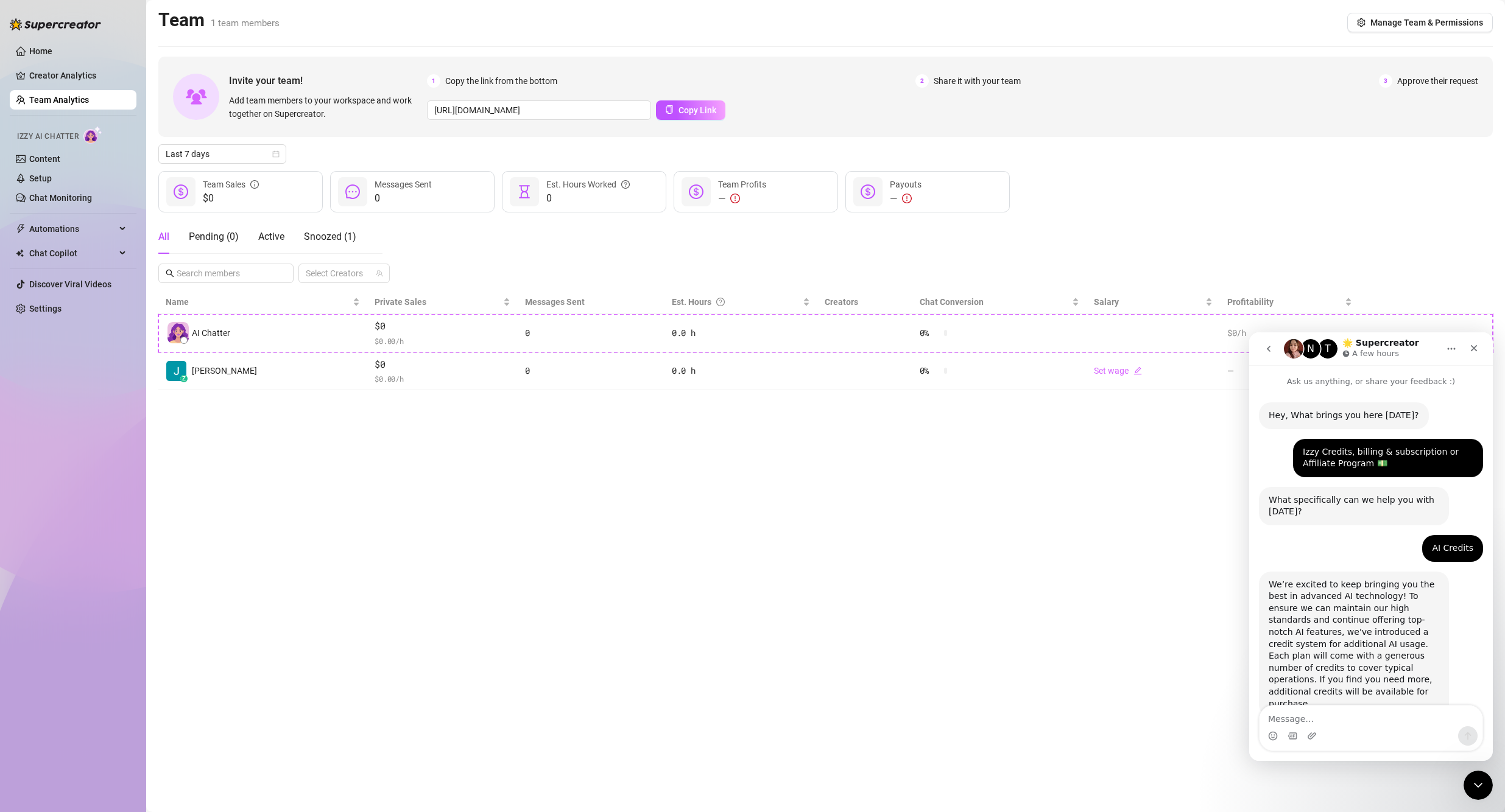
scroll to position [543, 0]
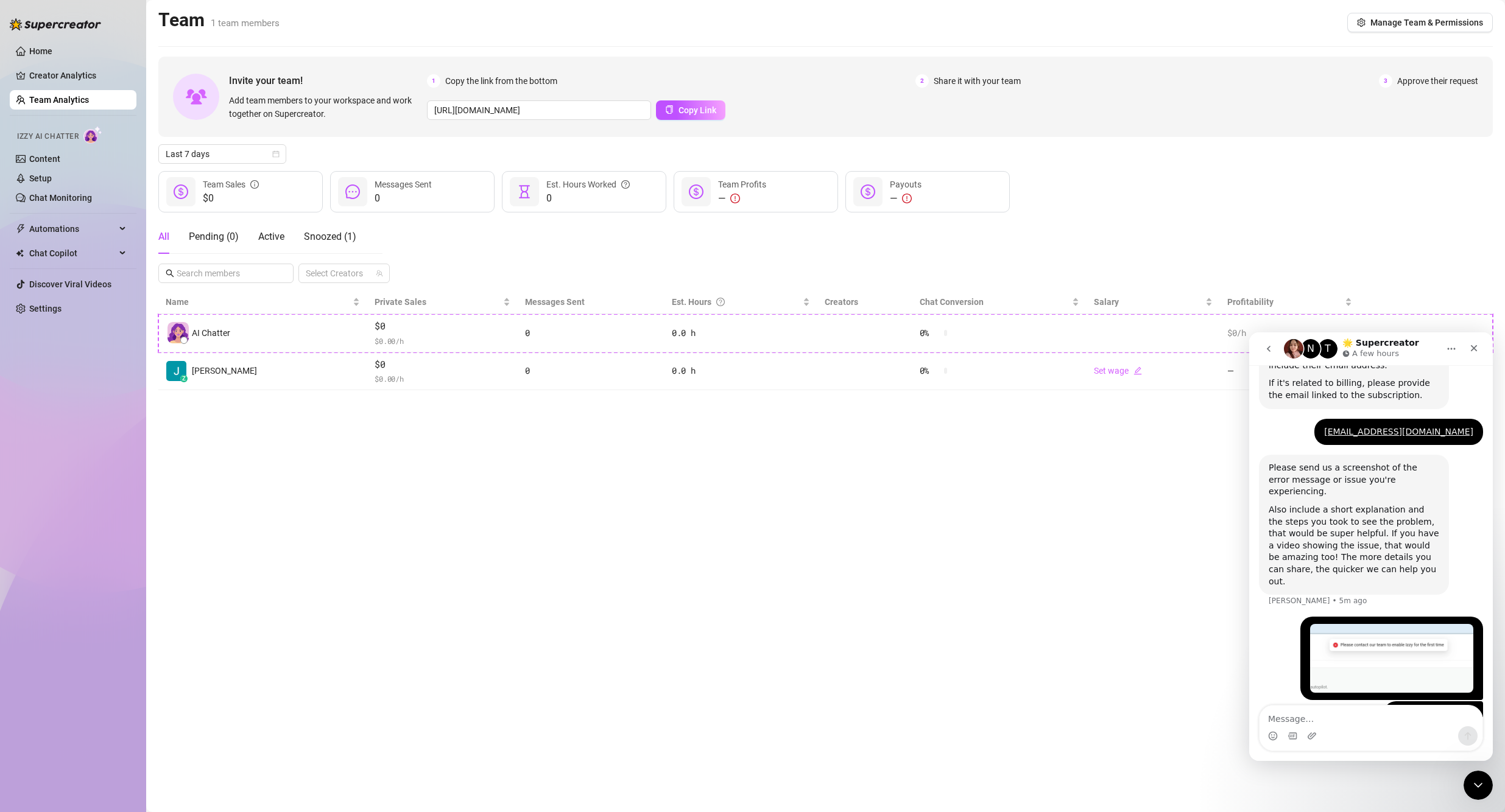
click at [726, 626] on img "Jack says…" at bounding box center [1391, 658] width 164 height 69
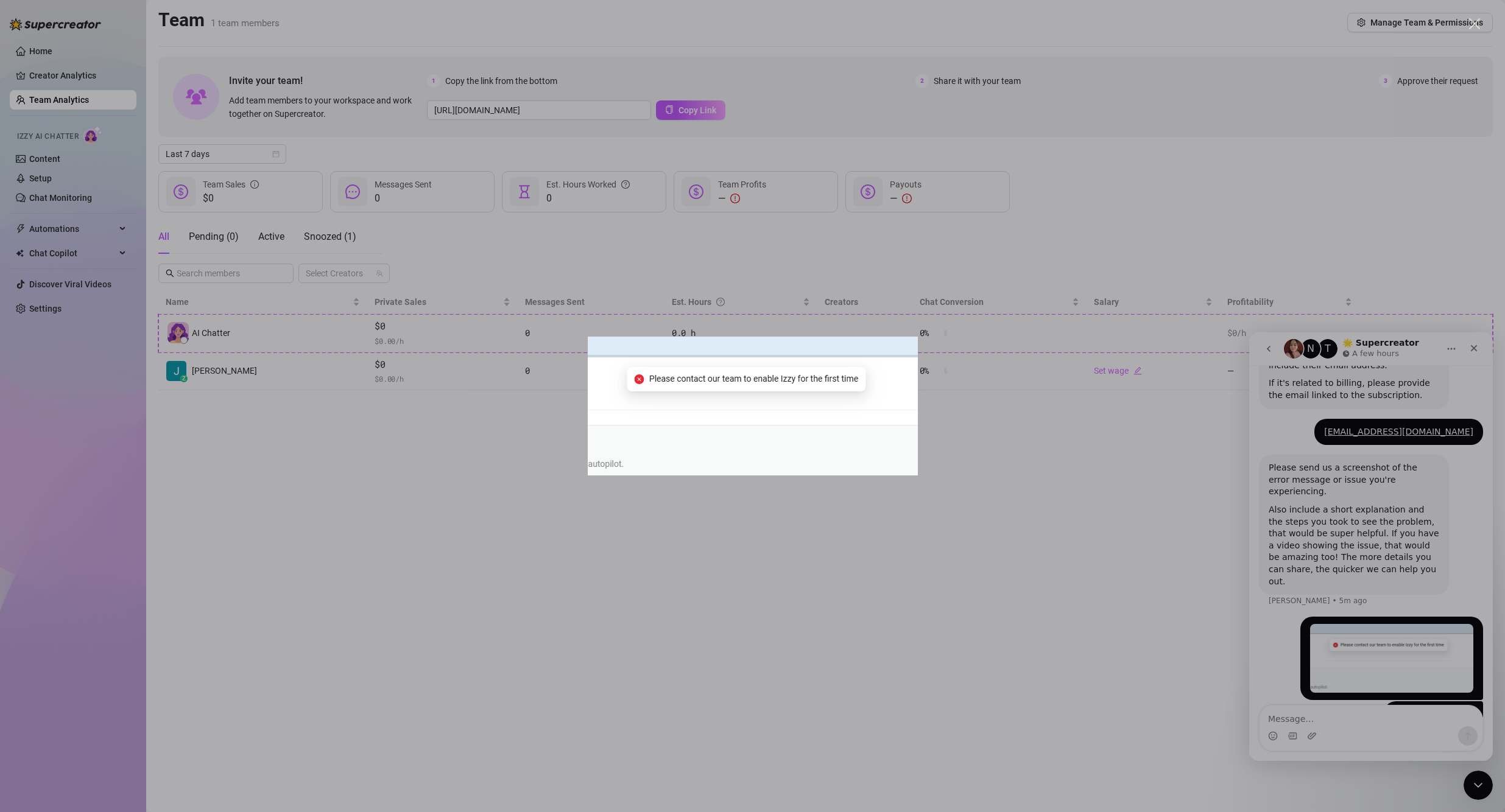
scroll to position [0, 0]
click at [726, 580] on div "Intercom messenger" at bounding box center [752, 406] width 1505 height 812
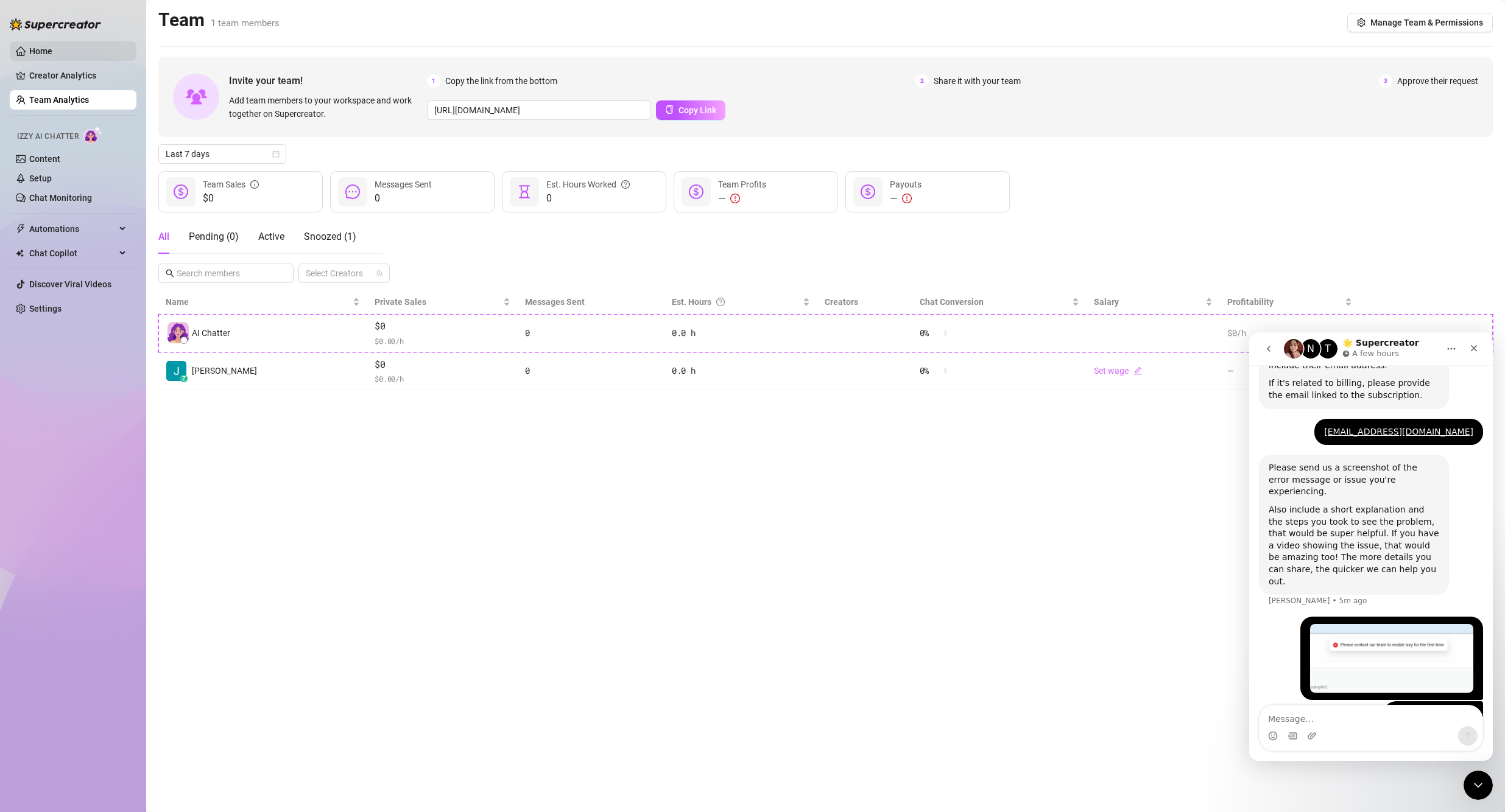
click at [52, 56] on link "Home" at bounding box center [41, 52] width 23 height 10
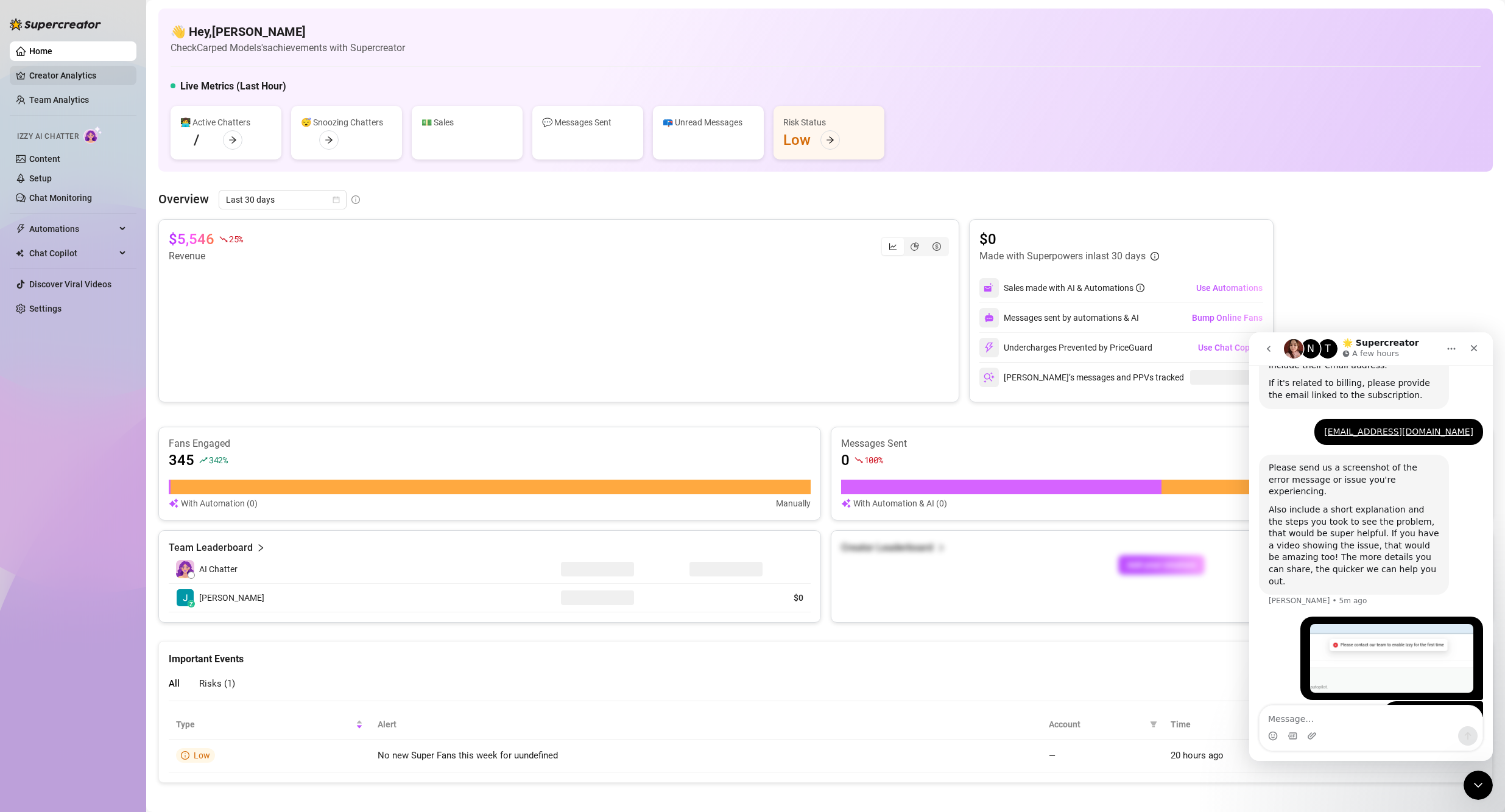
click at [52, 74] on link "Creator Analytics" at bounding box center [78, 75] width 97 height 20
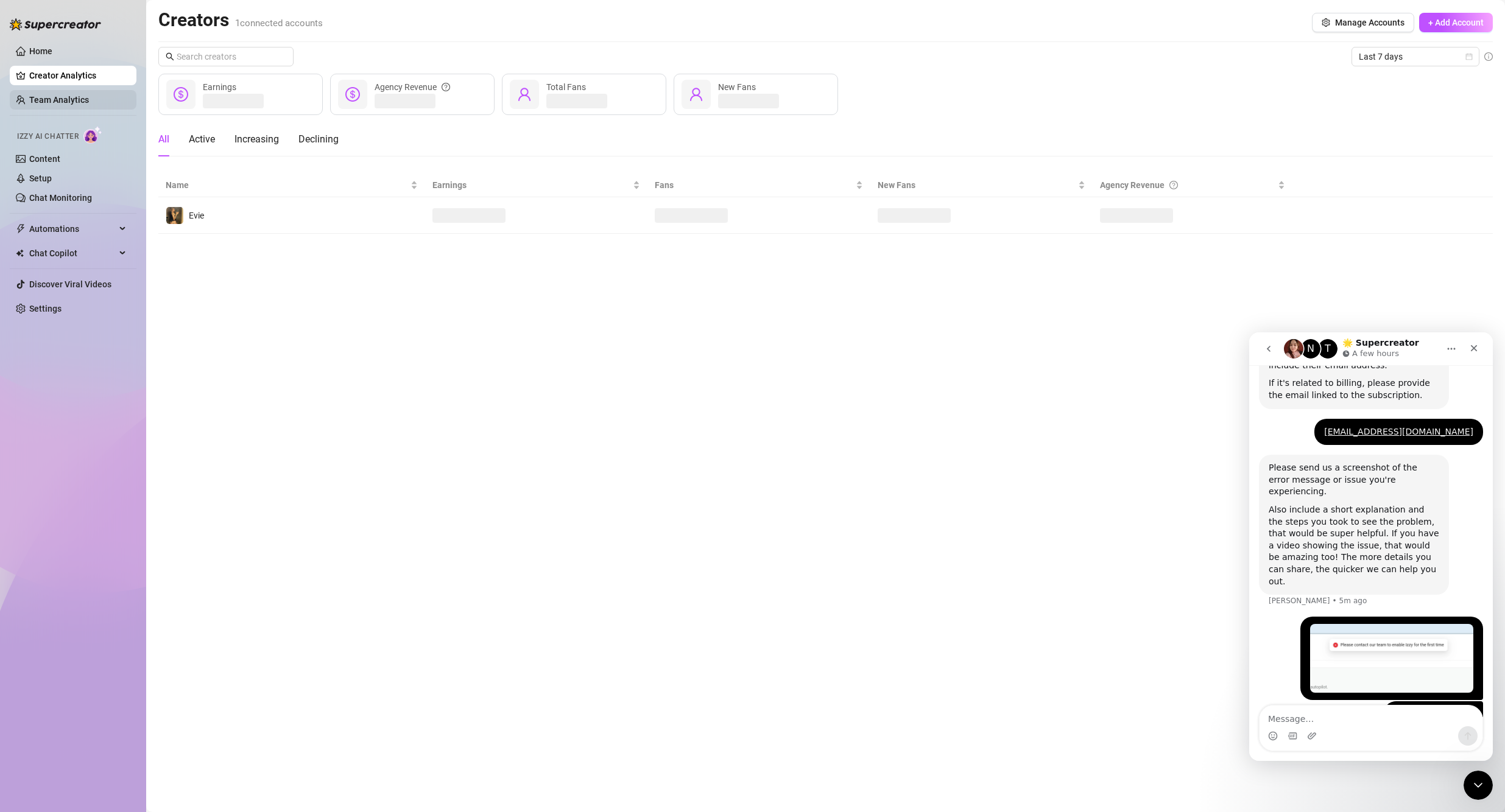
click at [82, 96] on link "Team Analytics" at bounding box center [59, 100] width 60 height 10
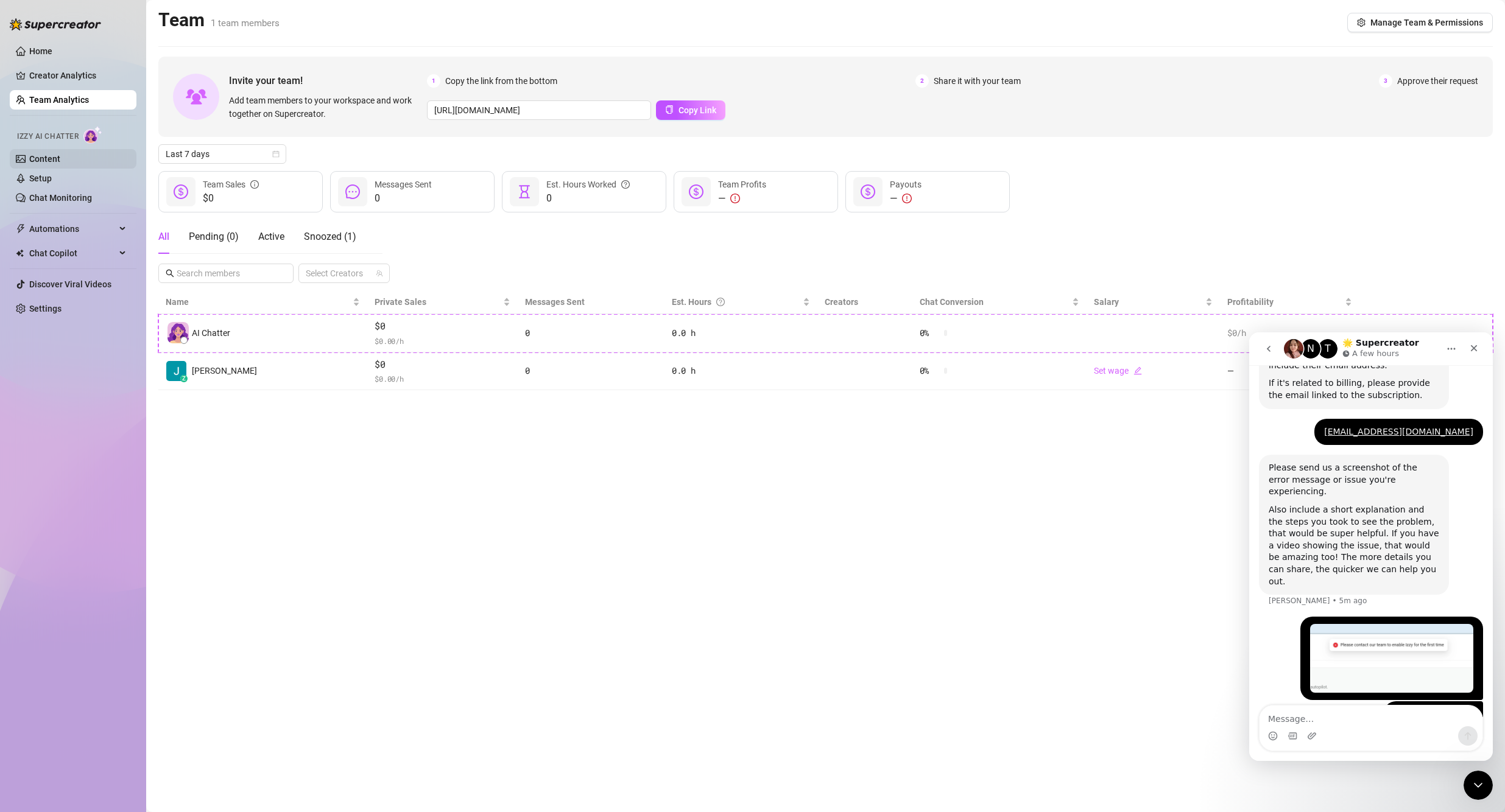
click at [61, 161] on link "Content" at bounding box center [45, 159] width 31 height 10
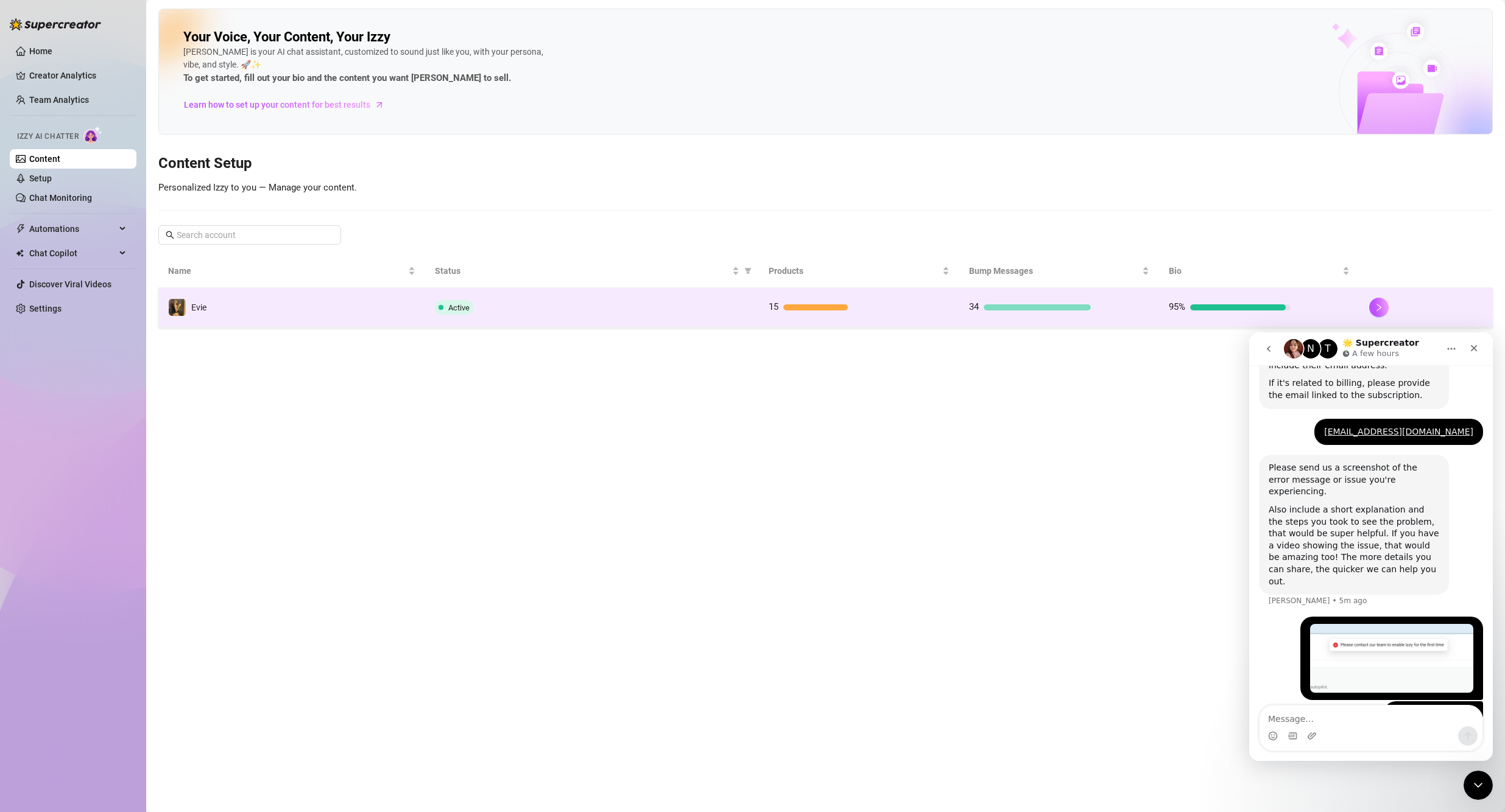
click at [576, 303] on div "Active" at bounding box center [592, 307] width 314 height 15
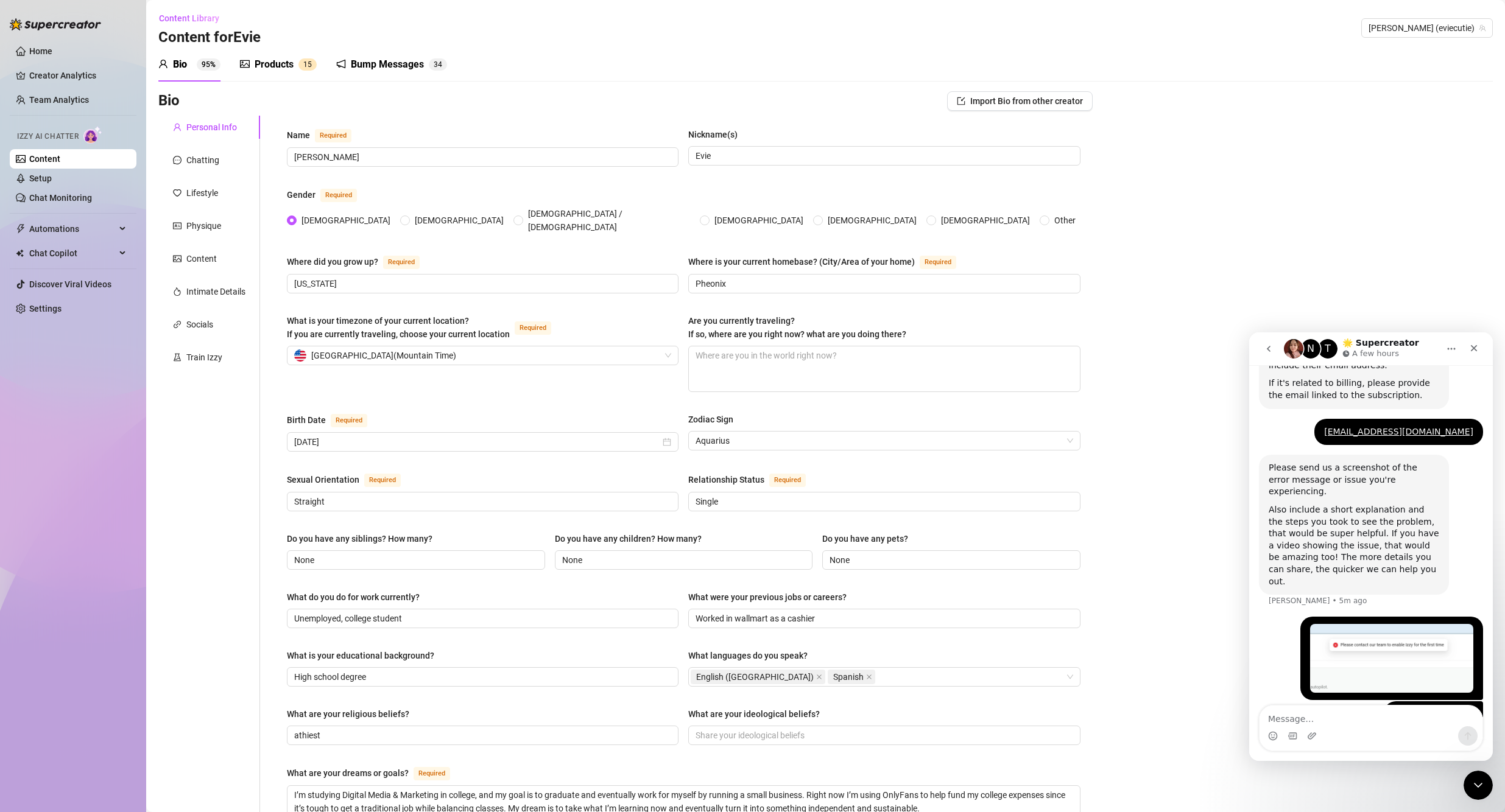
click at [294, 67] on div "Products 1 5" at bounding box center [278, 65] width 77 height 15
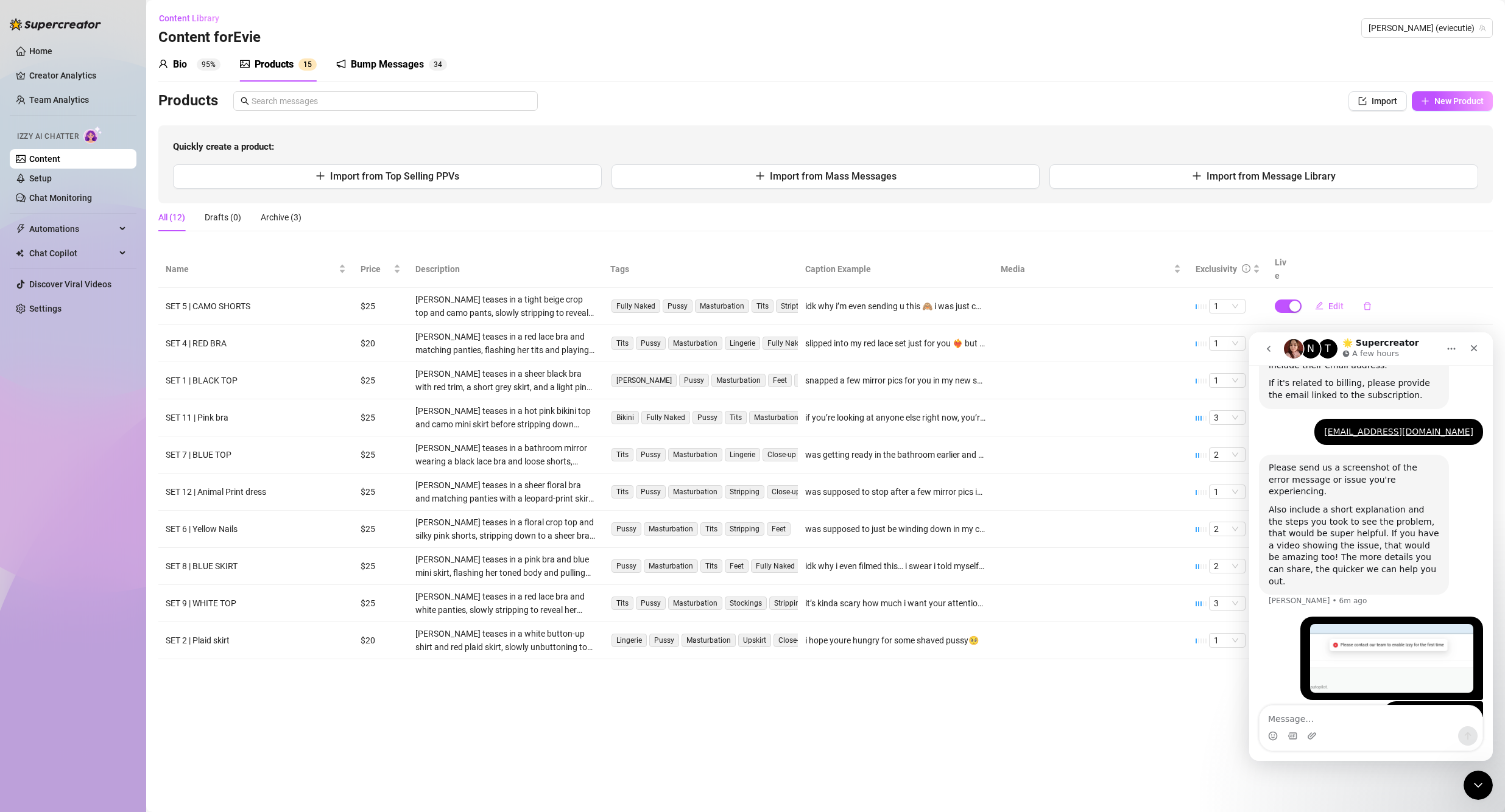
click at [384, 61] on div "Bump Messages" at bounding box center [387, 65] width 73 height 15
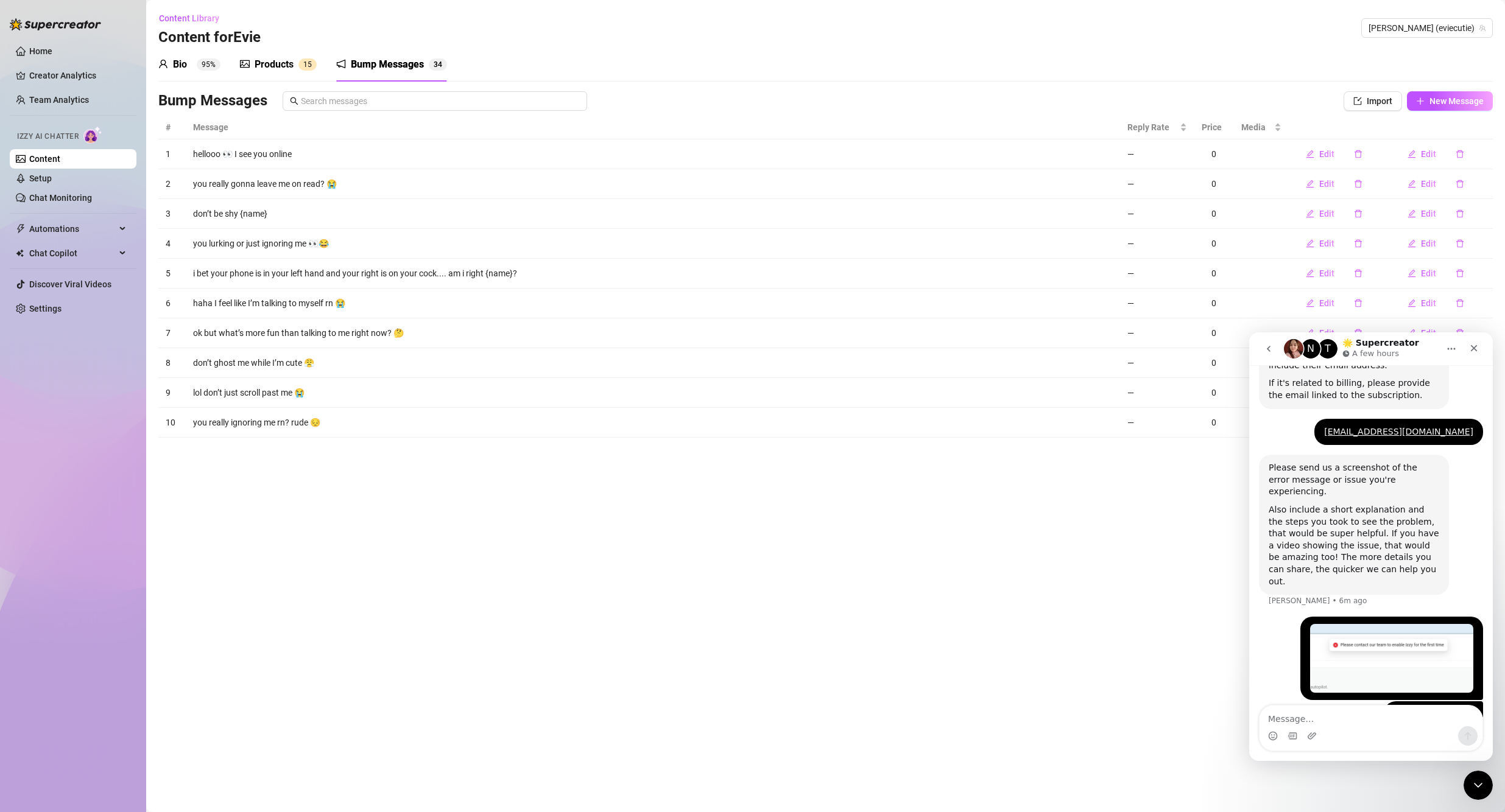
click at [61, 164] on link "Content" at bounding box center [45, 159] width 31 height 10
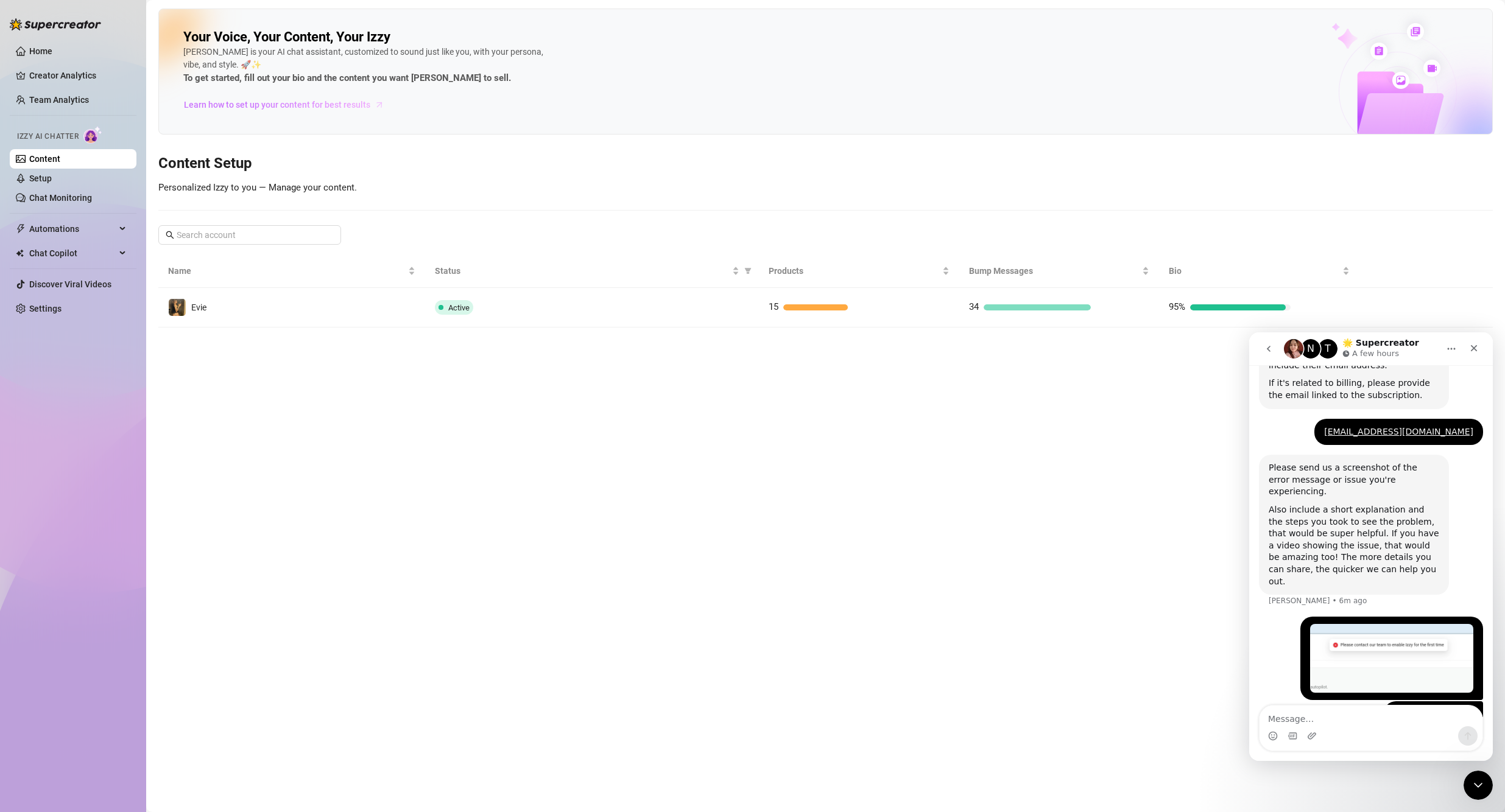
click at [352, 110] on span "Learn how to set up your content for best results" at bounding box center [277, 105] width 186 height 13
click at [53, 102] on link "Team Analytics" at bounding box center [59, 100] width 60 height 10
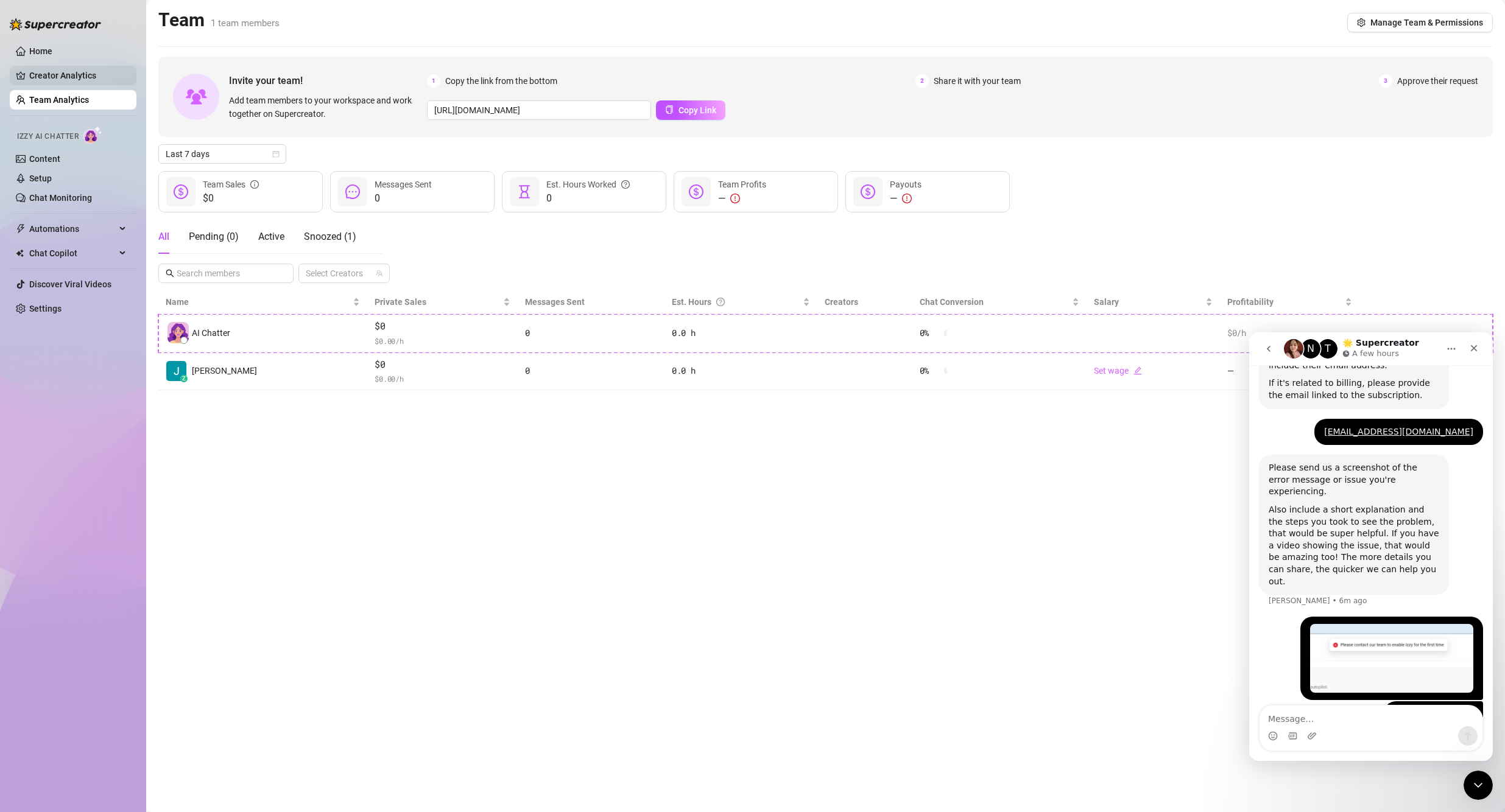
click at [75, 70] on link "Creator Analytics" at bounding box center [78, 75] width 97 height 20
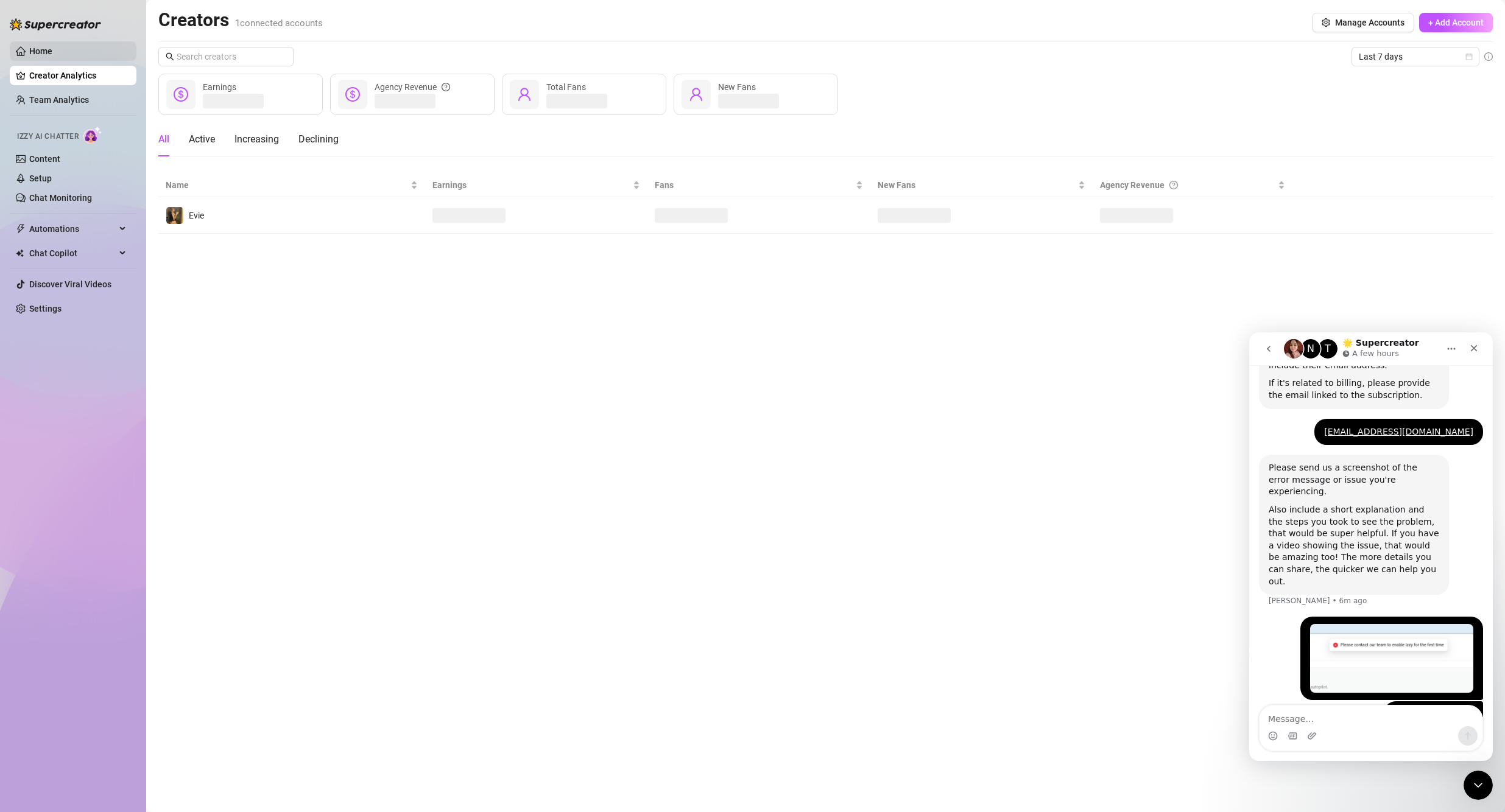
click at [52, 52] on link "Home" at bounding box center [41, 52] width 23 height 10
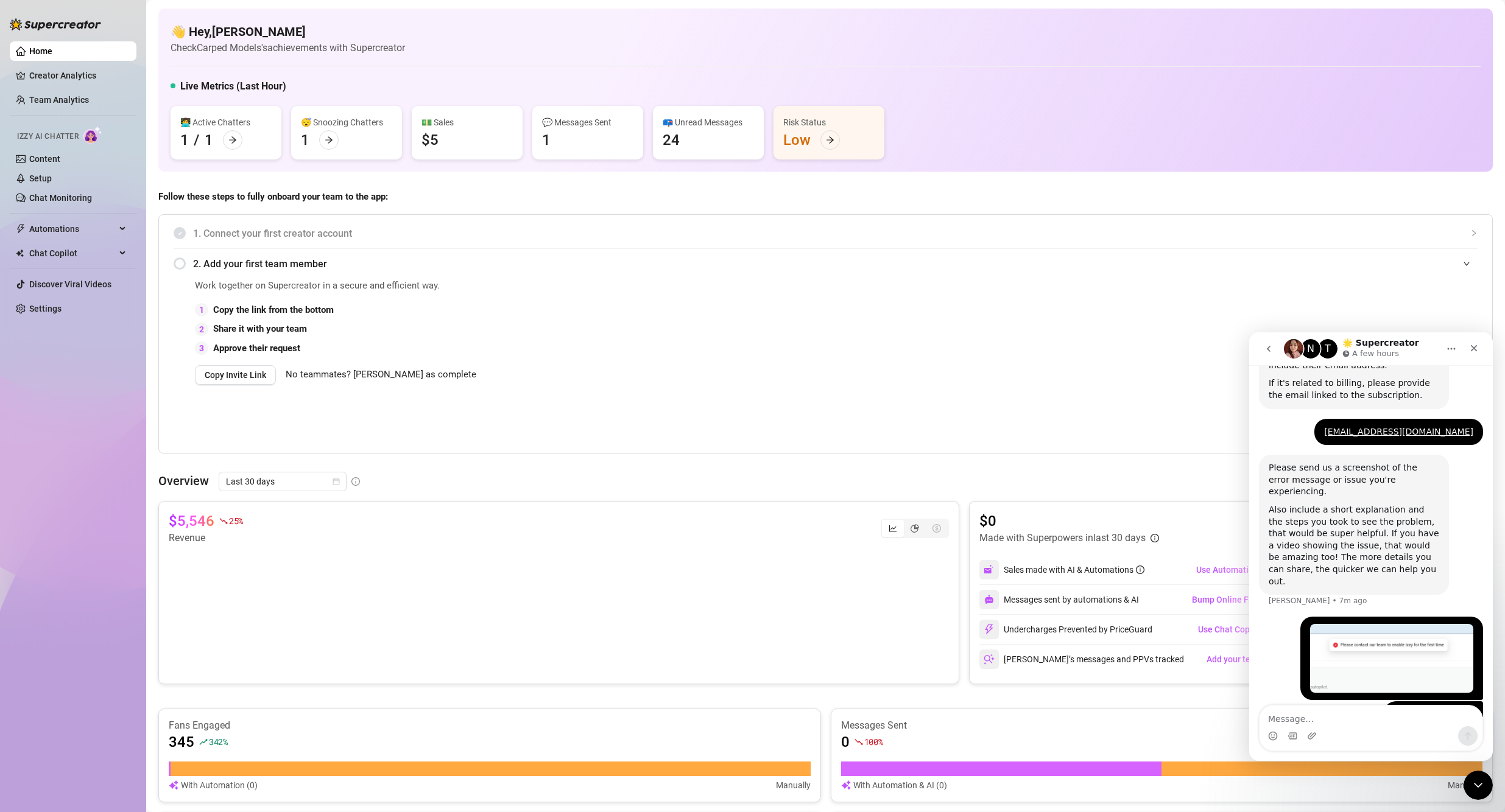
click at [726, 353] on icon "go back" at bounding box center [1269, 349] width 10 height 10
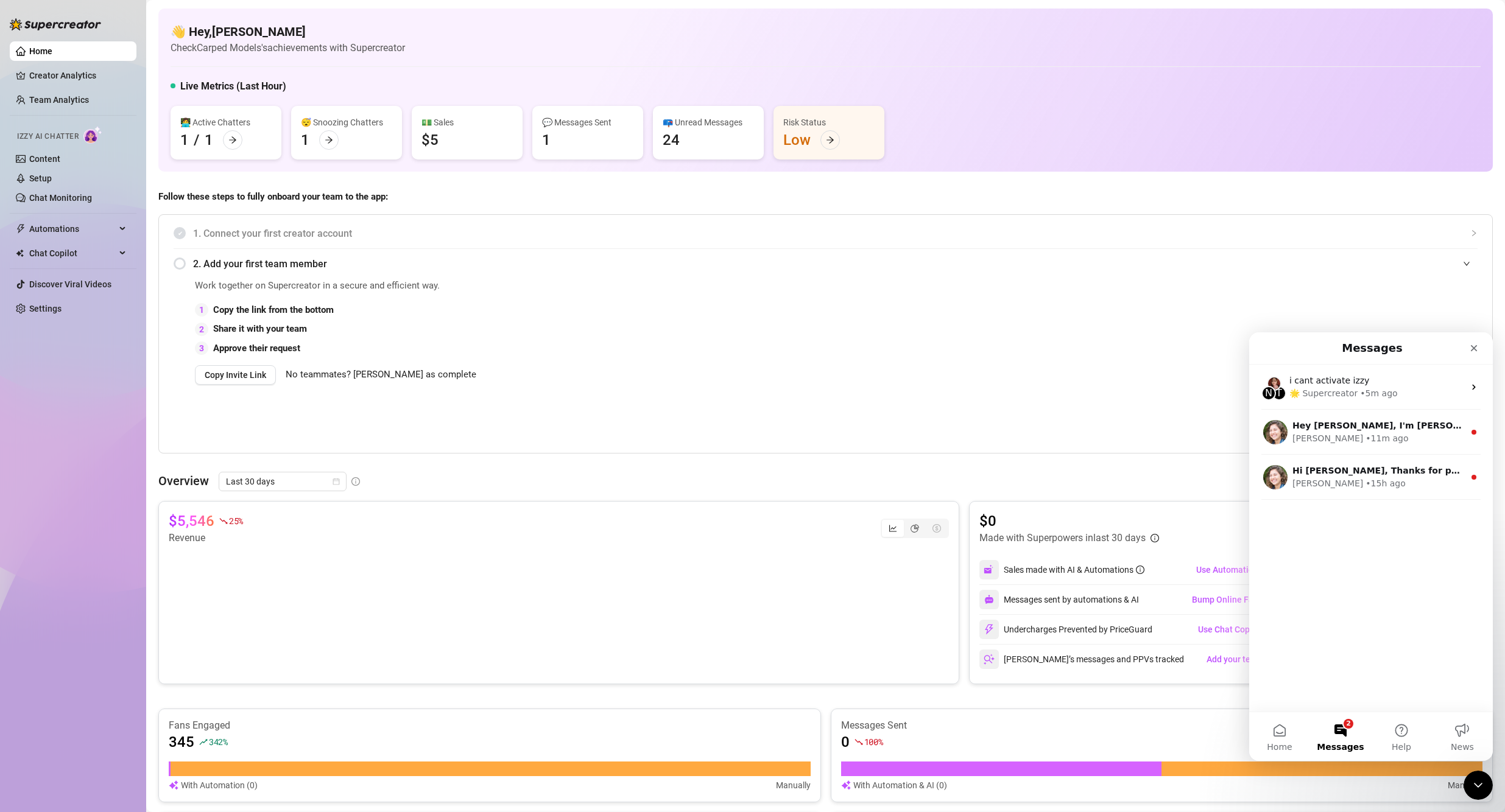
click at [726, 244] on div "1. Connect your first creator account" at bounding box center [825, 233] width 1304 height 29
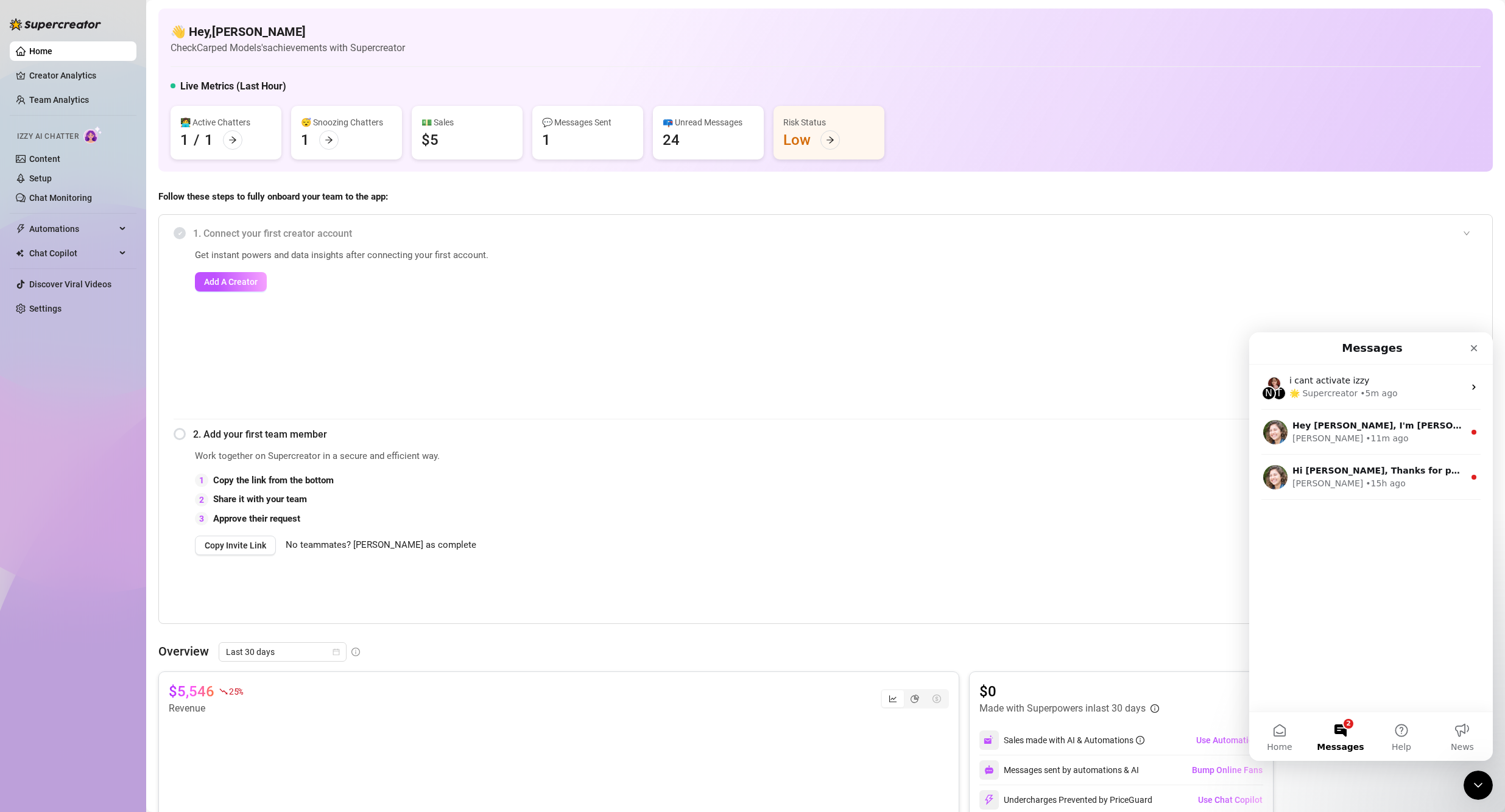
click at [467, 131] on div "💵 Sales $5" at bounding box center [466, 133] width 110 height 54
click at [332, 142] on icon "arrow-right" at bounding box center [329, 140] width 8 height 8
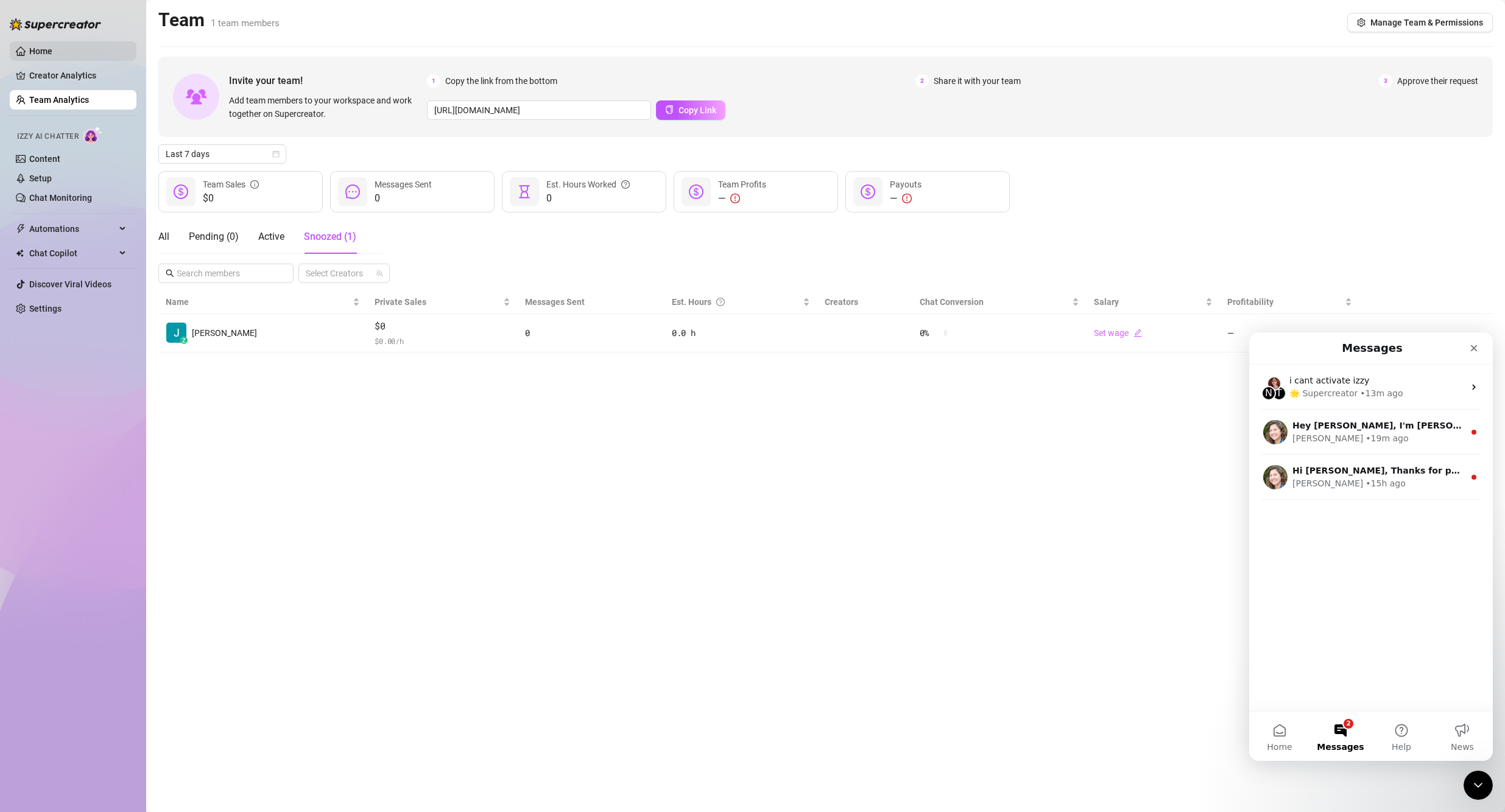
click at [52, 52] on link "Home" at bounding box center [41, 52] width 23 height 10
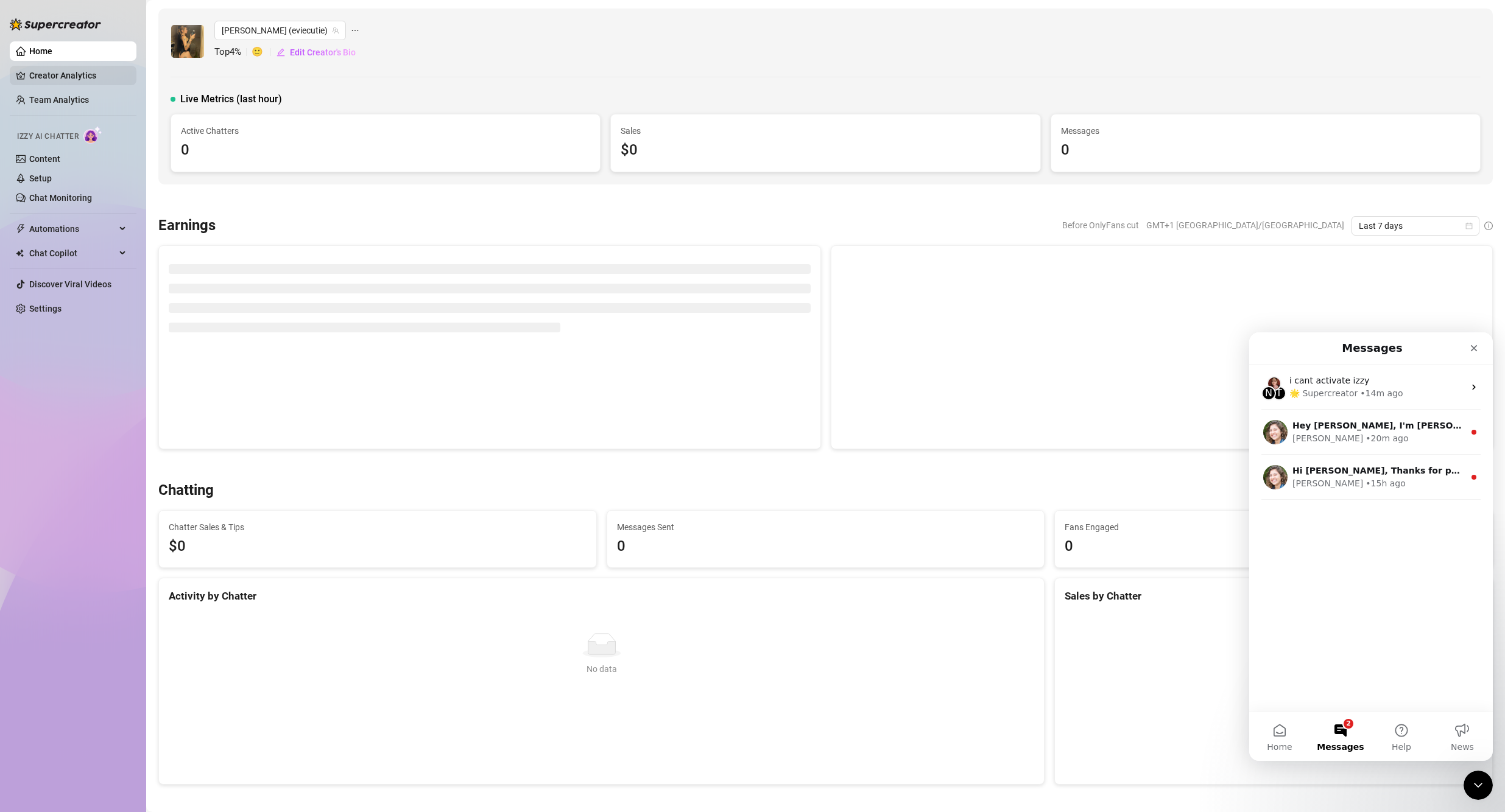
click at [59, 70] on link "Creator Analytics" at bounding box center [78, 75] width 97 height 20
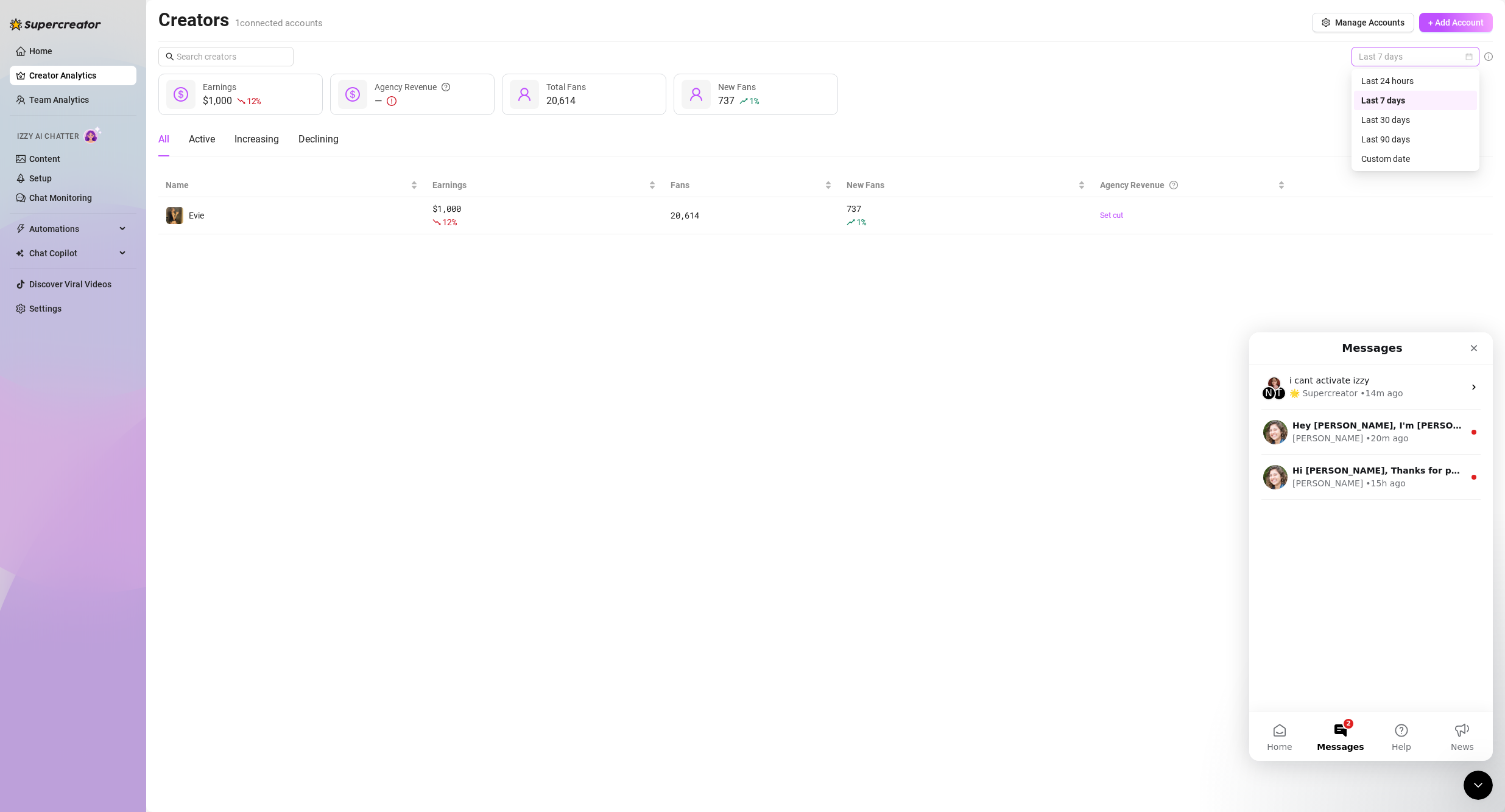
click at [726, 63] on span "Last 7 days" at bounding box center [1415, 56] width 113 height 18
click at [726, 141] on div "Last 90 days" at bounding box center [1415, 139] width 109 height 13
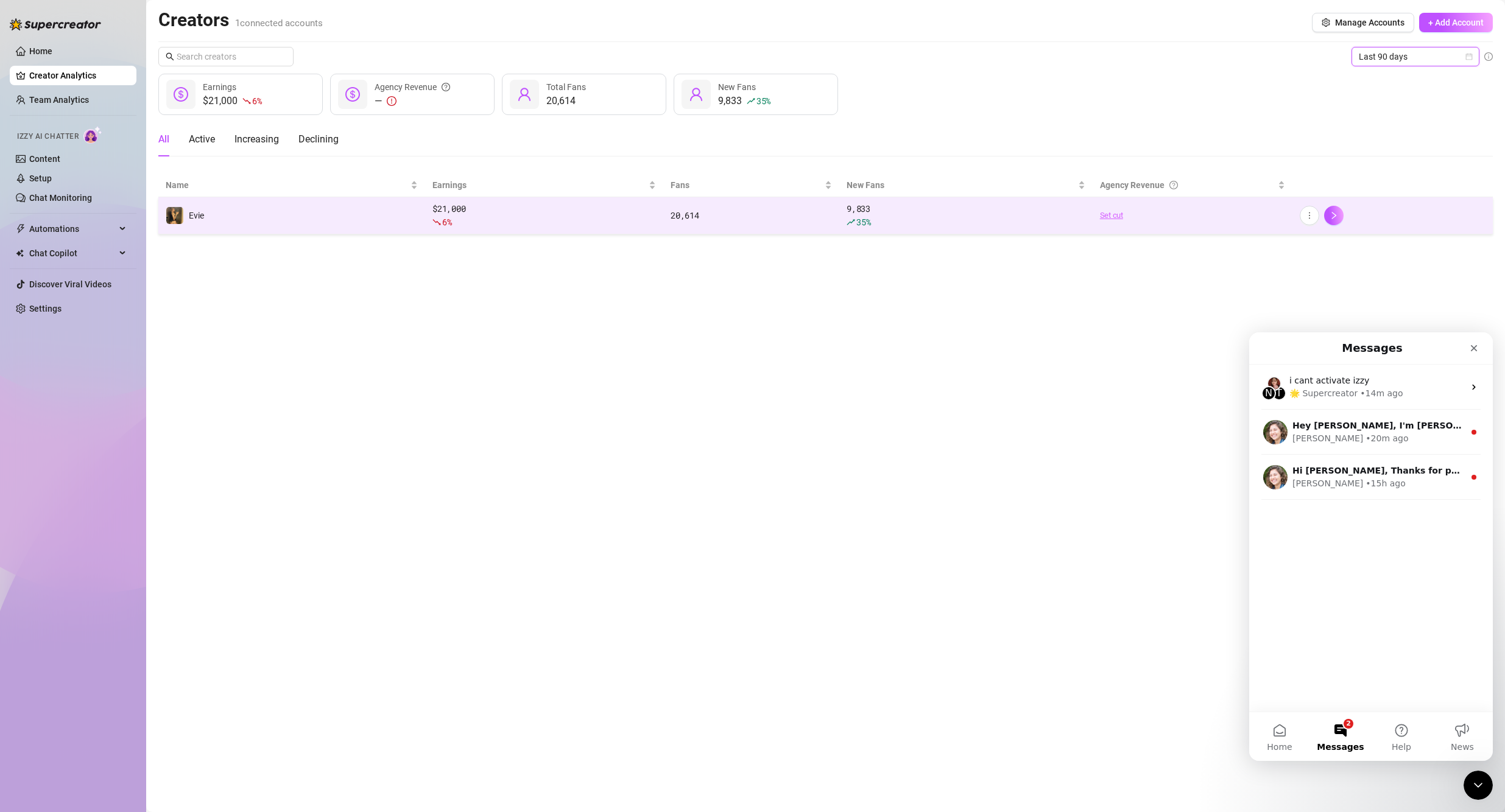
click at [726, 215] on link "Set cut" at bounding box center [1193, 215] width 186 height 12
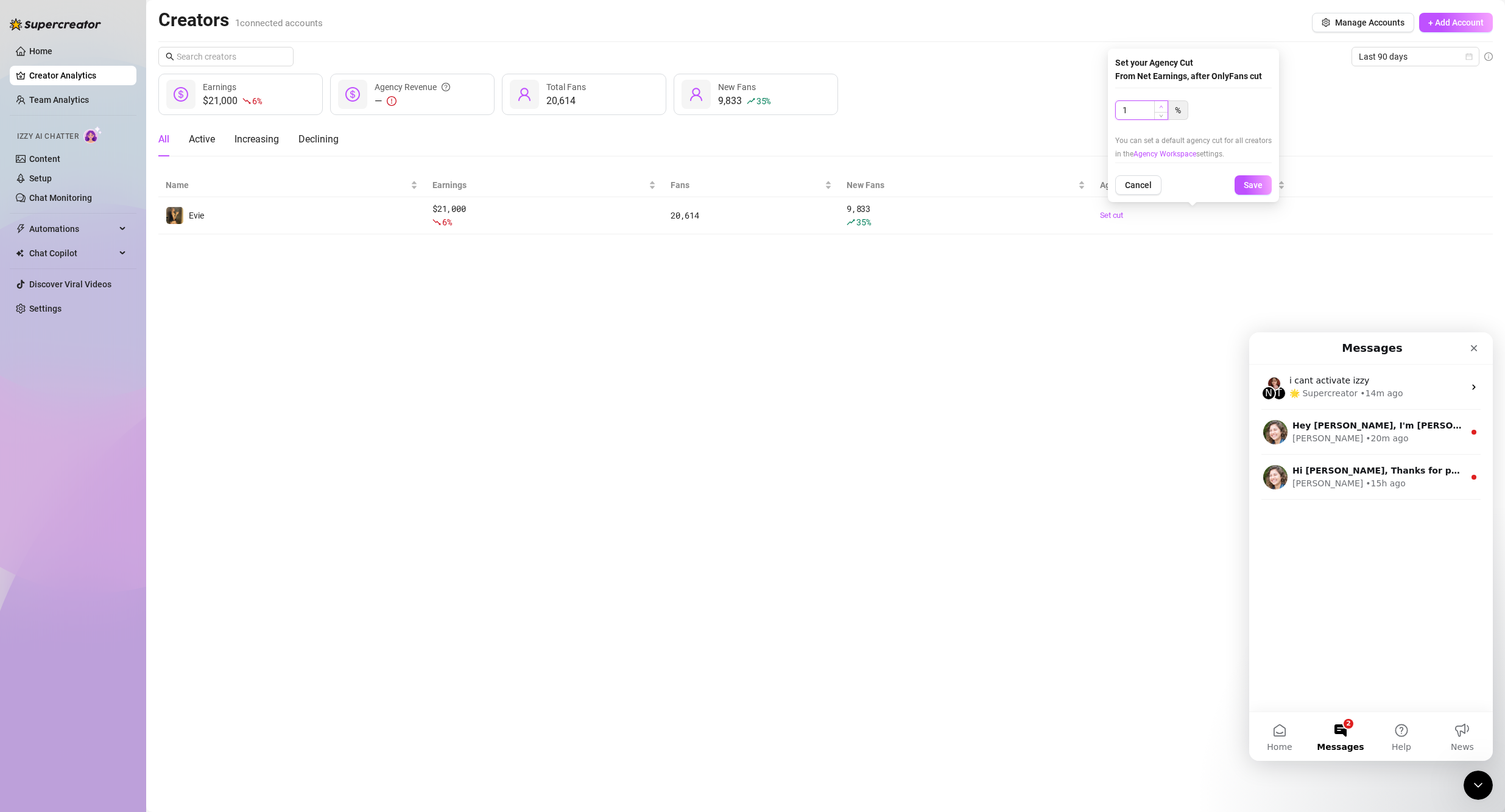
click at [726, 109] on span "Increase Value" at bounding box center [1161, 106] width 13 height 11
type input "2"
click at [726, 108] on span "Increase Value" at bounding box center [1161, 106] width 13 height 11
click at [726, 113] on input "2" at bounding box center [1141, 110] width 52 height 18
type input "100"
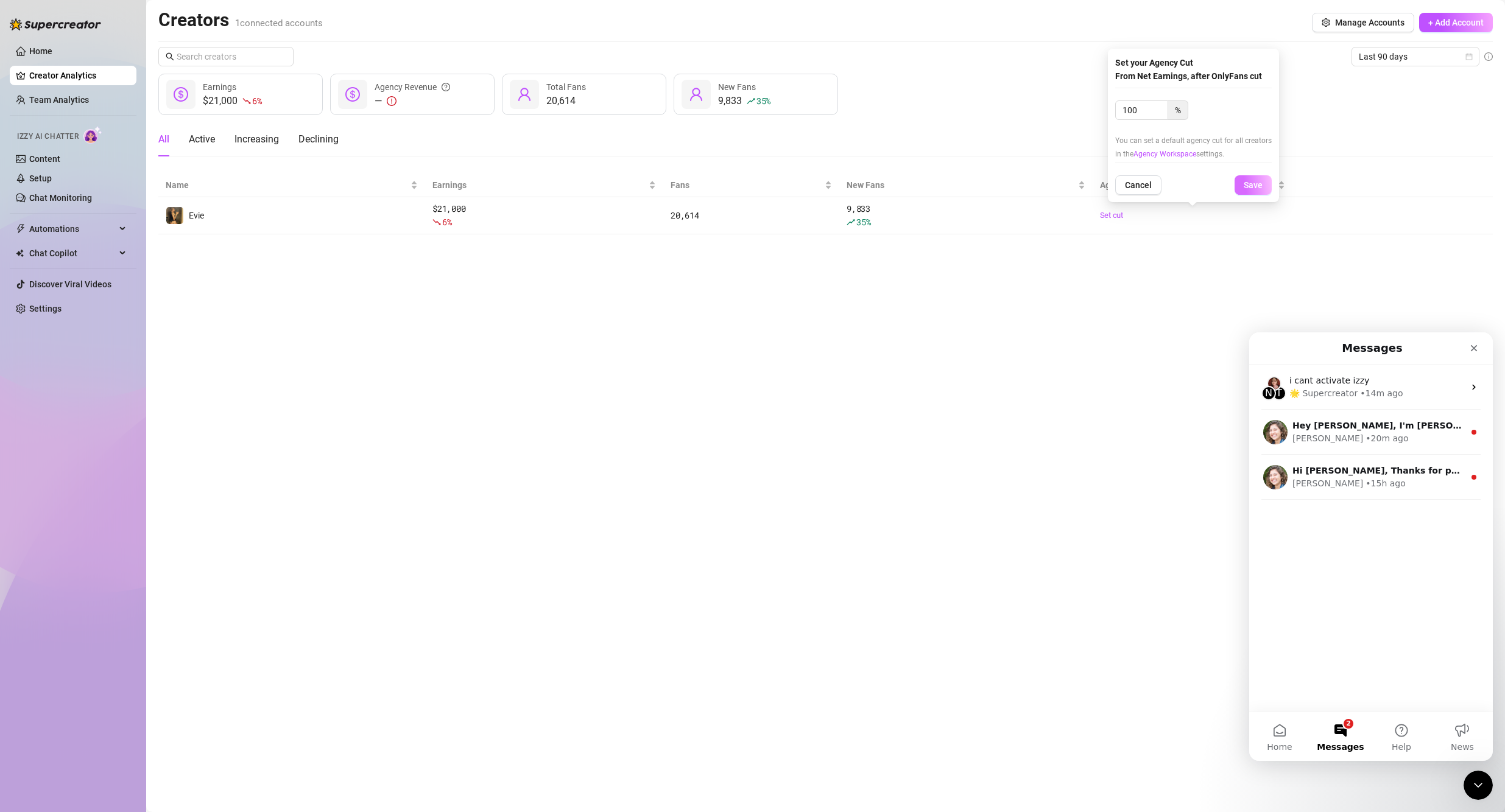
click at [726, 181] on button "Save" at bounding box center [1252, 185] width 37 height 20
click at [726, 353] on main "Creators 1 connected accounts Manage Accounts + Add Account Last 90 days $21,00…" at bounding box center [825, 406] width 1359 height 812
click at [56, 99] on link "Team Analytics" at bounding box center [59, 100] width 60 height 10
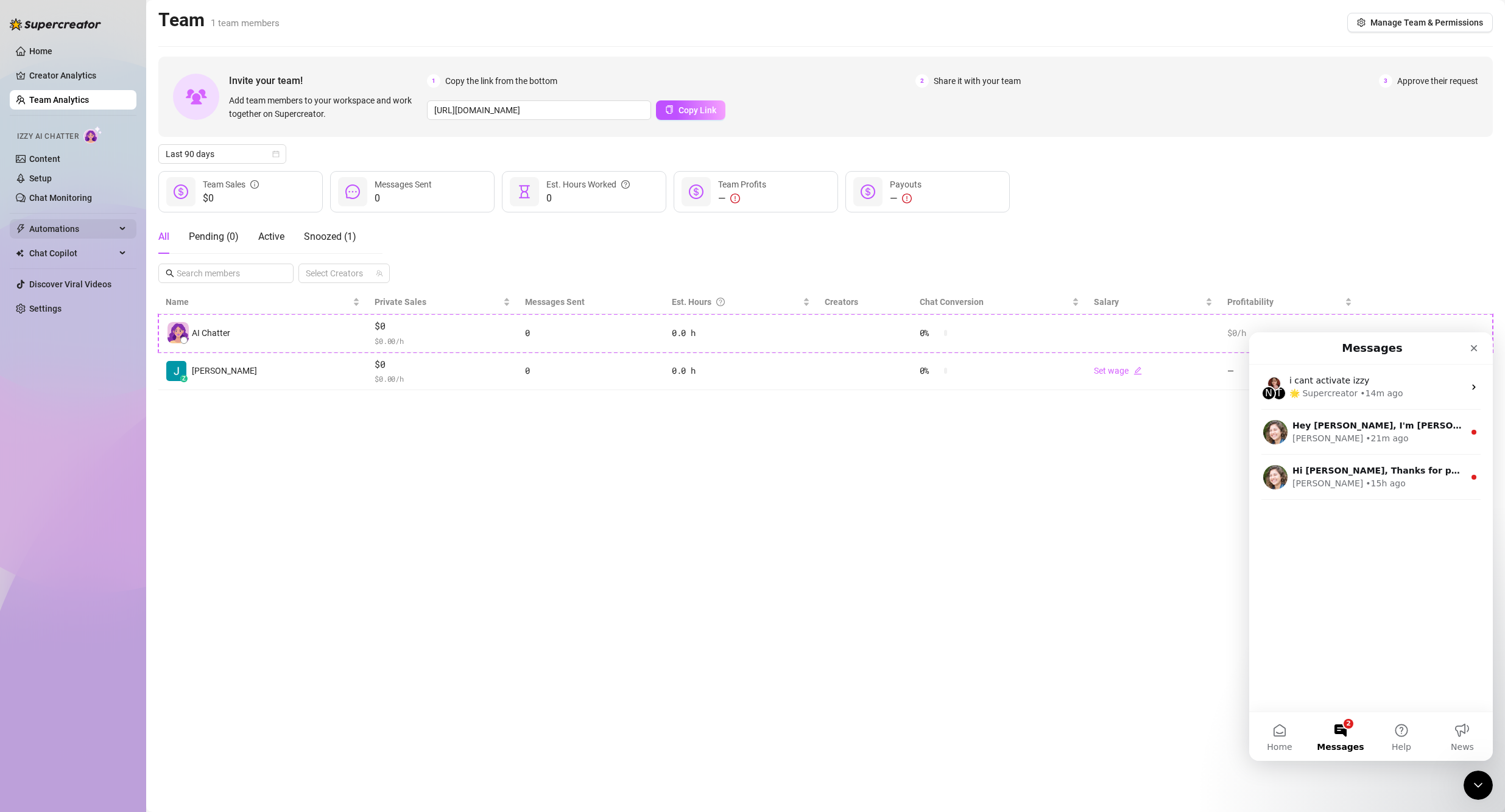
click at [53, 225] on span "Automations" at bounding box center [73, 229] width 87 height 20
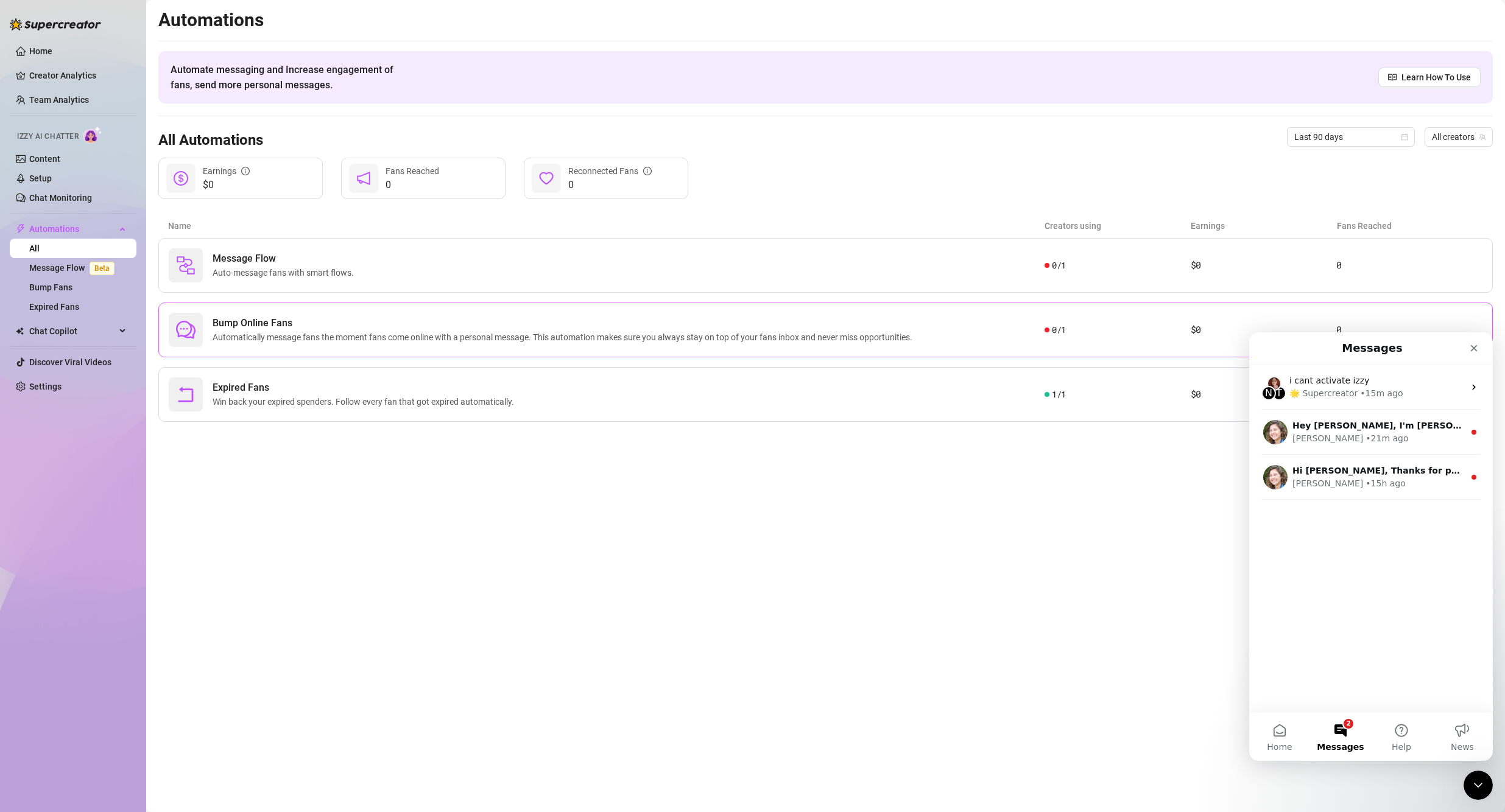
click at [726, 321] on div "Bump Online Fans Automatically message fans the moment fans come online with a …" at bounding box center [606, 330] width 876 height 34
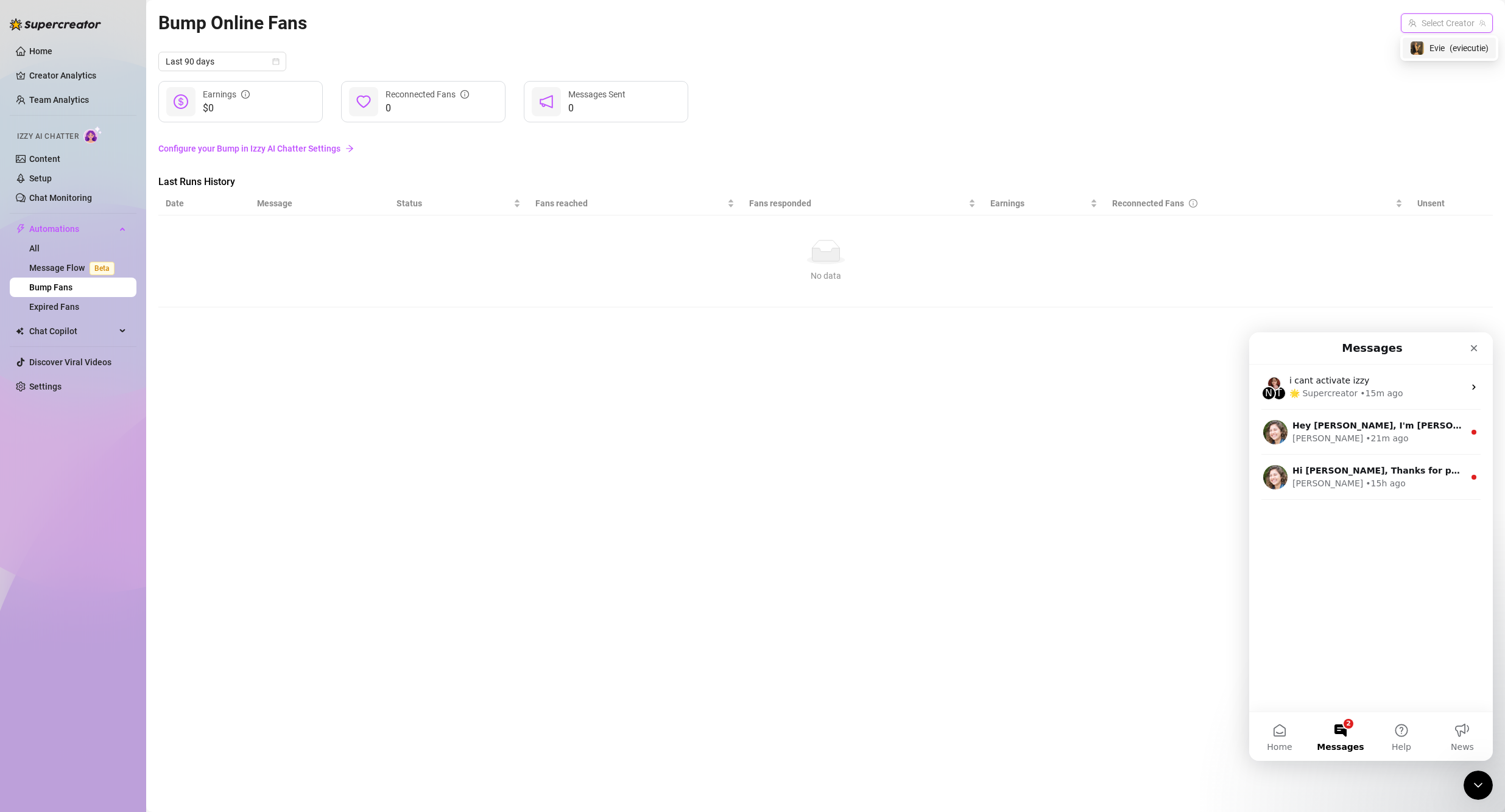
click at [726, 21] on input "search" at bounding box center [1440, 23] width 66 height 18
click at [726, 61] on div "Last 90 days" at bounding box center [825, 61] width 1334 height 20
click at [84, 334] on span "Chat Copilot" at bounding box center [73, 331] width 87 height 20
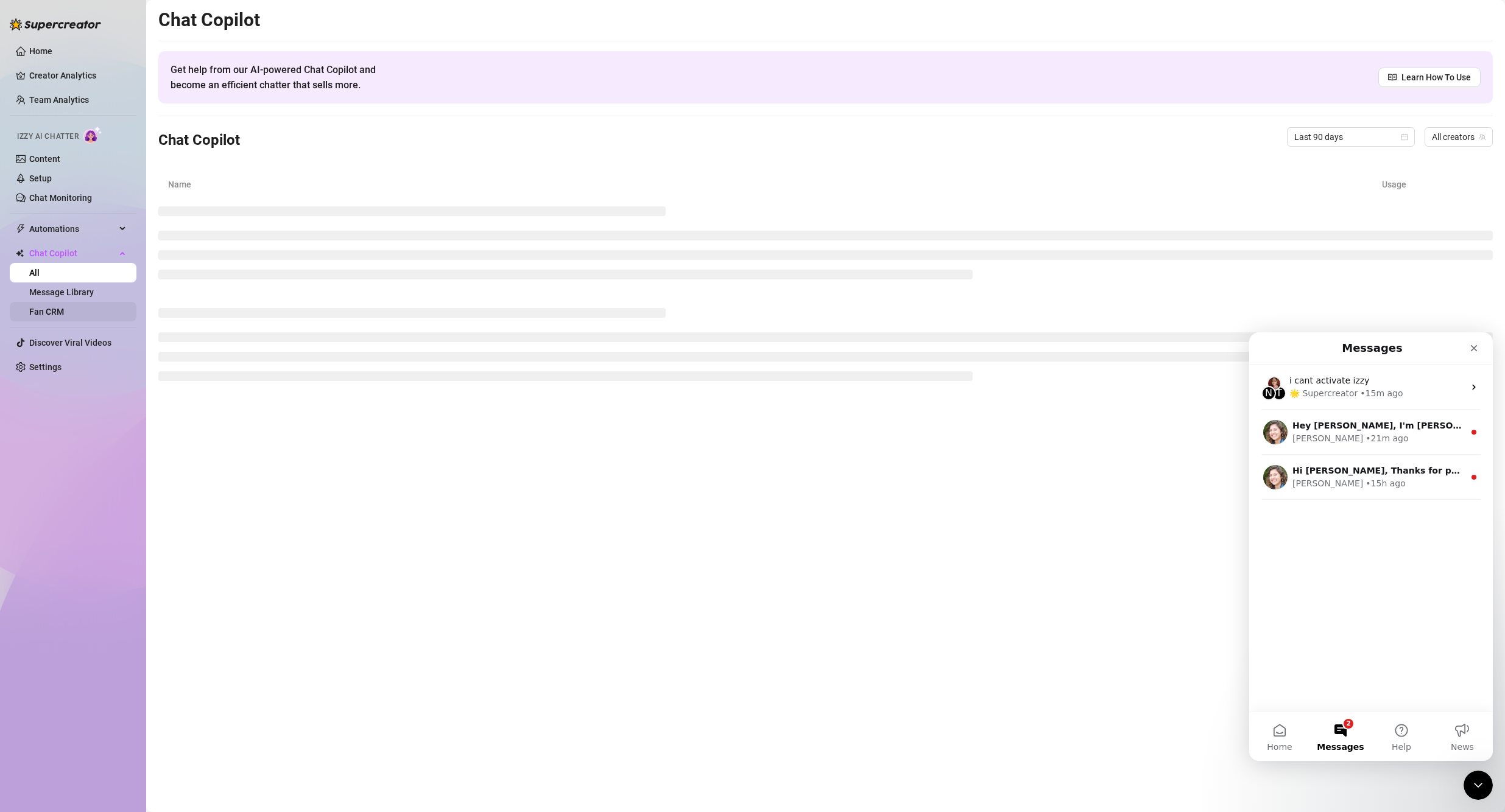
click at [64, 307] on link "Fan CRM" at bounding box center [47, 312] width 34 height 10
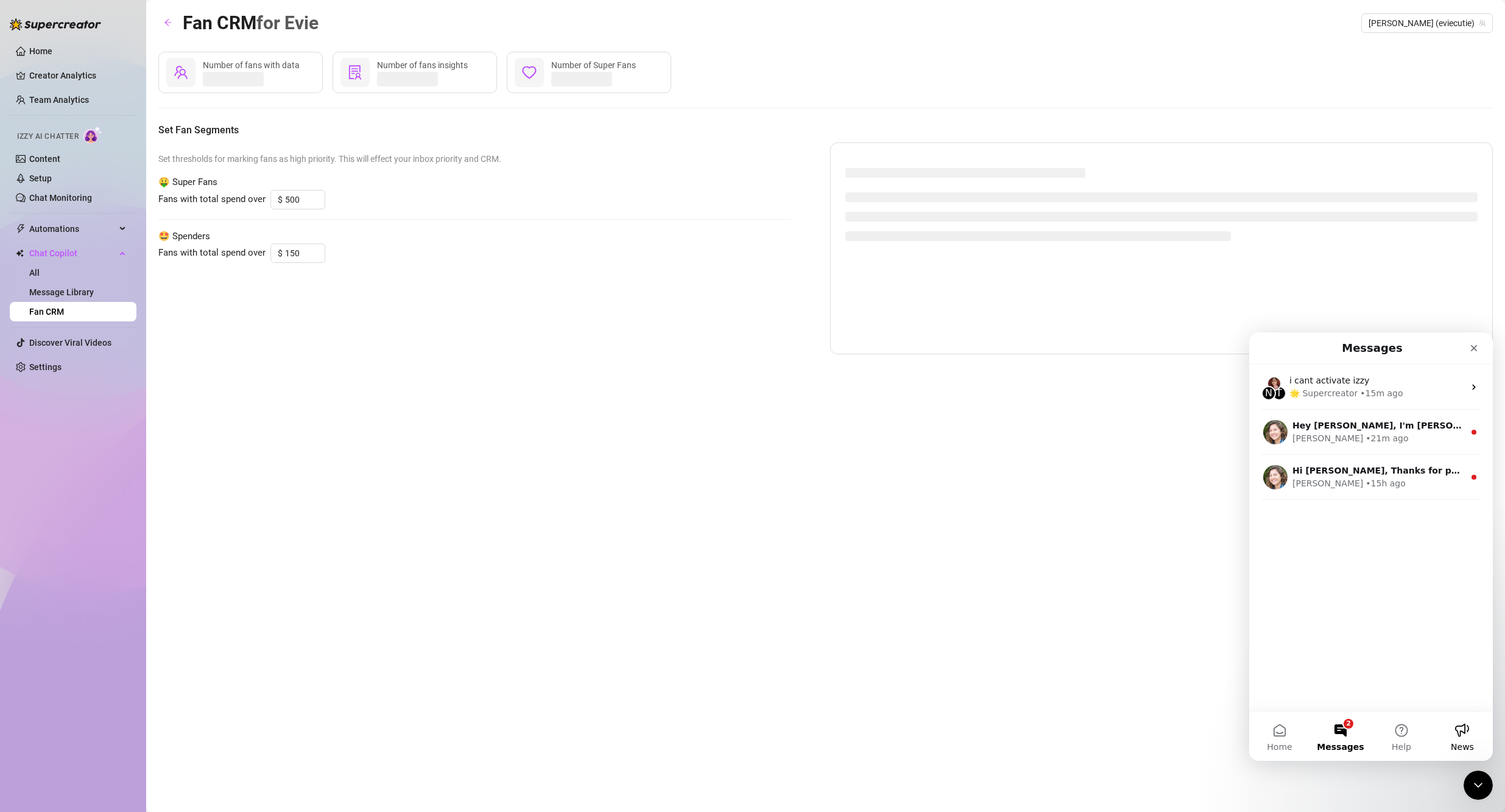
click at [726, 740] on button "News" at bounding box center [1462, 737] width 61 height 49
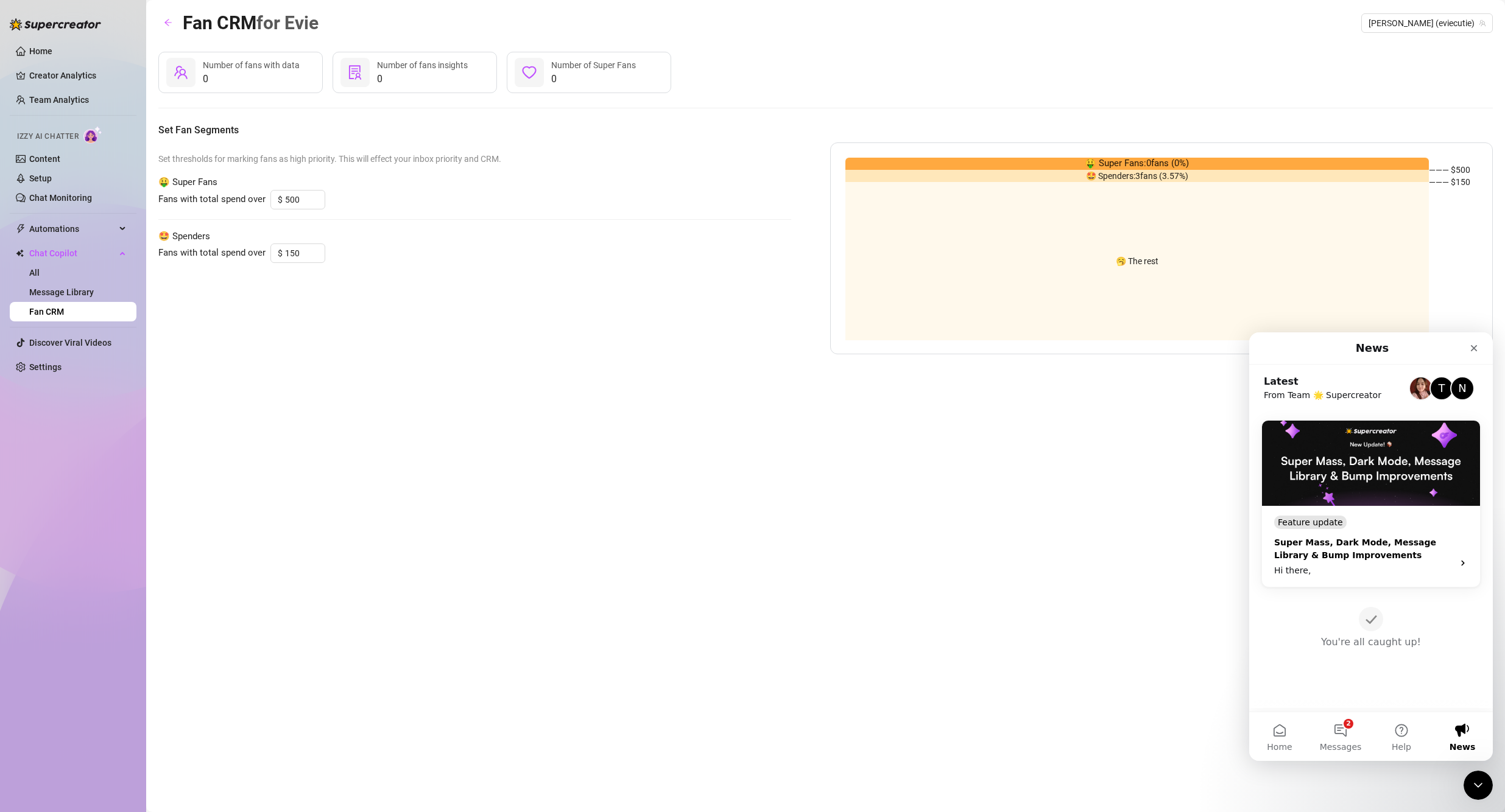
click at [726, 456] on img "Intercom messenger" at bounding box center [1371, 463] width 218 height 85
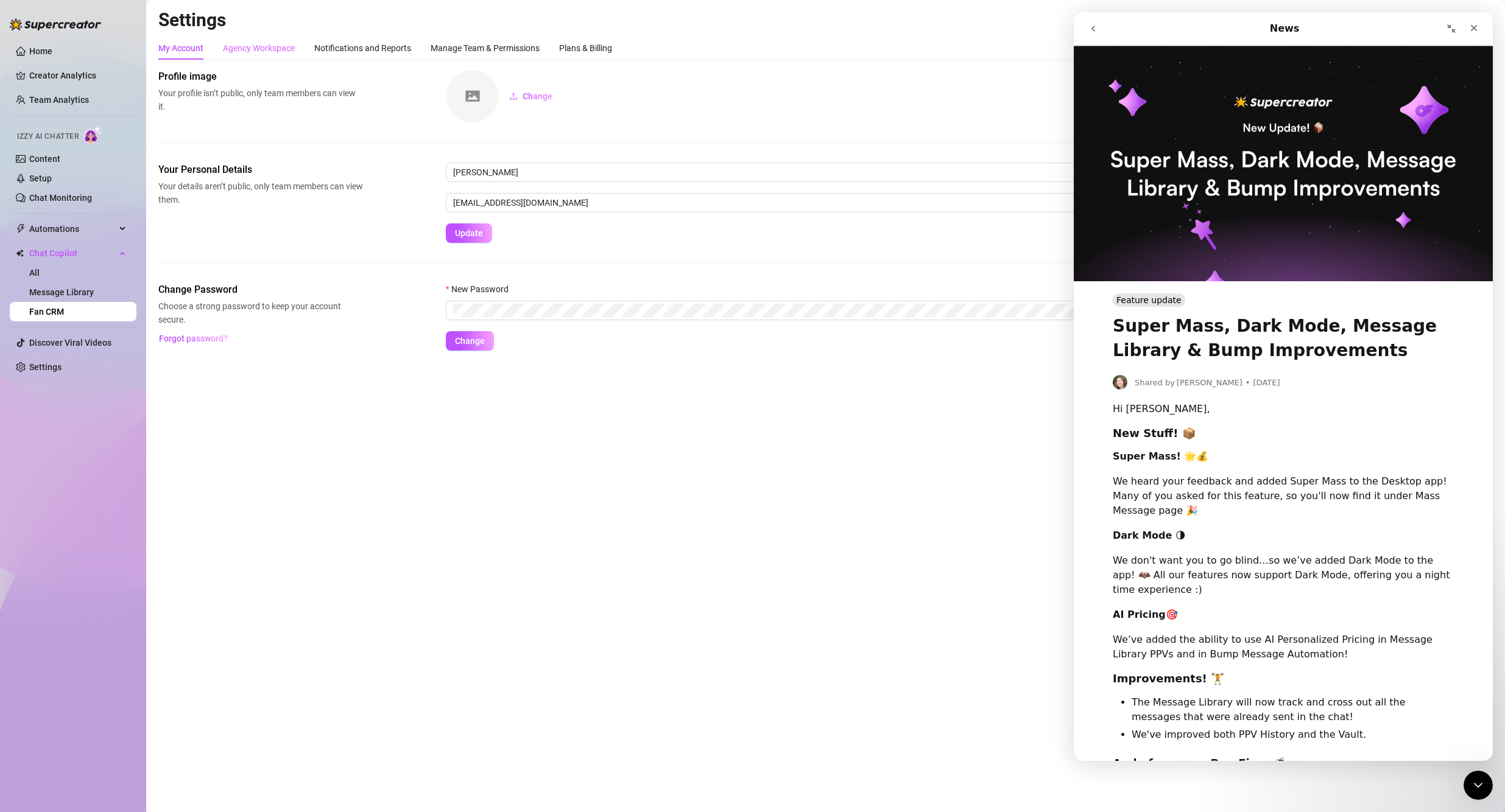
click at [241, 56] on div "Agency Workspace" at bounding box center [258, 48] width 72 height 23
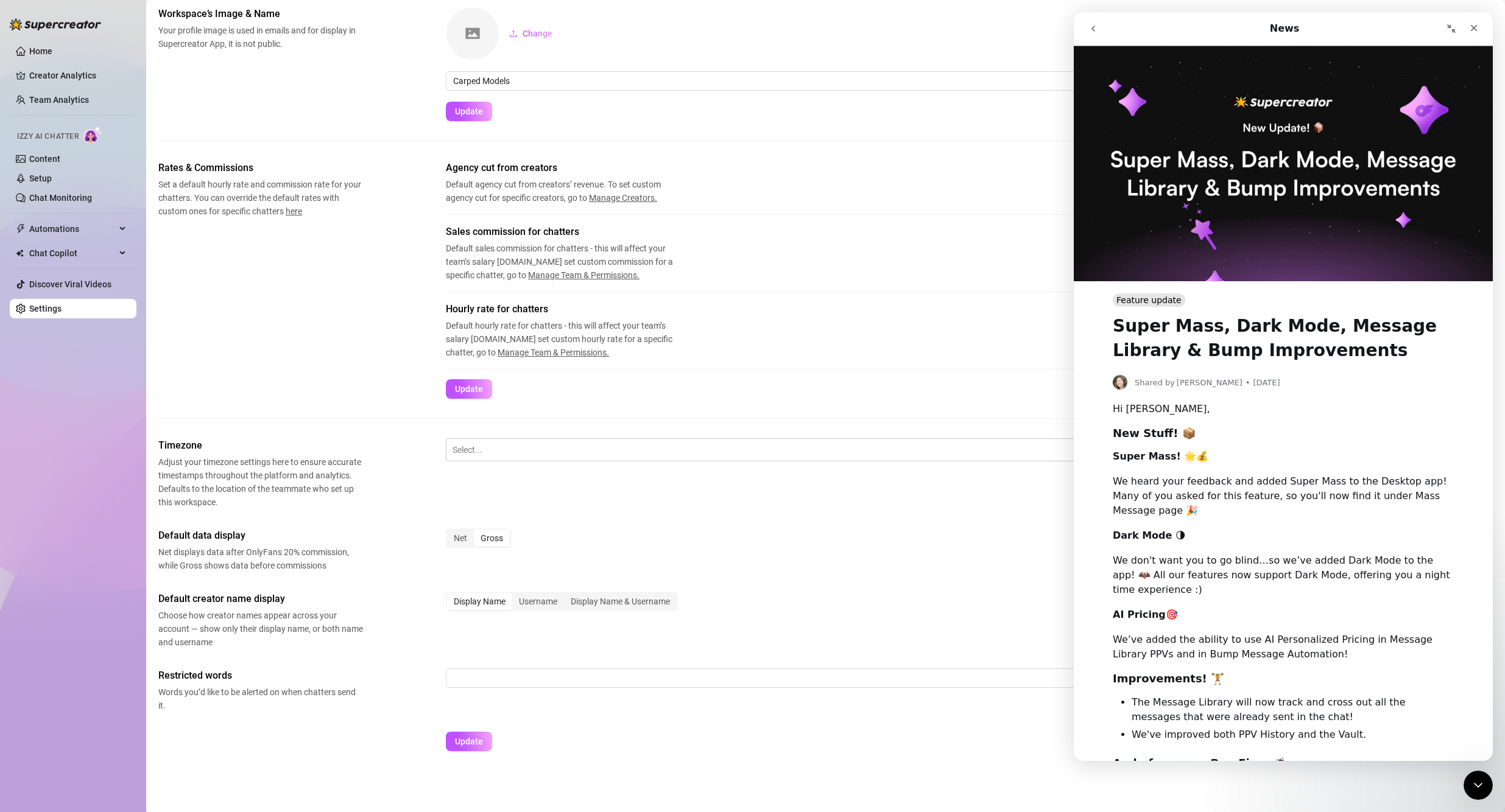
scroll to position [64, 0]
click at [726, 29] on icon "Close" at bounding box center [1474, 29] width 7 height 7
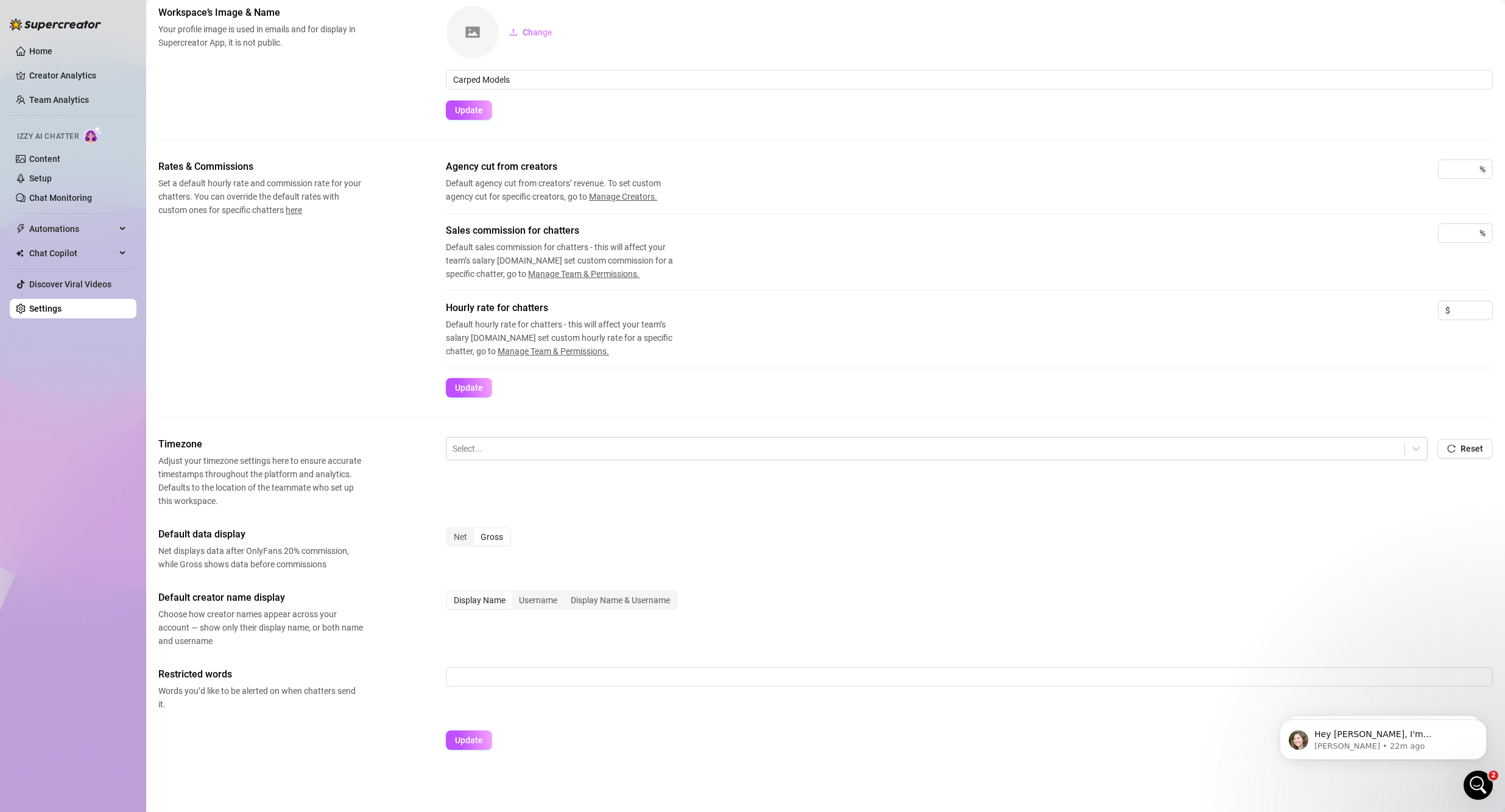
scroll to position [0, 0]
click at [726, 165] on input at bounding box center [1454, 169] width 18 height 18
type input "100"
click at [726, 735] on p "Hey [PERSON_NAME], I'm [PERSON_NAME], your go-to person for anything you may ne…" at bounding box center [1393, 734] width 157 height 12
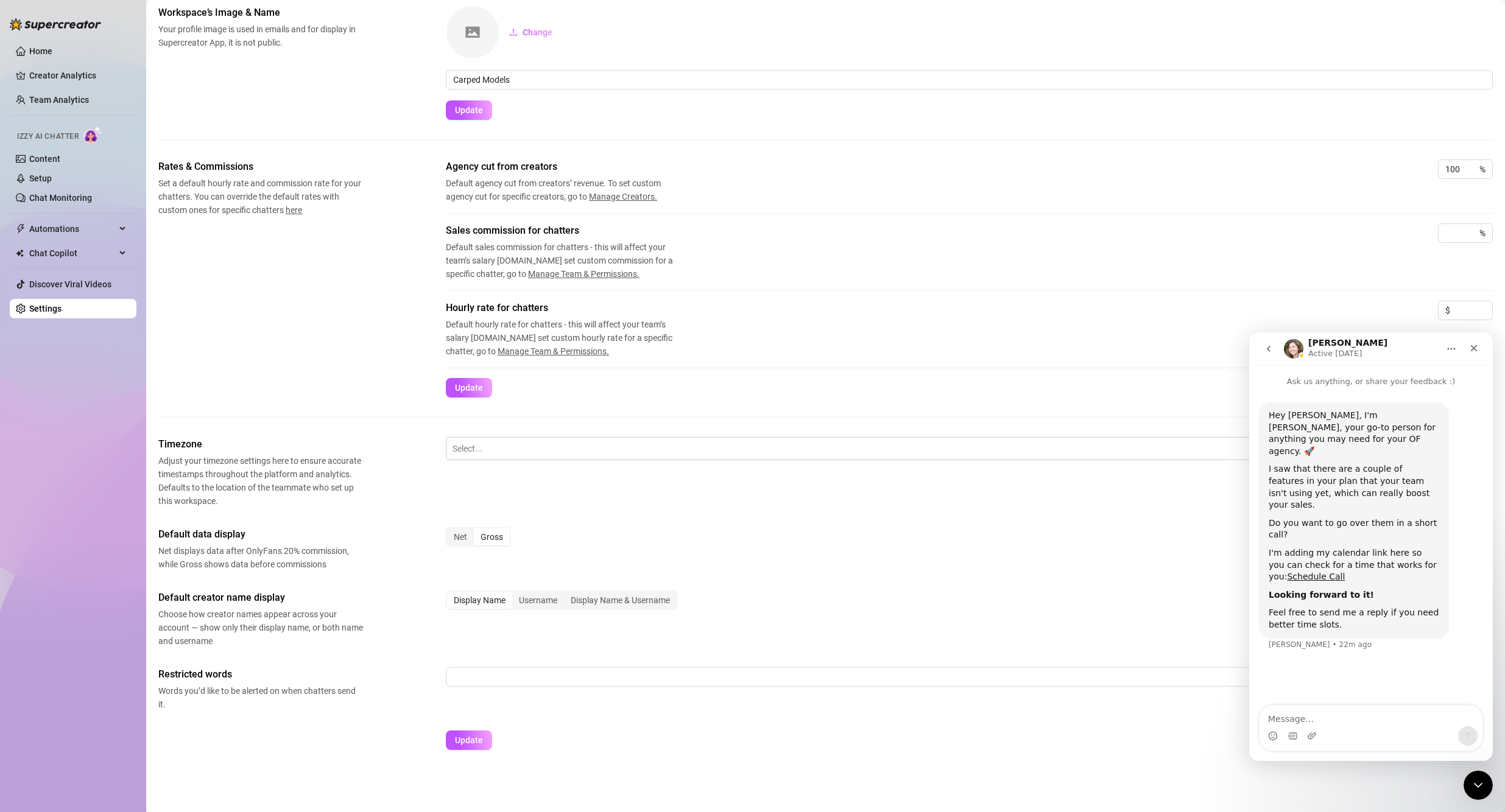
click at [726, 348] on button "go back" at bounding box center [1269, 348] width 23 height 23
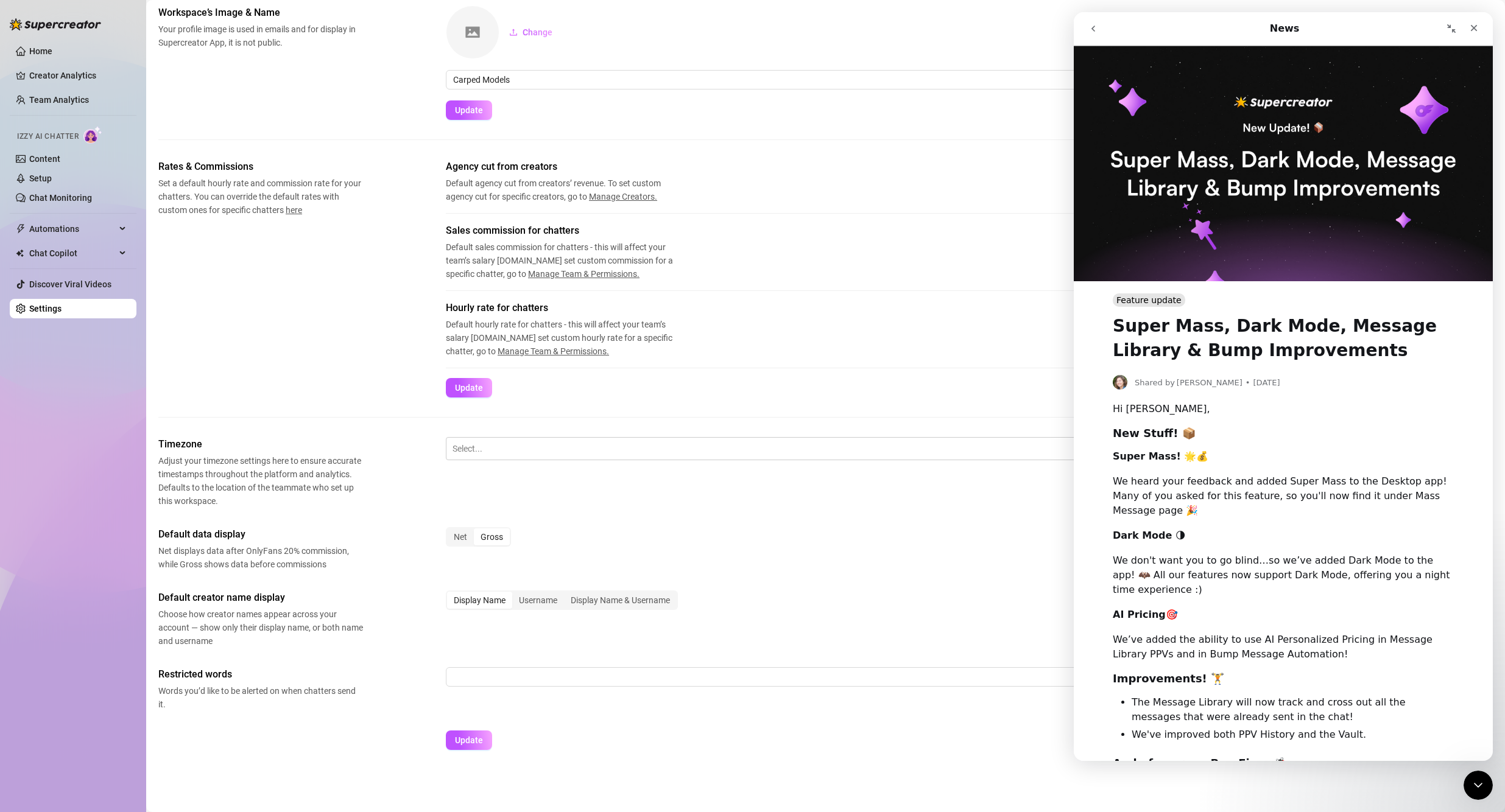
drag, startPoint x: 1099, startPoint y: 23, endPoint x: 2172, endPoint y: 34, distance: 1073.1
click at [726, 23] on button "go back" at bounding box center [1093, 29] width 23 height 23
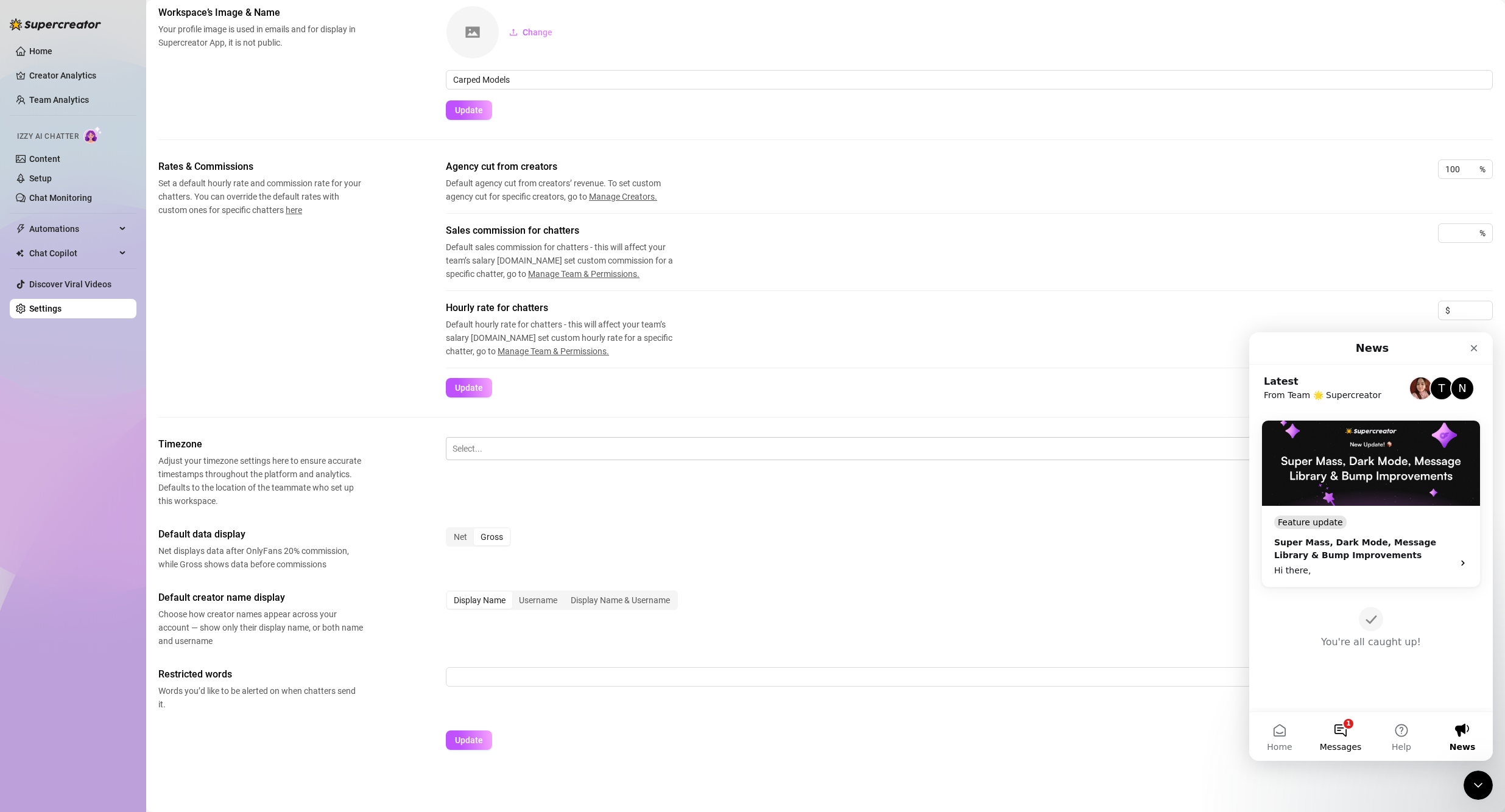
click at [726, 732] on button "1 Messages" at bounding box center [1340, 737] width 61 height 49
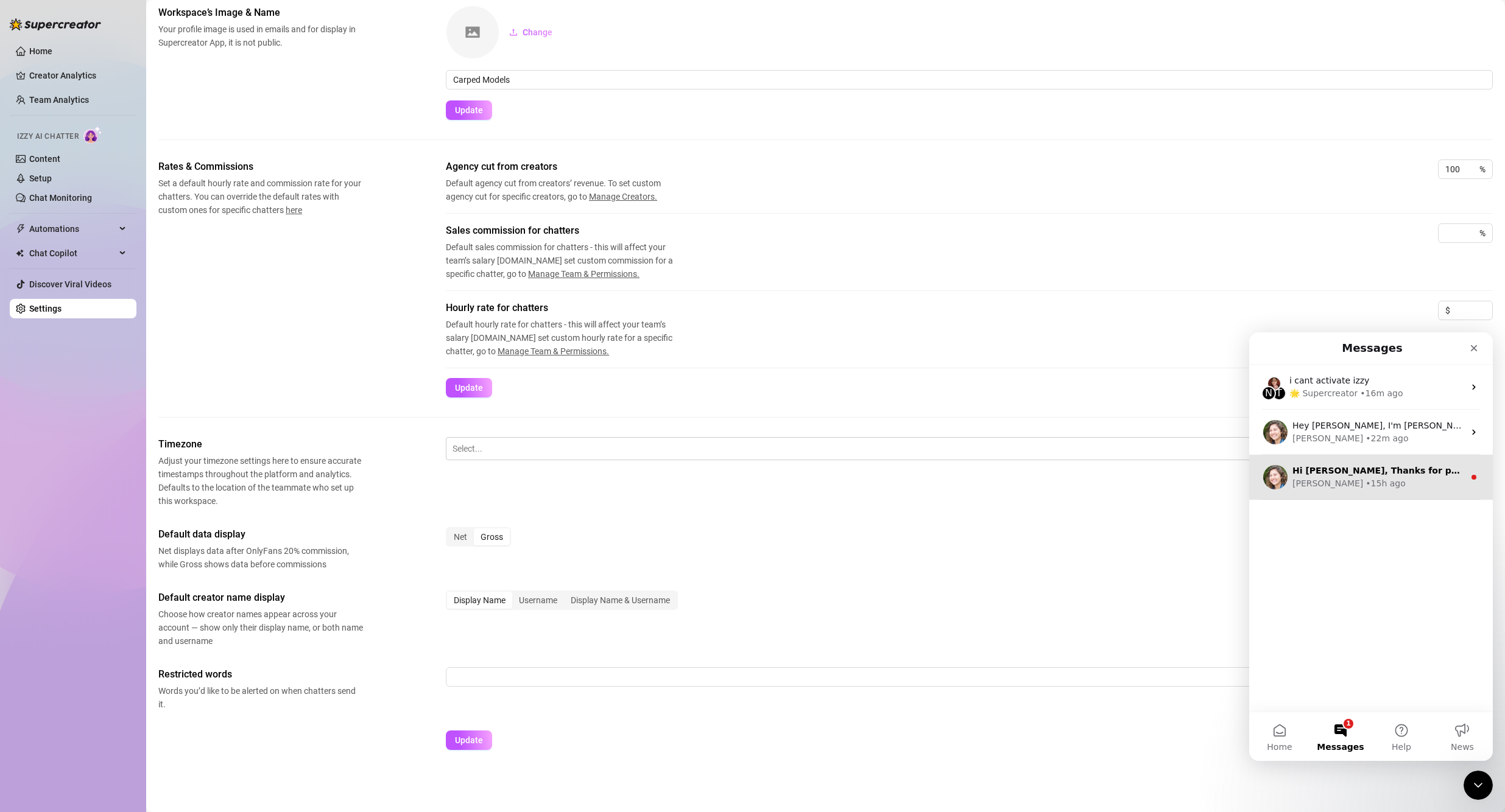
click at [726, 459] on div "Hi [PERSON_NAME], Thanks for purchasing Supercreator! :sparkles: Your order is …" at bounding box center [1371, 477] width 244 height 45
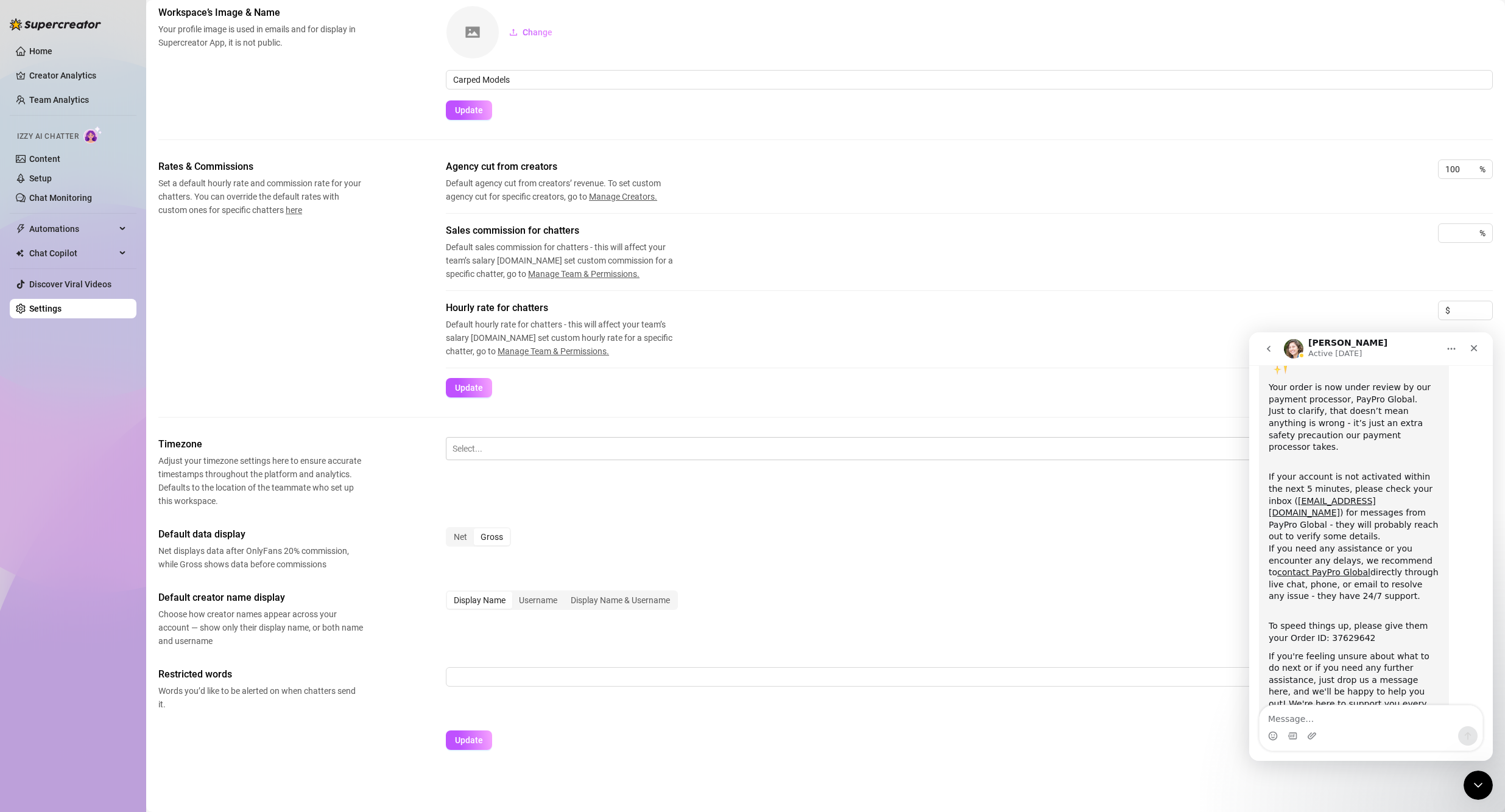
scroll to position [110, 0]
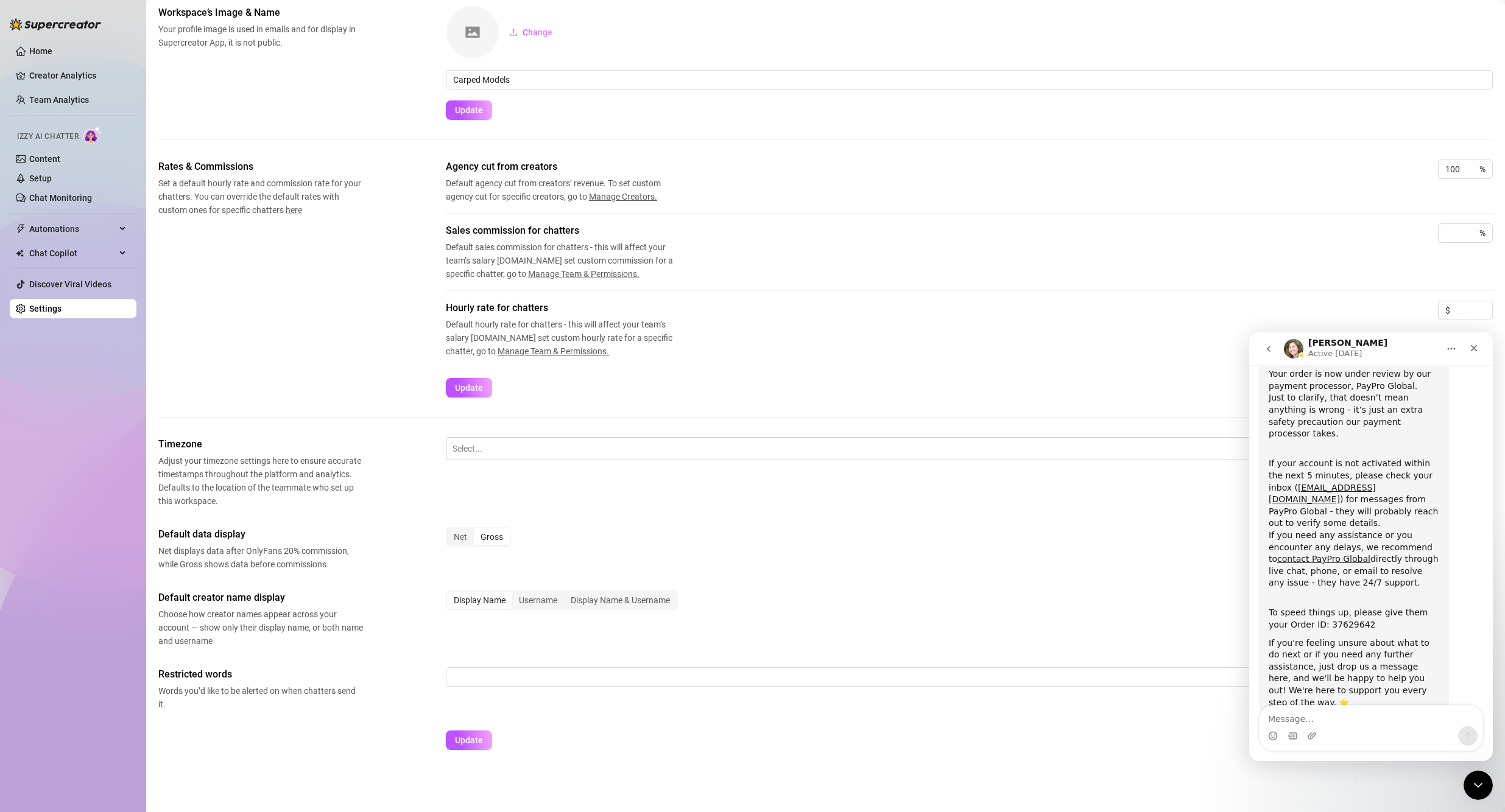
click at [726, 352] on icon "go back" at bounding box center [1269, 349] width 10 height 10
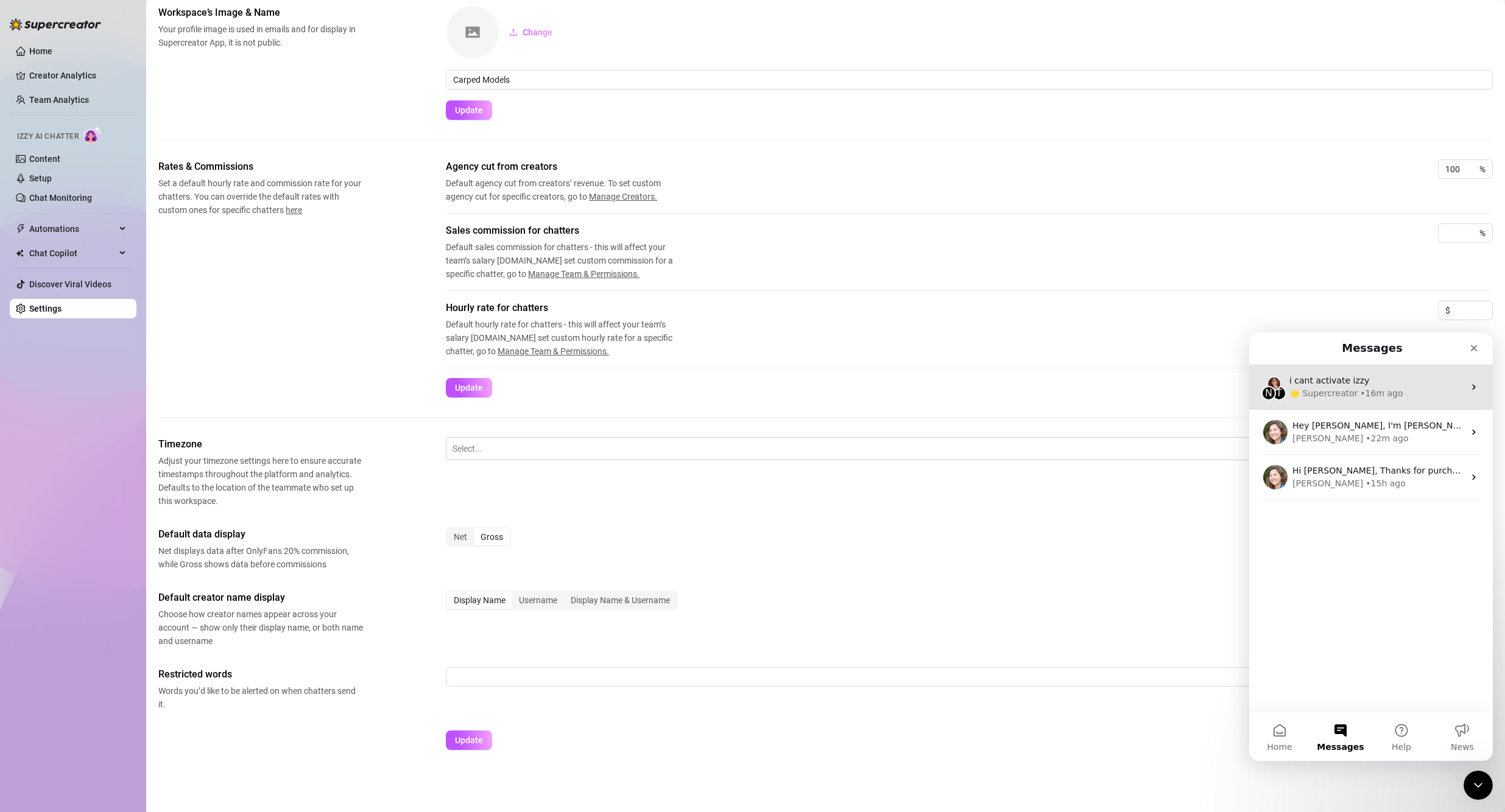
scroll to position [0, 0]
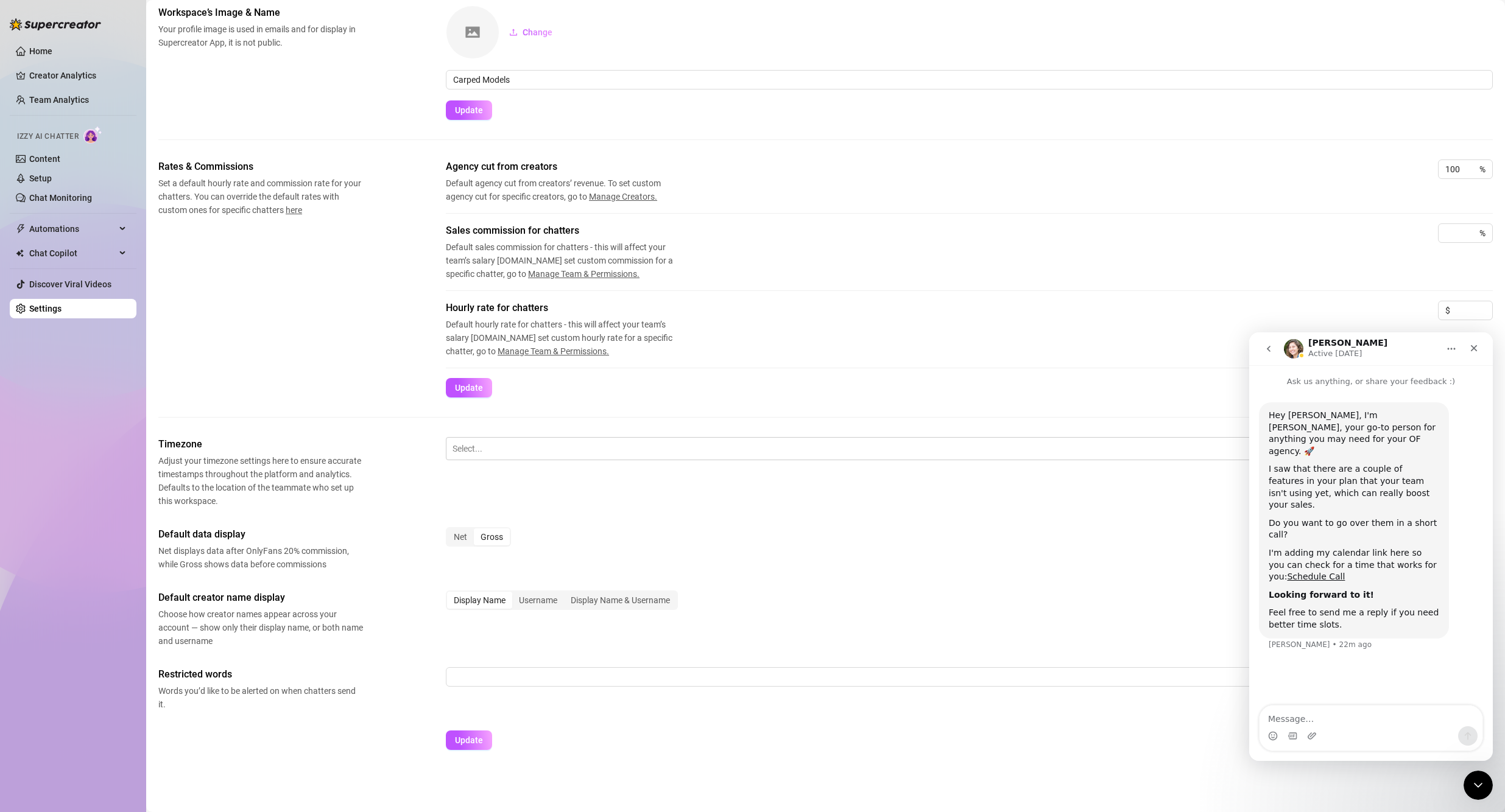
click at [726, 345] on button "go back" at bounding box center [1269, 348] width 23 height 23
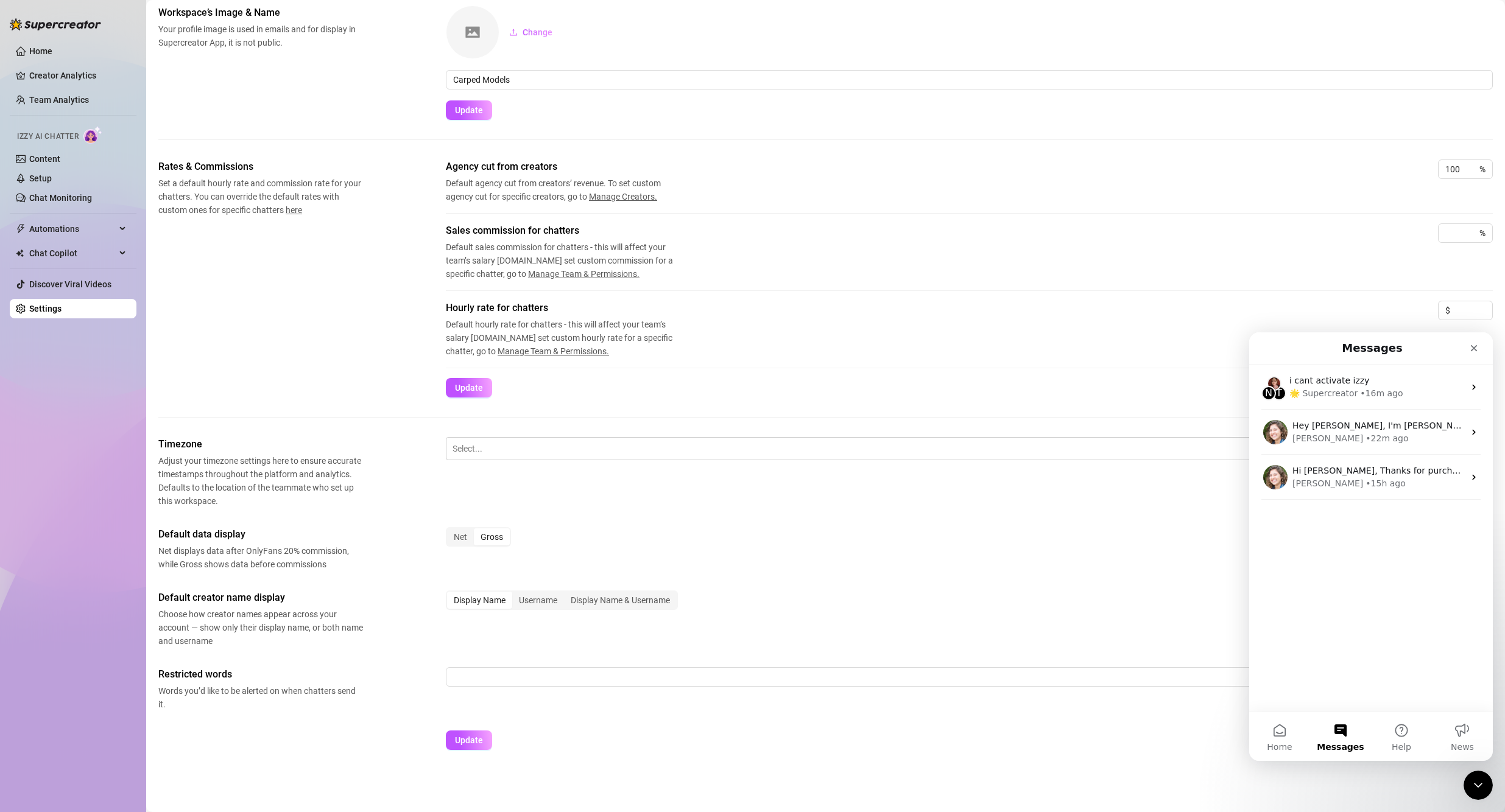
click at [227, 366] on div "Rates & Commissions Set a default hourly rate and commission rate for your chat…" at bounding box center [825, 278] width 1334 height 238
click at [472, 538] on div "Net" at bounding box center [460, 536] width 27 height 17
click at [450, 530] on input "Net" at bounding box center [450, 530] width 0 height 0
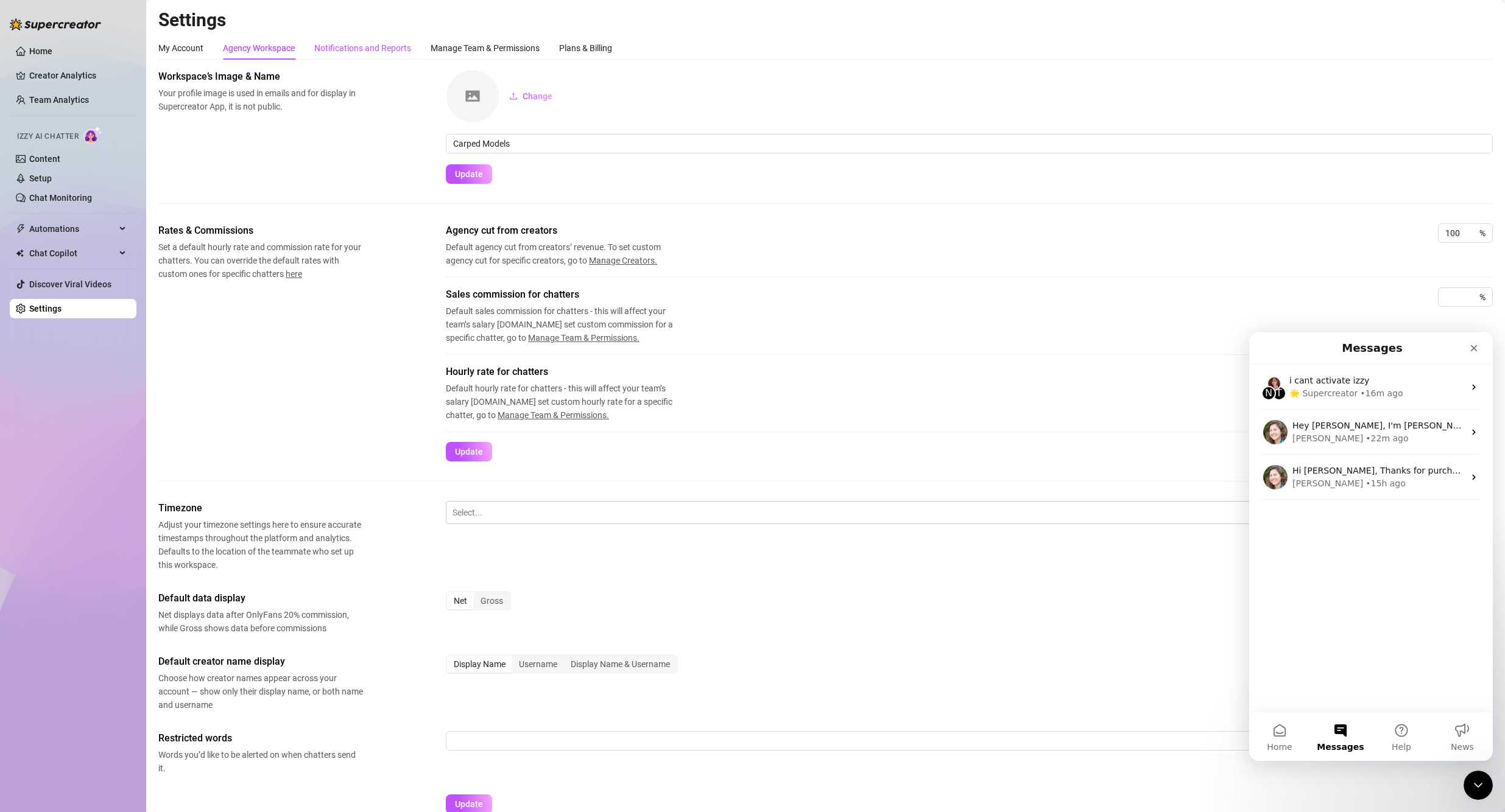
click at [329, 43] on div "Notifications and Reports" at bounding box center [362, 48] width 97 height 13
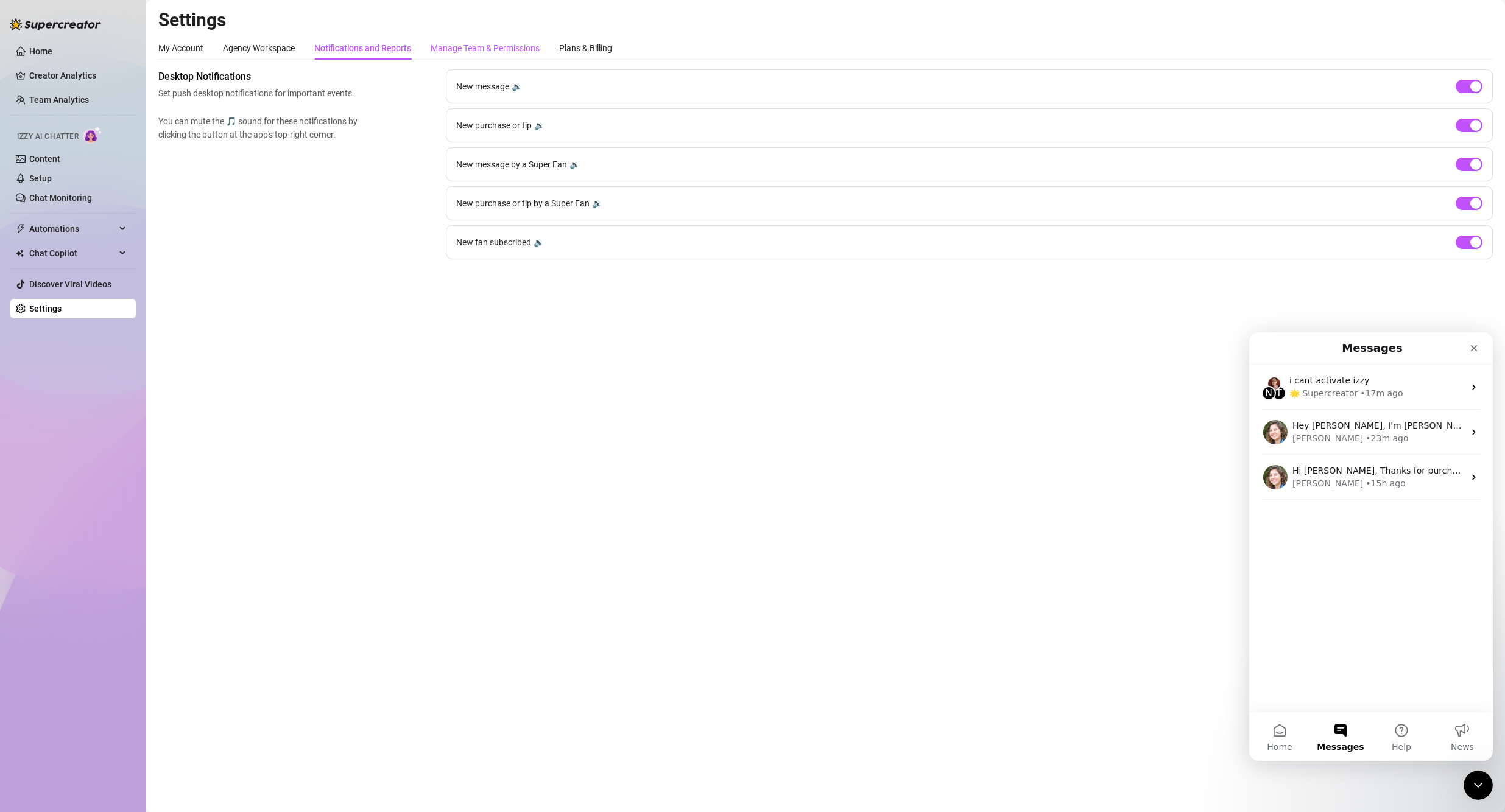
click at [447, 54] on div "Manage Team & Permissions" at bounding box center [484, 48] width 109 height 13
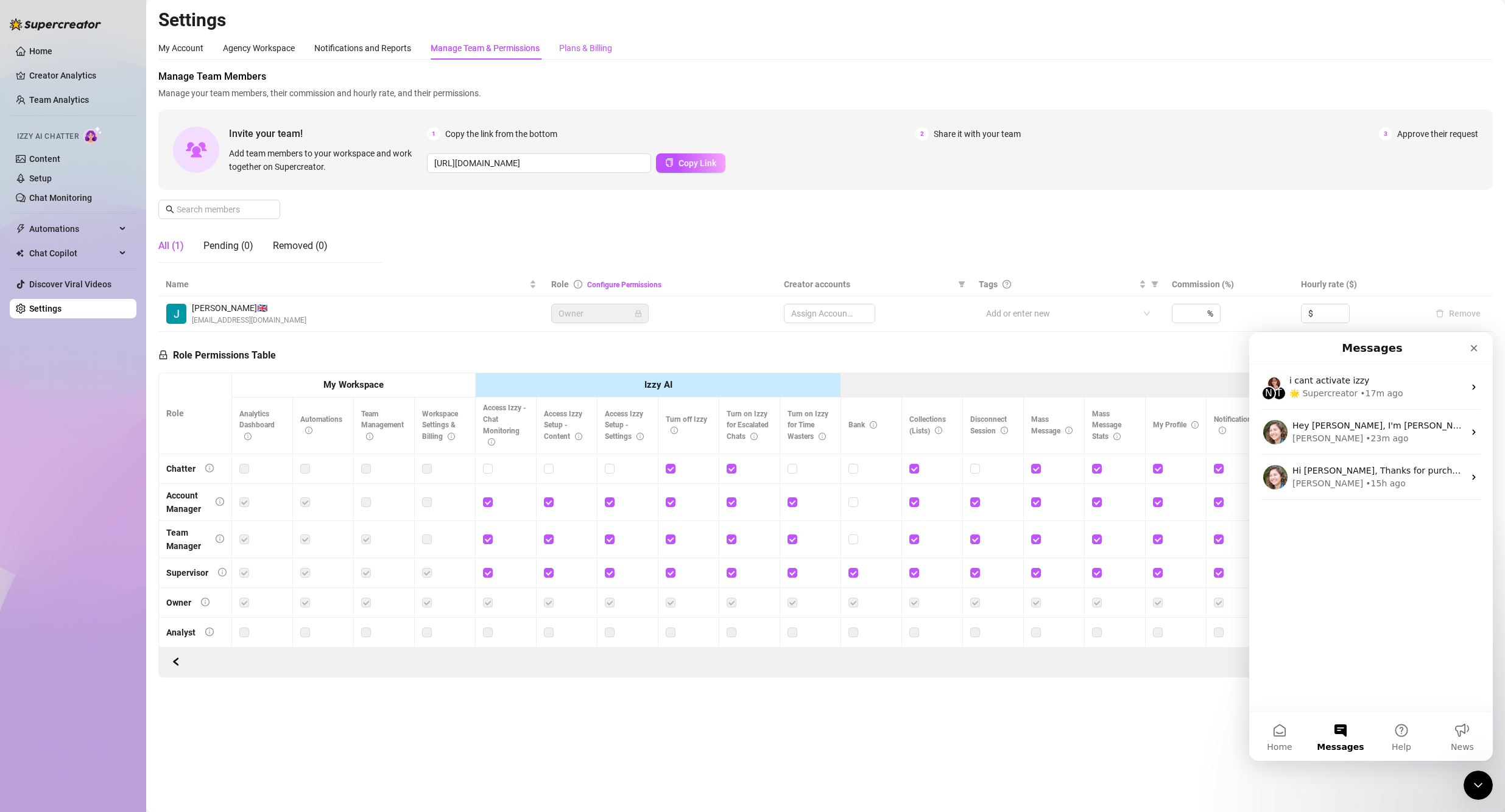
click at [571, 47] on div "Plans & Billing" at bounding box center [585, 48] width 53 height 13
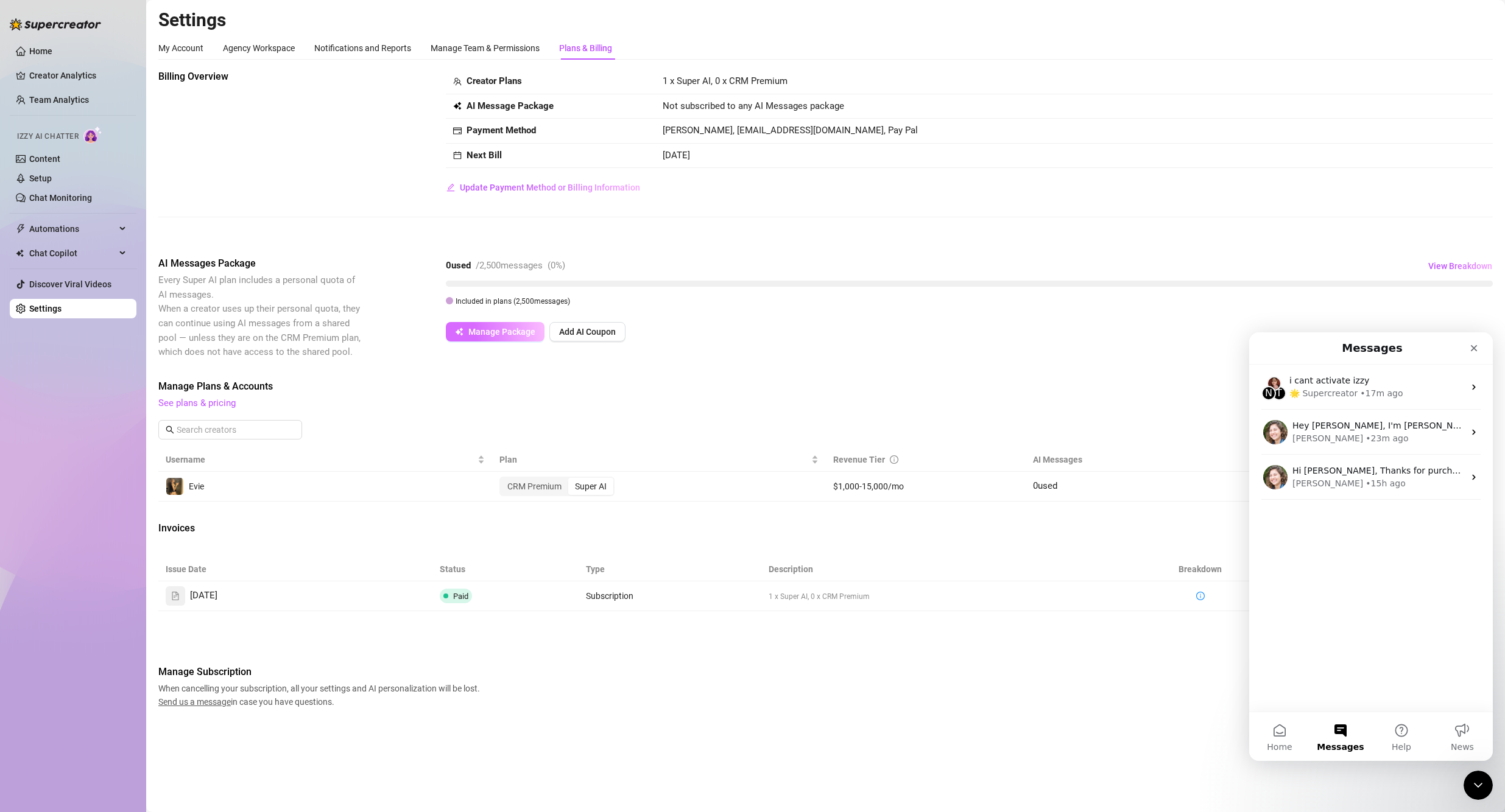
click at [513, 329] on span "Manage Package" at bounding box center [502, 332] width 67 height 10
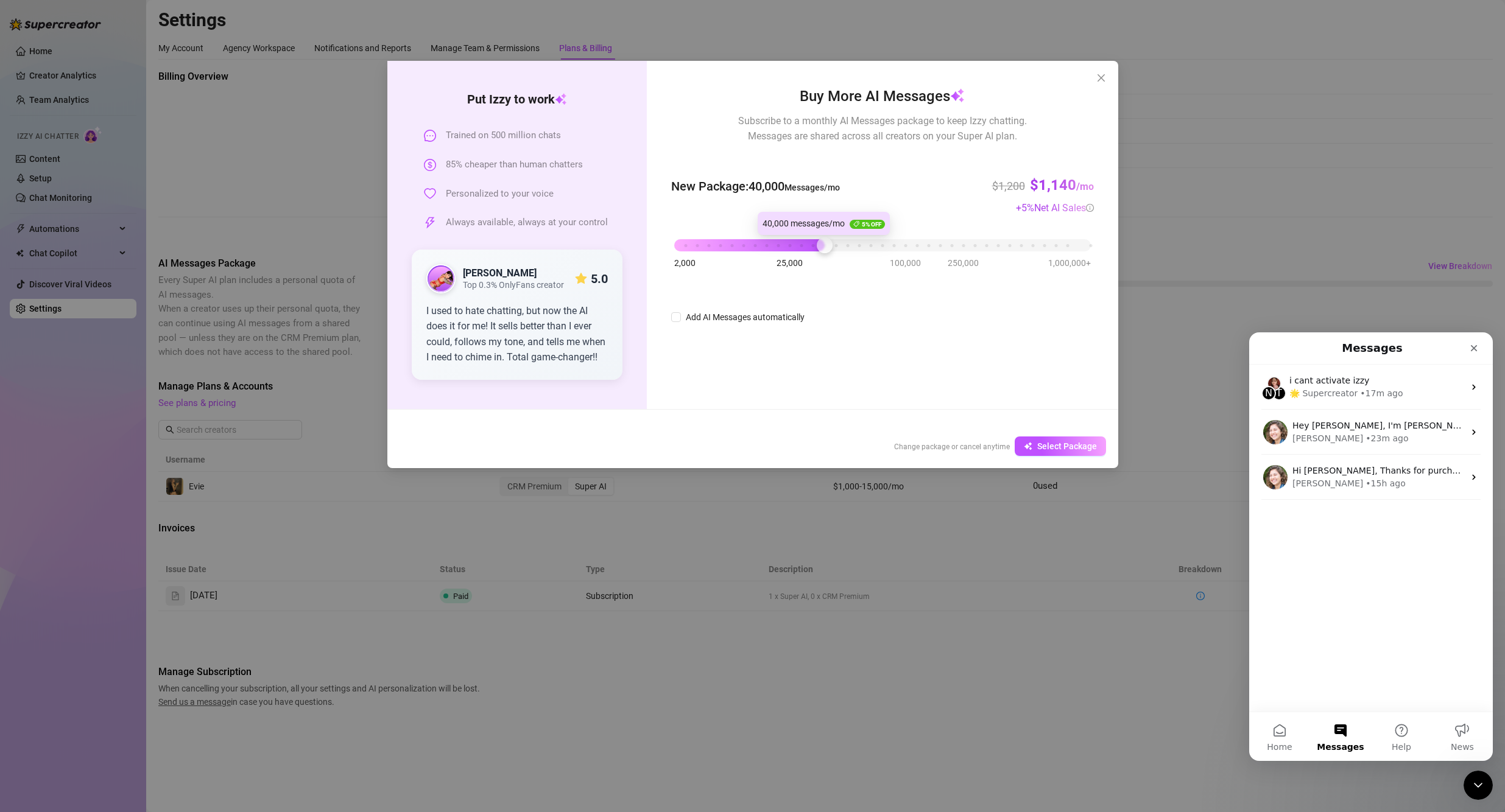
drag, startPoint x: 683, startPoint y: 241, endPoint x: 819, endPoint y: 250, distance: 136.3
click at [726, 244] on div "2,000 25,000 100,000 250,000 1,000,000+" at bounding box center [882, 240] width 416 height 7
